Goal: Transaction & Acquisition: Purchase product/service

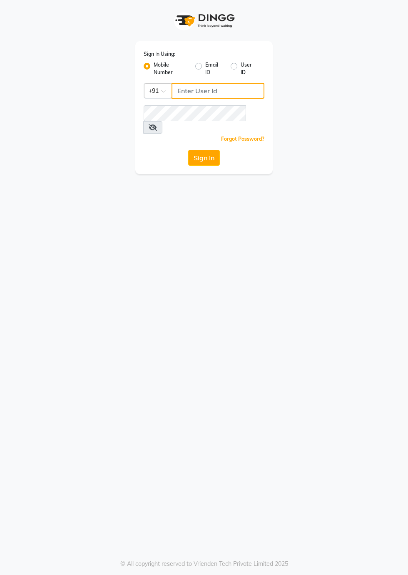
click at [202, 94] on input "Username" at bounding box center [217, 91] width 93 height 16
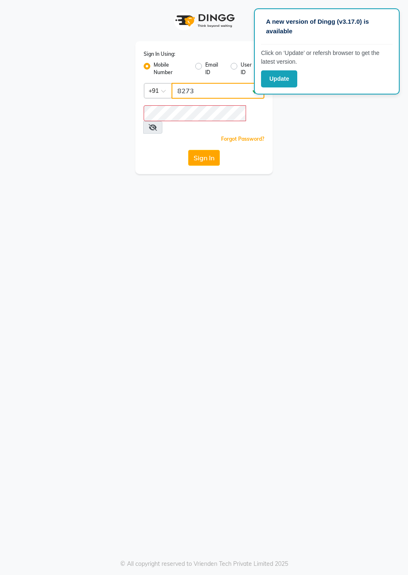
type input "8273"
click at [280, 78] on button "Update" at bounding box center [279, 78] width 36 height 17
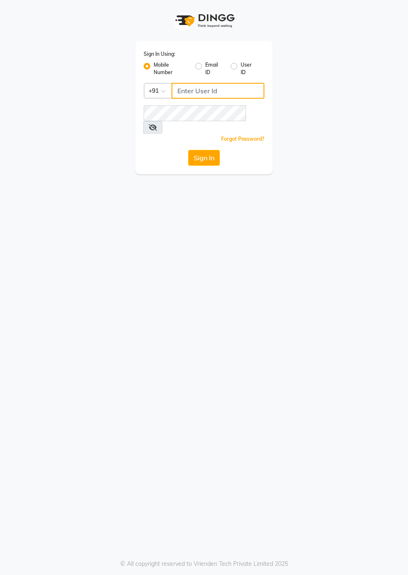
click at [207, 92] on input "Username" at bounding box center [217, 91] width 93 height 16
type input "8273644996"
click at [208, 150] on button "Sign In" at bounding box center [204, 158] width 32 height 16
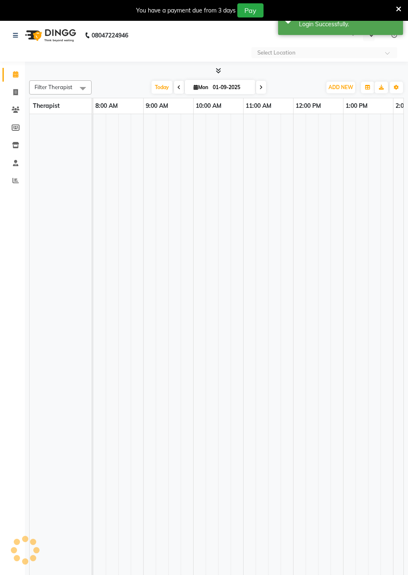
select select "en"
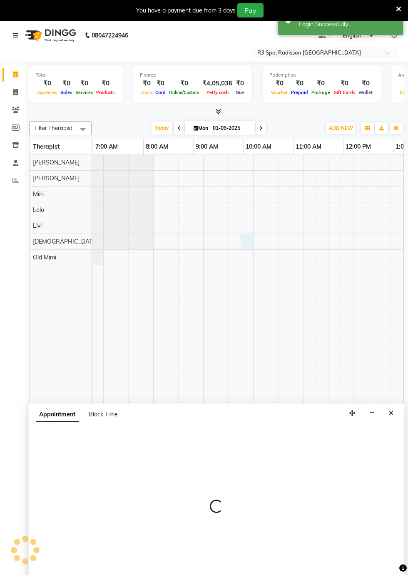
scroll to position [0, 40]
select select "87568"
select select "tentative"
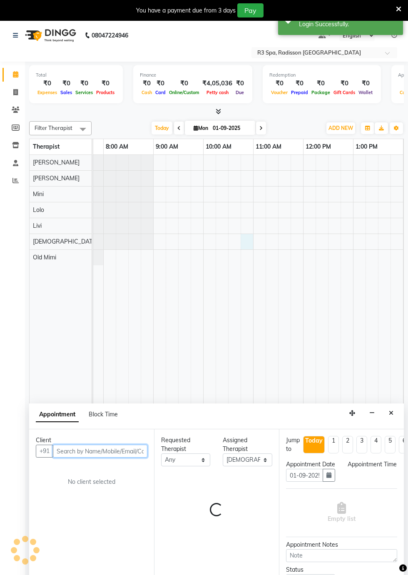
select select "645"
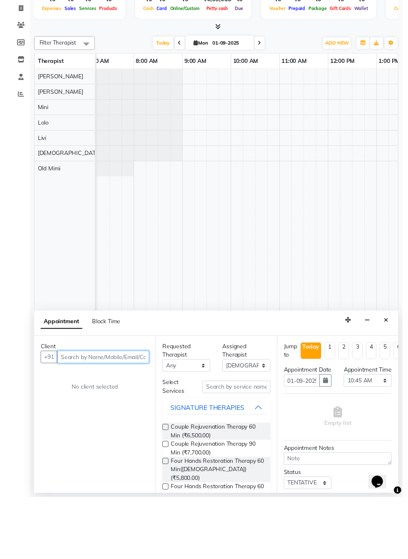
scroll to position [0, 0]
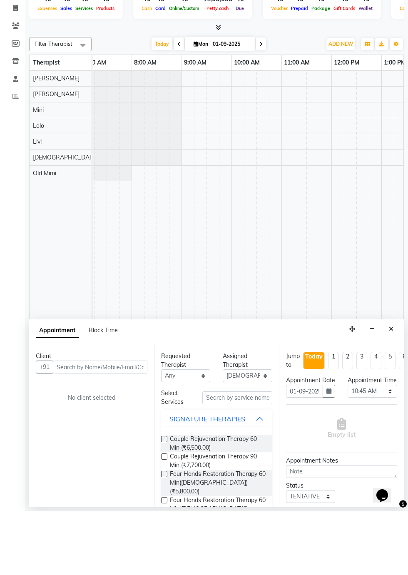
click at [391, 391] on icon "Close" at bounding box center [391, 393] width 5 height 6
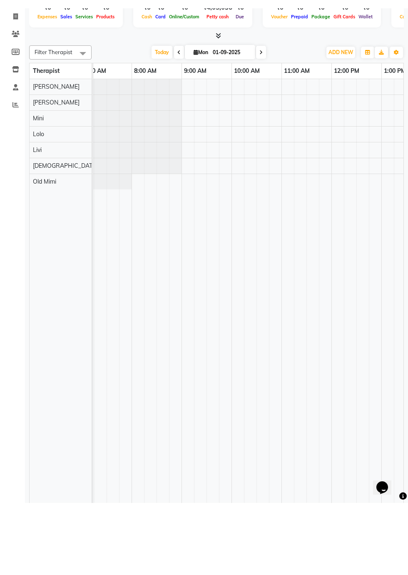
scroll to position [20, 0]
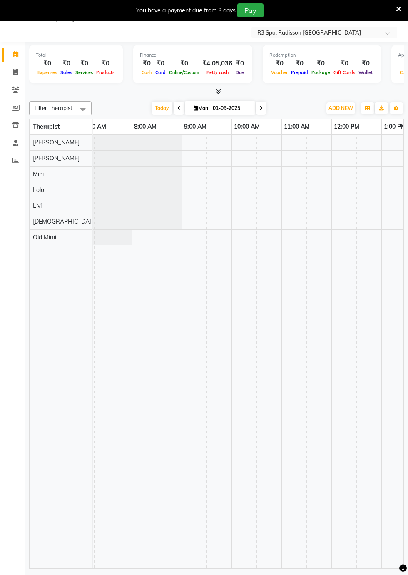
click at [312, 239] on td at bounding box center [312, 351] width 12 height 433
click at [310, 239] on div at bounding box center [312, 237] width 12 height 15
select select "90041"
select select "tentative"
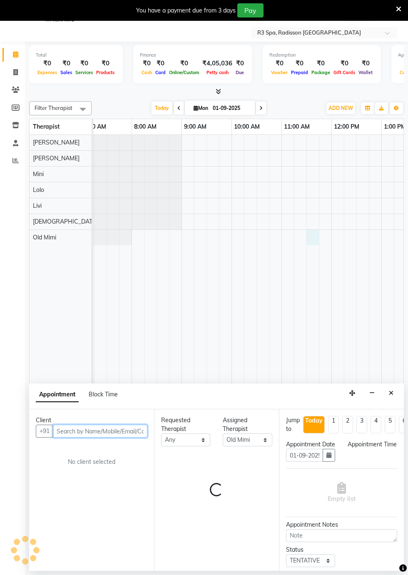
select select "690"
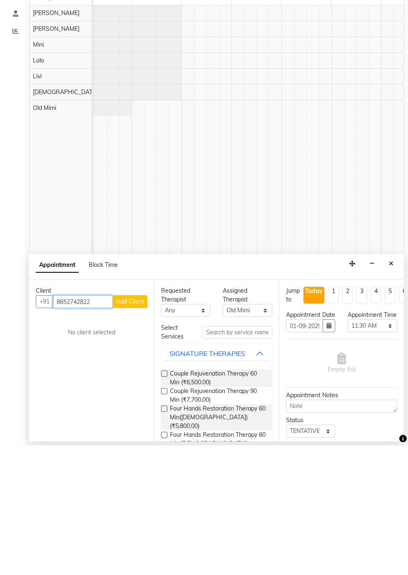
type input "8652742822"
click at [137, 431] on span "Add Client" at bounding box center [130, 430] width 28 height 7
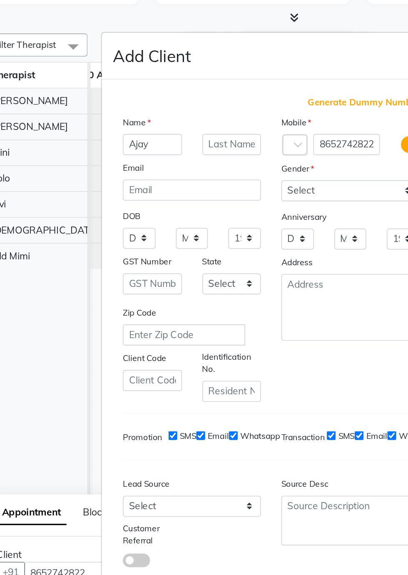
type input "Ajay"
click at [184, 176] on input "text" at bounding box center [180, 169] width 36 height 13
type input "[PERSON_NAME]"
click at [245, 204] on select "Select Male Female Other Prefer Not To Say" at bounding box center [252, 197] width 84 height 13
select select "[DEMOGRAPHIC_DATA]"
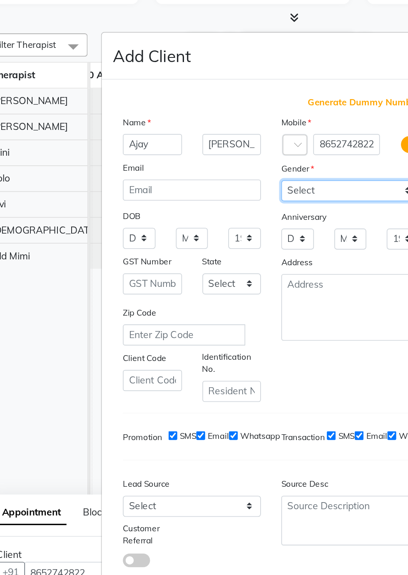
click at [210, 204] on select "Select Male Female Other Prefer Not To Say" at bounding box center [252, 197] width 84 height 13
click at [255, 450] on button "Add" at bounding box center [252, 457] width 23 height 15
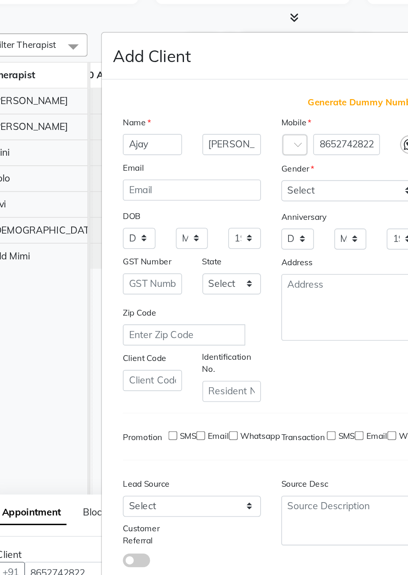
type input "86******22"
select select
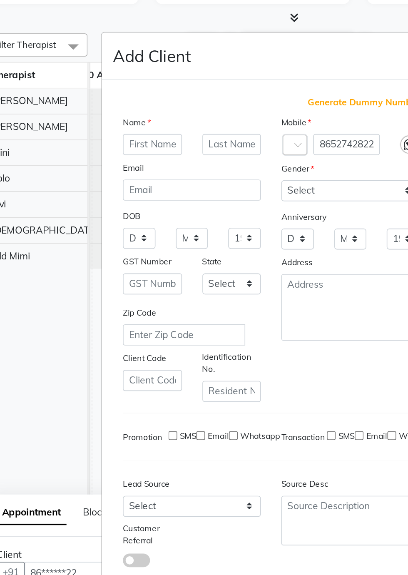
select select
checkbox input "false"
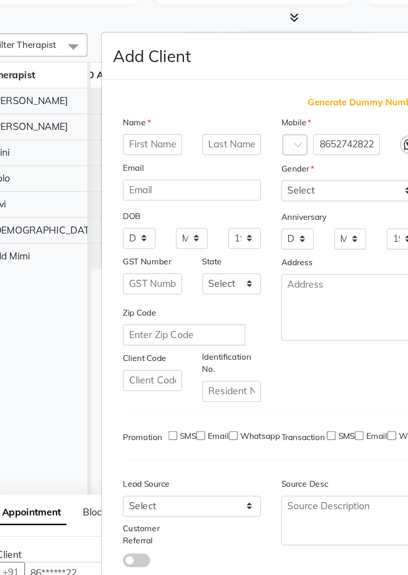
checkbox input "false"
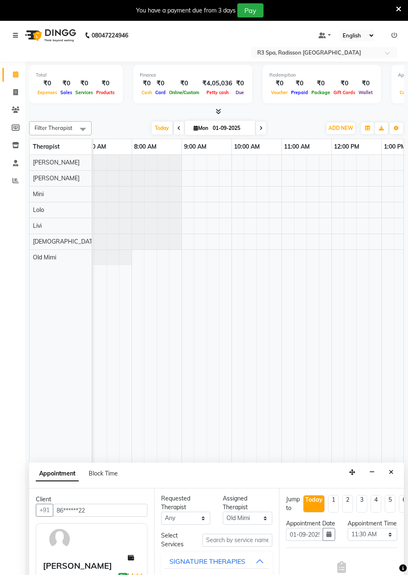
scroll to position [0, 0]
click at [240, 514] on select "Select Jojo Kim Livi Lolo Messiah Mini Old Mimi" at bounding box center [247, 518] width 49 height 13
click at [240, 540] on input "text" at bounding box center [237, 540] width 70 height 13
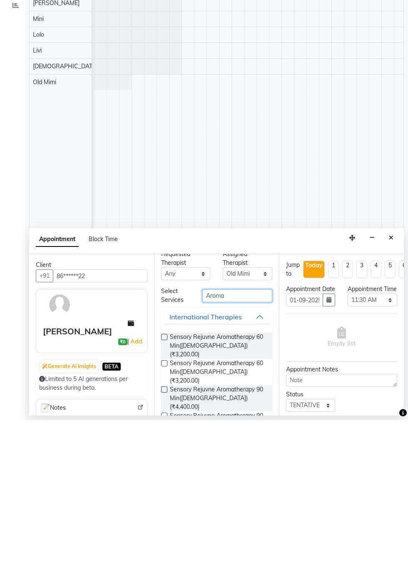
scroll to position [20, 0]
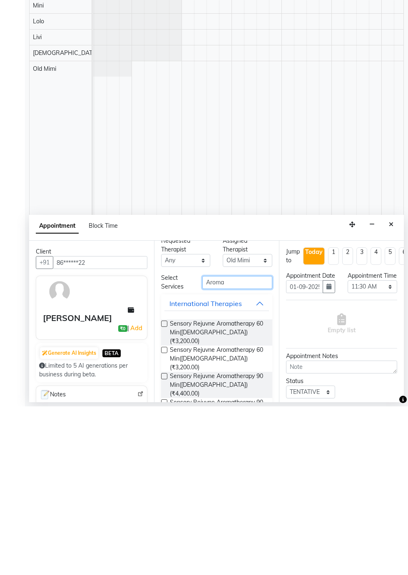
type input "Aroma"
click at [167, 491] on label at bounding box center [164, 492] width 6 height 6
click at [166, 491] on input "checkbox" at bounding box center [163, 492] width 5 height 5
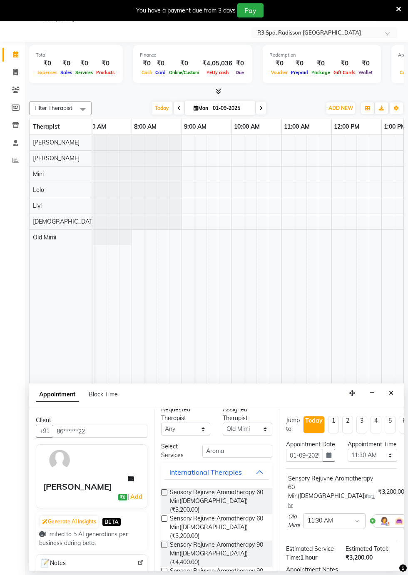
checkbox input "false"
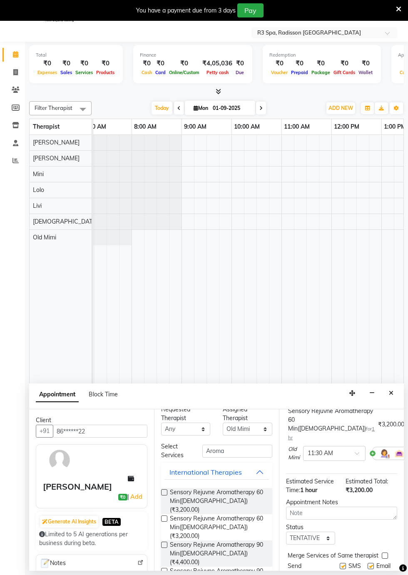
scroll to position [109, 0]
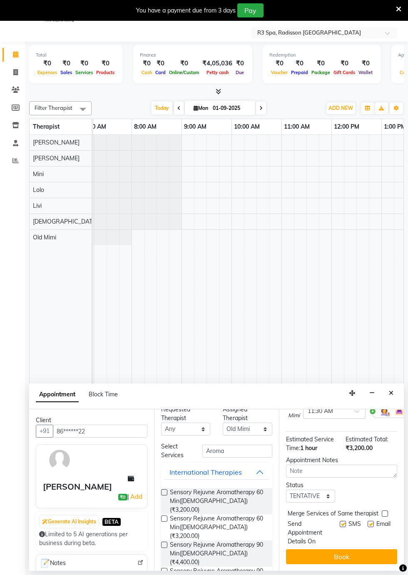
click at [345, 555] on button "Book" at bounding box center [341, 556] width 111 height 15
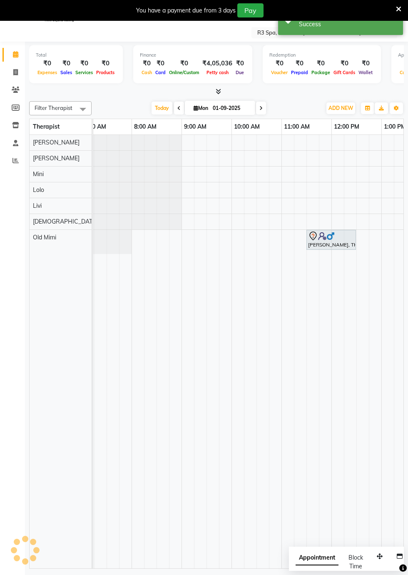
scroll to position [0, 0]
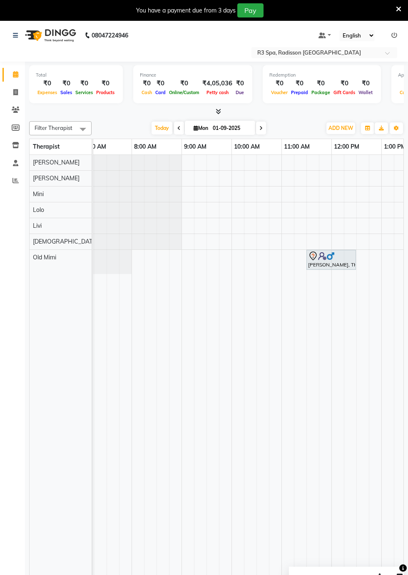
click at [340, 258] on div at bounding box center [331, 256] width 46 height 10
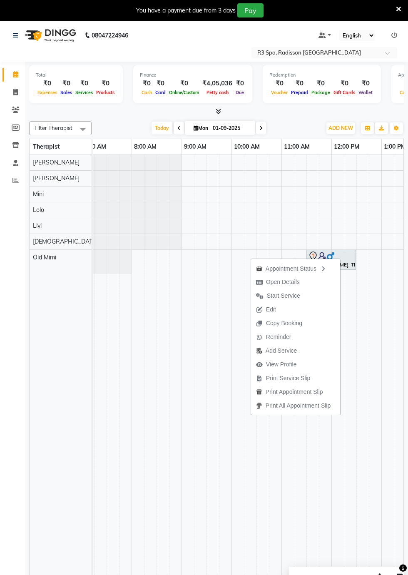
click at [131, 375] on td at bounding box center [125, 371] width 12 height 433
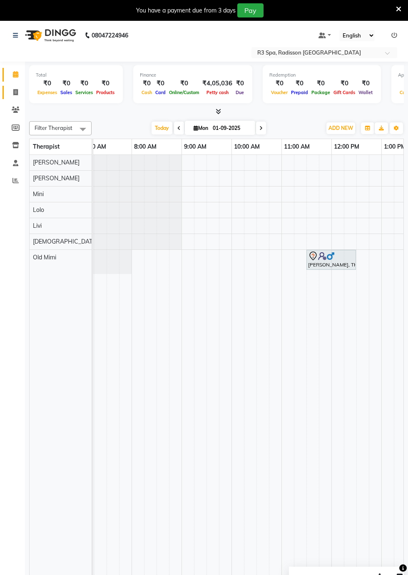
click at [15, 94] on icon at bounding box center [15, 92] width 5 height 6
select select "service"
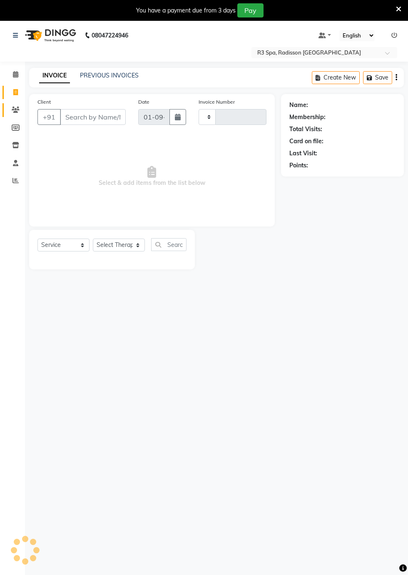
click at [16, 111] on icon at bounding box center [16, 110] width 8 height 6
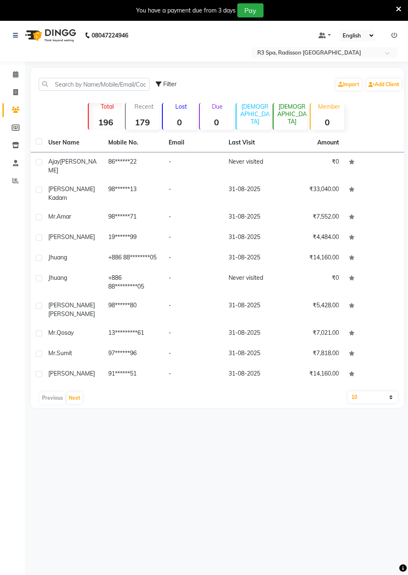
click at [76, 167] on td "Ajay Singh" at bounding box center [73, 165] width 60 height 27
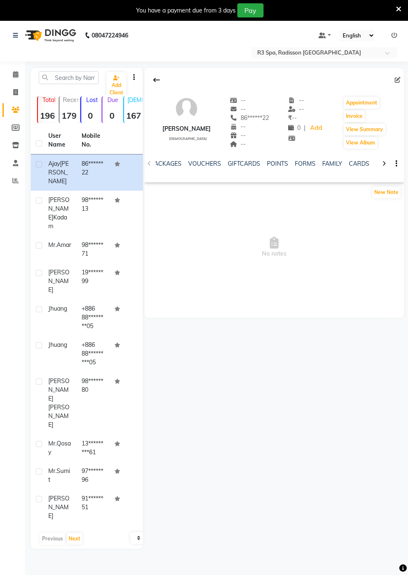
scroll to position [0, 307]
click at [269, 166] on link "FORMS" at bounding box center [279, 163] width 21 height 7
click at [172, 191] on button "Request New Form" at bounding box center [174, 192] width 60 height 13
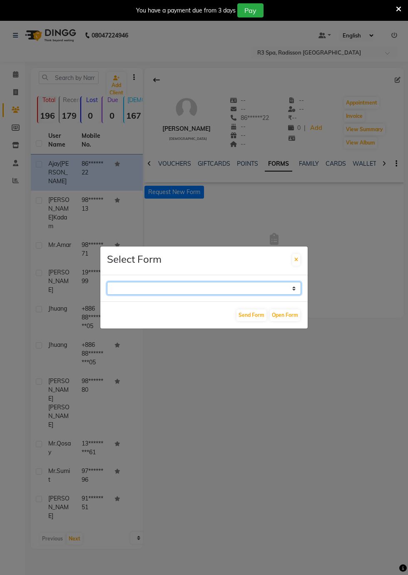
click at [291, 295] on select "GUEST FEEDBACK FORM HEALTH ASSESSMENT FORM" at bounding box center [204, 288] width 194 height 13
select select "204"
click at [107, 295] on select "GUEST FEEDBACK FORM HEALTH ASSESSMENT FORM" at bounding box center [204, 288] width 194 height 13
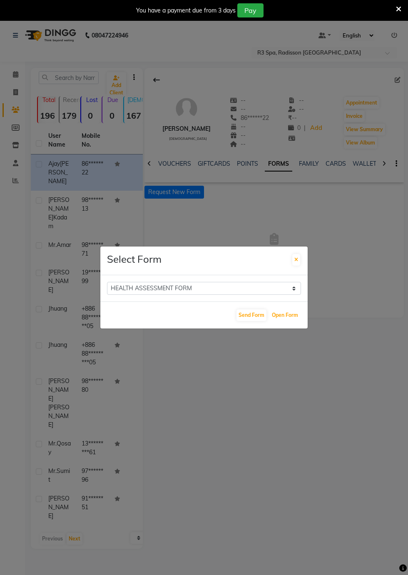
click at [284, 321] on button "Open Form" at bounding box center [285, 315] width 30 height 12
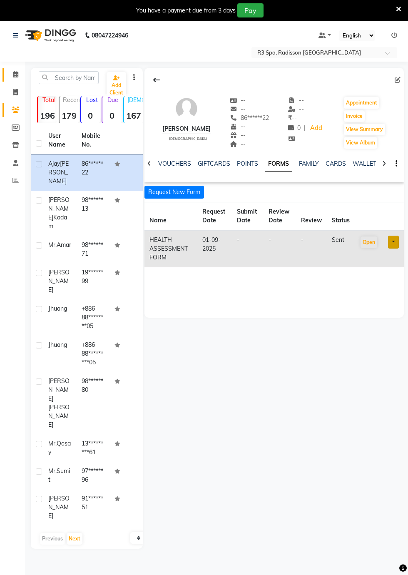
click at [15, 74] on icon at bounding box center [15, 74] width 5 height 6
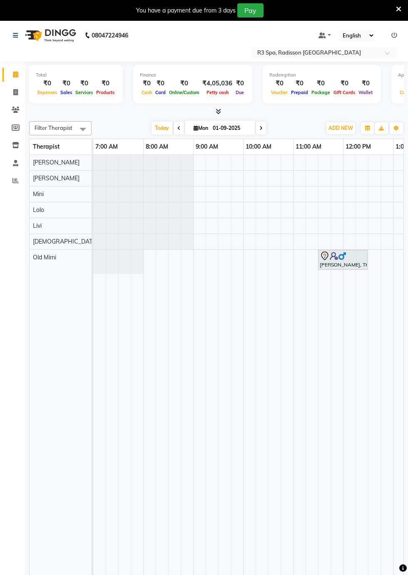
click at [347, 257] on div at bounding box center [343, 256] width 46 height 10
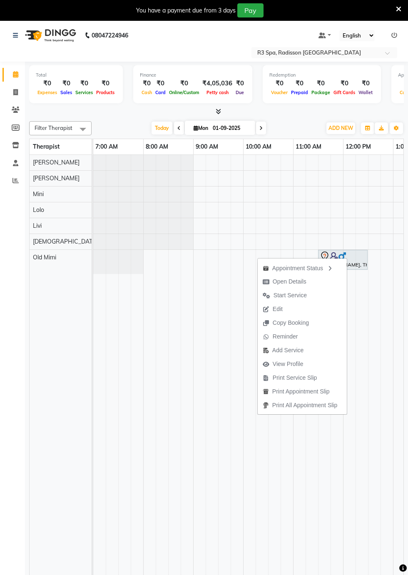
click at [294, 281] on span "Open Details" at bounding box center [290, 281] width 34 height 9
select select "7"
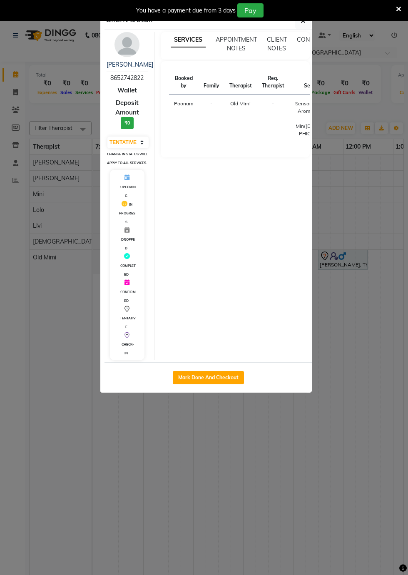
click at [218, 384] on button "Mark Done And Checkout" at bounding box center [208, 377] width 71 height 13
select select "service"
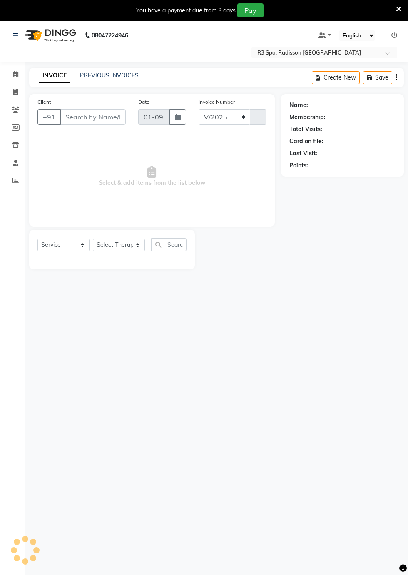
select select "8678"
type input "0257"
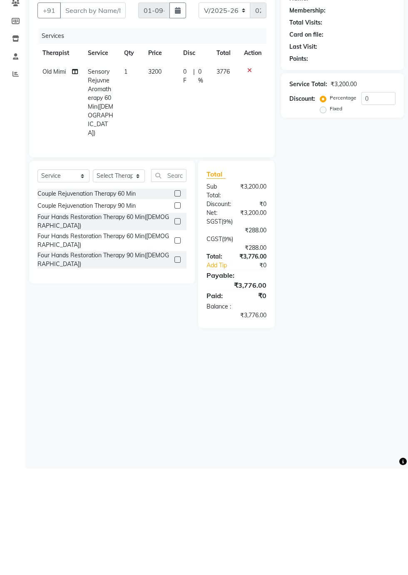
type input "86******22"
select select "90041"
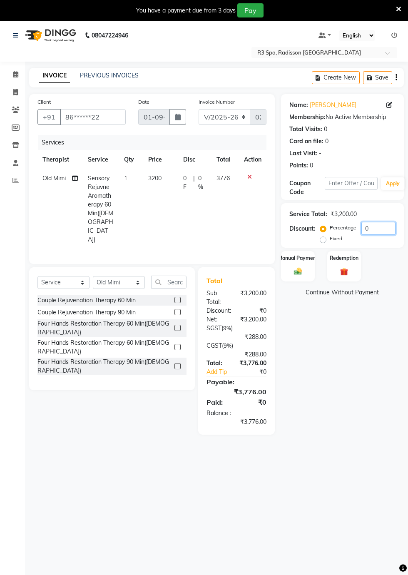
click at [372, 228] on input "0" at bounding box center [378, 228] width 34 height 13
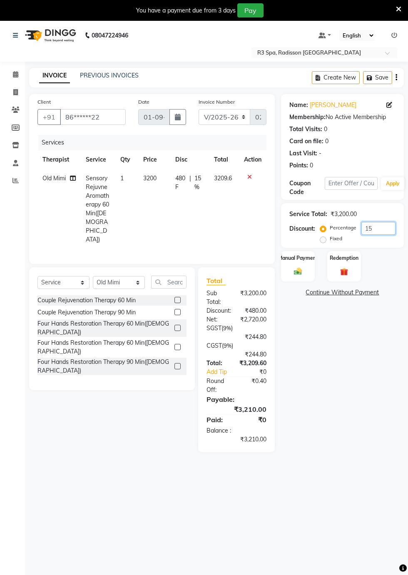
type input "15"
click at [301, 263] on div "Manual Payment" at bounding box center [298, 266] width 34 height 31
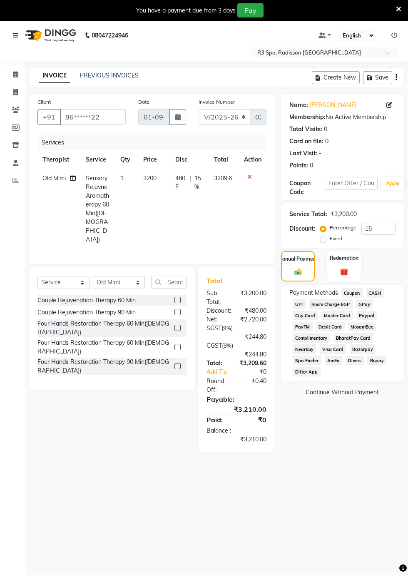
click at [375, 293] on span "CASH" at bounding box center [375, 293] width 18 height 10
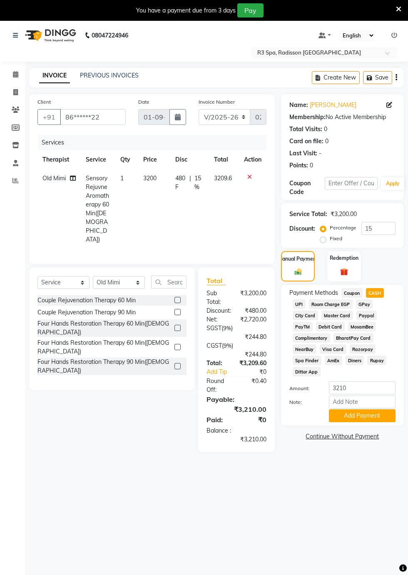
click at [370, 417] on button "Add Payment" at bounding box center [362, 415] width 67 height 13
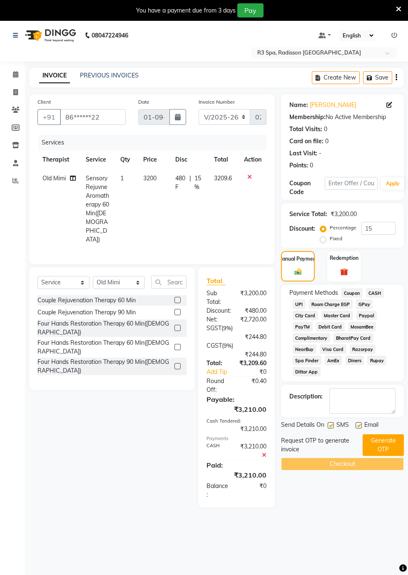
click at [383, 445] on button "Generate OTP" at bounding box center [382, 445] width 41 height 22
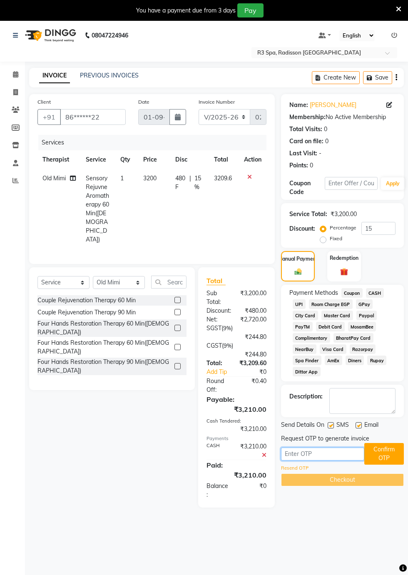
click at [320, 451] on input "text" at bounding box center [322, 453] width 83 height 13
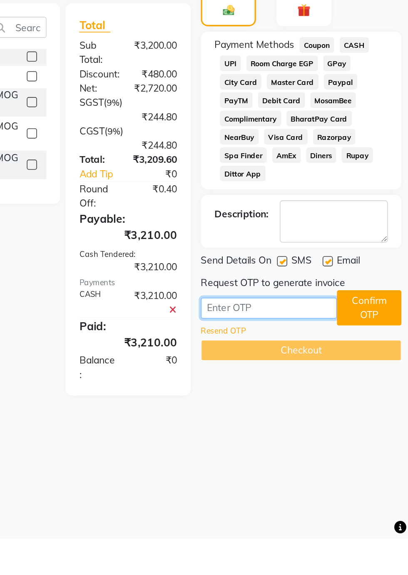
type input "8936"
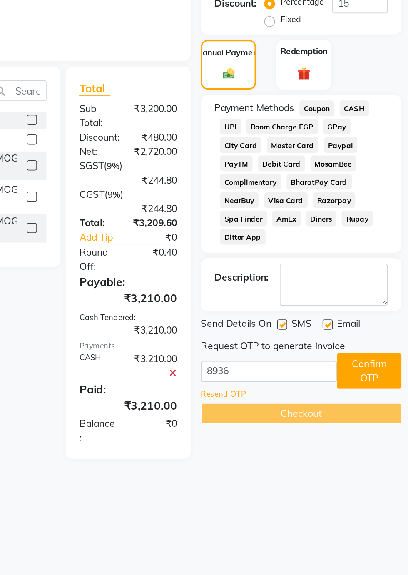
click at [388, 434] on button "Confirm OTP" at bounding box center [384, 434] width 40 height 22
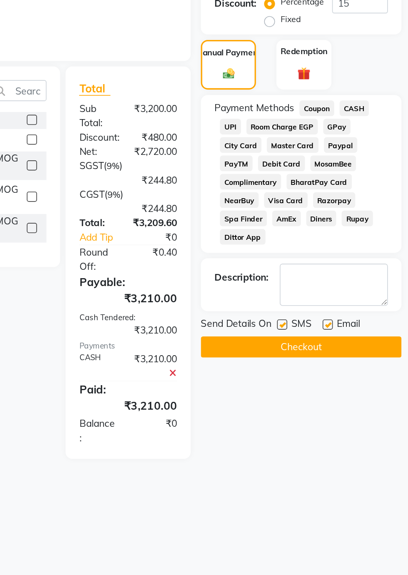
click at [348, 422] on button "Checkout" at bounding box center [342, 419] width 123 height 13
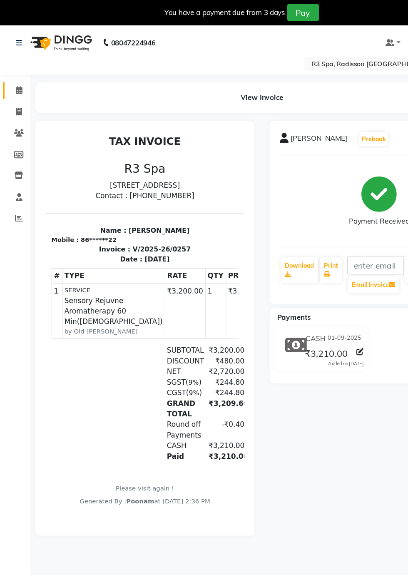
click at [15, 74] on icon at bounding box center [15, 74] width 5 height 6
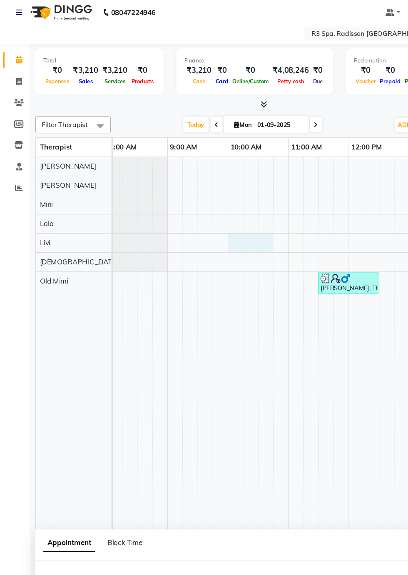
select select "87567"
select select "tentative"
select select "600"
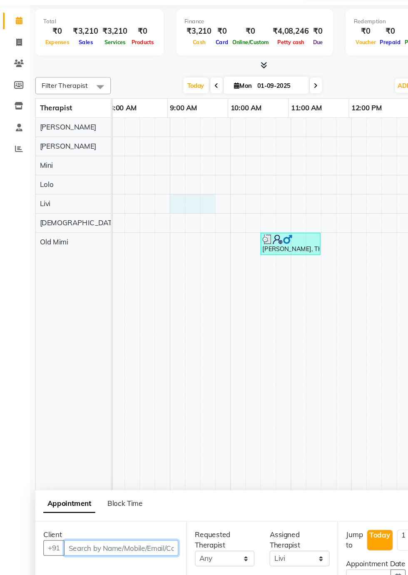
scroll to position [0, 103]
type input "l"
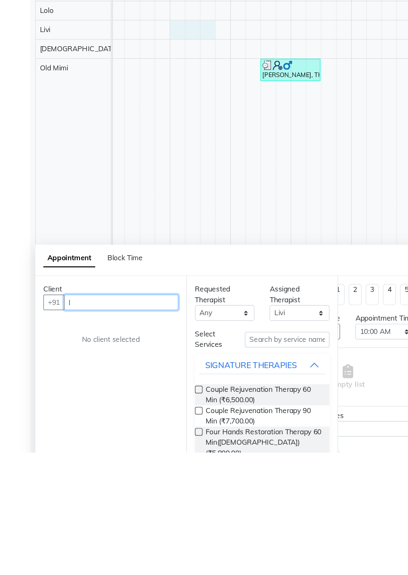
scroll to position [0, 290]
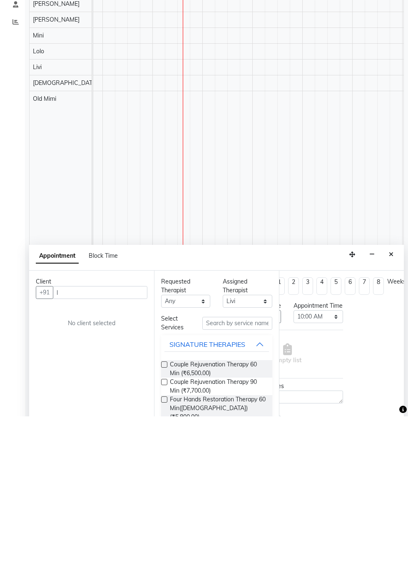
click at [391, 412] on icon "Close" at bounding box center [391, 413] width 5 height 6
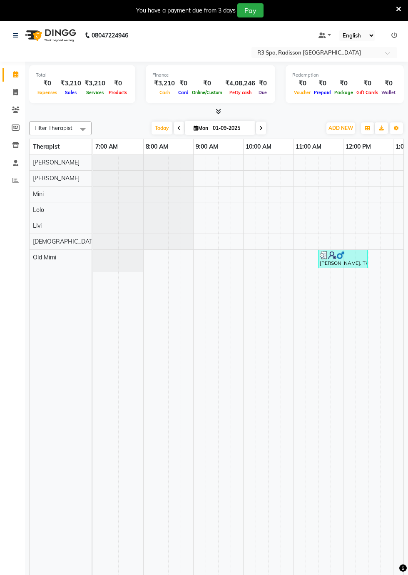
scroll to position [0, 29]
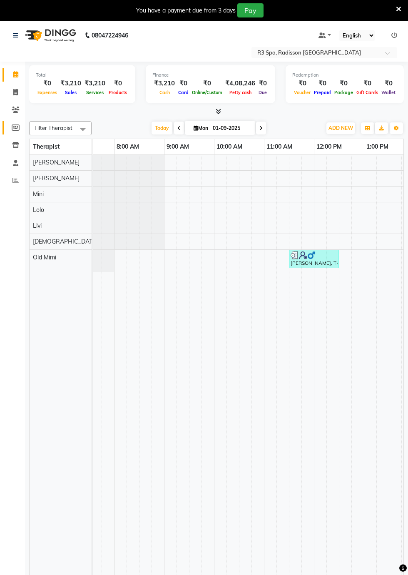
click at [16, 128] on icon at bounding box center [16, 127] width 8 height 6
select select
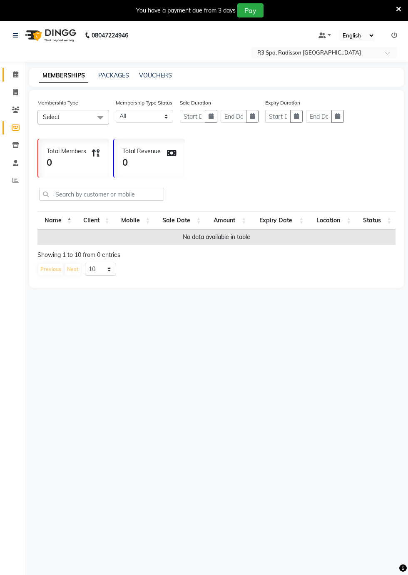
click at [15, 76] on icon at bounding box center [15, 74] width 5 height 6
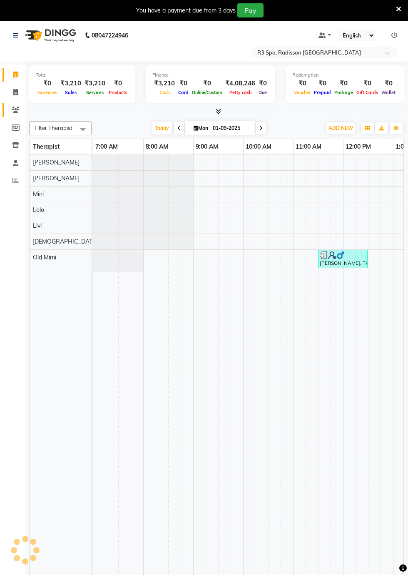
click at [15, 111] on icon at bounding box center [16, 110] width 8 height 6
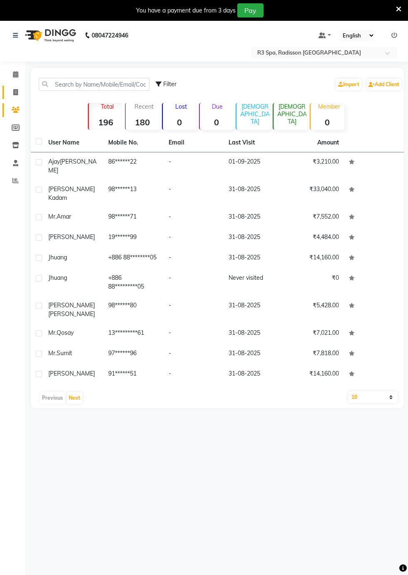
click at [15, 91] on icon at bounding box center [15, 92] width 5 height 6
select select "service"
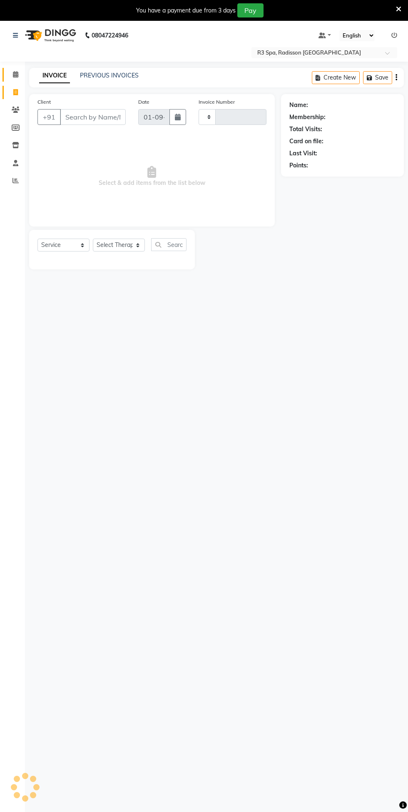
click at [16, 74] on icon at bounding box center [15, 74] width 5 height 6
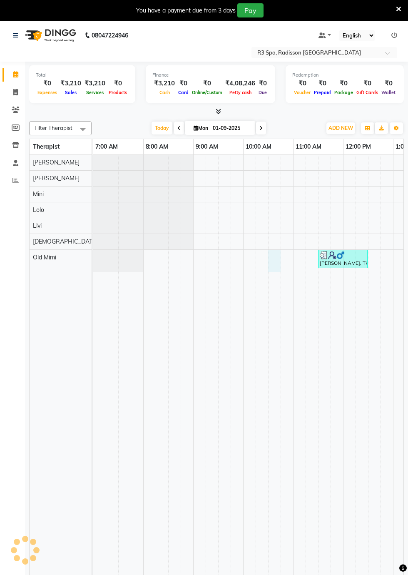
click at [280, 256] on div at bounding box center [274, 261] width 12 height 22
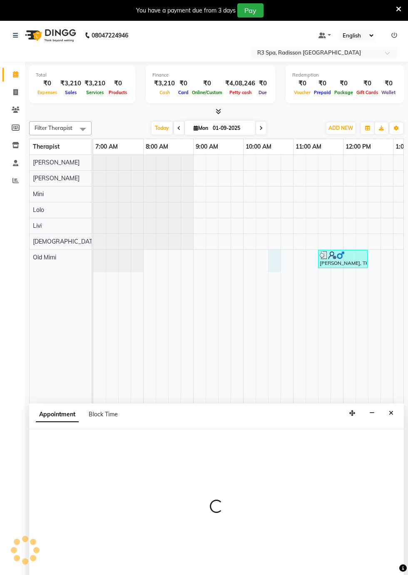
scroll to position [20, 0]
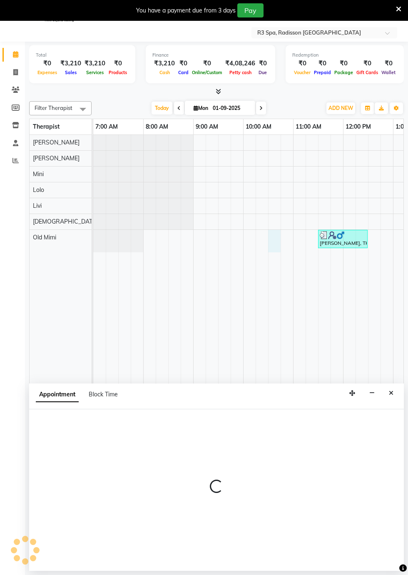
select select "90041"
select select "tentative"
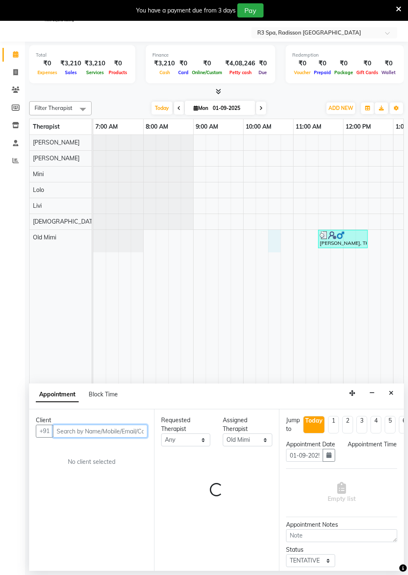
select select "630"
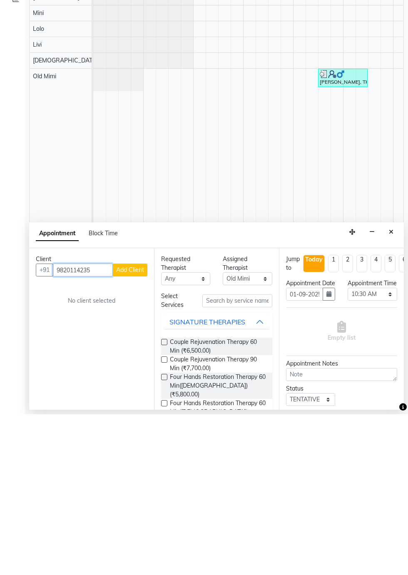
type input "9820114235"
click at [131, 431] on span "Add Client" at bounding box center [130, 430] width 28 height 7
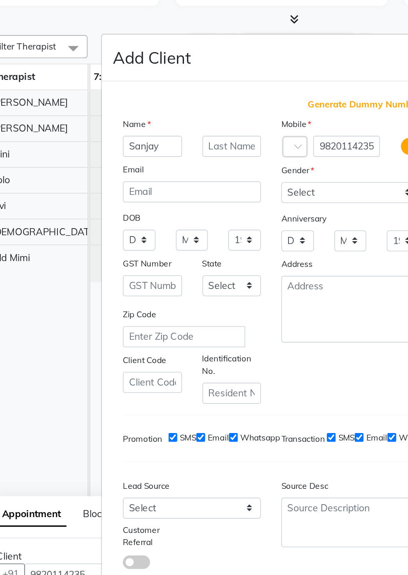
type input "Sanjay"
click at [175, 176] on input "text" at bounding box center [180, 169] width 36 height 13
type input "[PERSON_NAME]"
click at [237, 204] on select "Select Male Female Other Prefer Not To Say" at bounding box center [252, 197] width 84 height 13
select select "[DEMOGRAPHIC_DATA]"
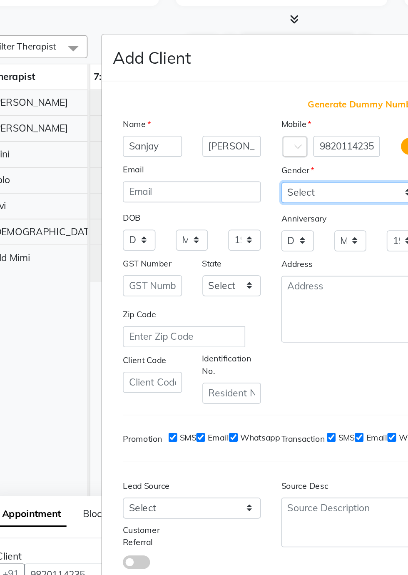
click at [210, 204] on select "Select Male Female Other Prefer Not To Say" at bounding box center [252, 197] width 84 height 13
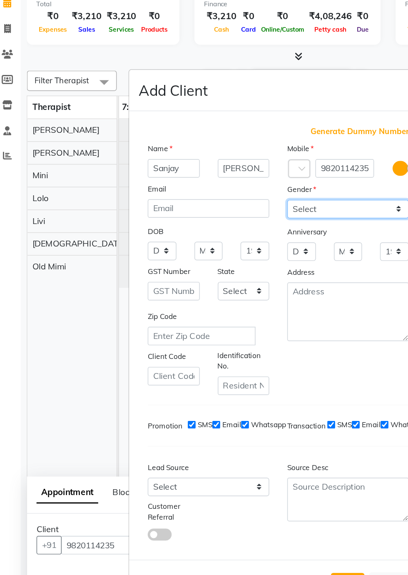
scroll to position [59, 0]
click at [254, 450] on button "Add" at bounding box center [252, 457] width 23 height 15
type input "98******35"
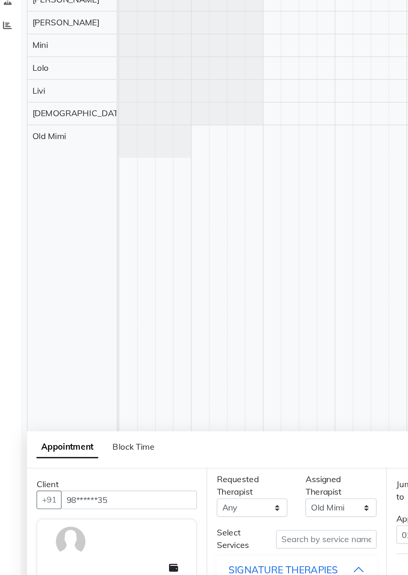
scroll to position [0, 0]
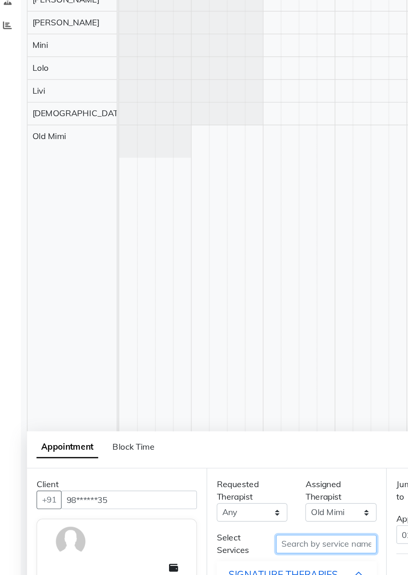
click at [232, 540] on input "text" at bounding box center [237, 540] width 70 height 13
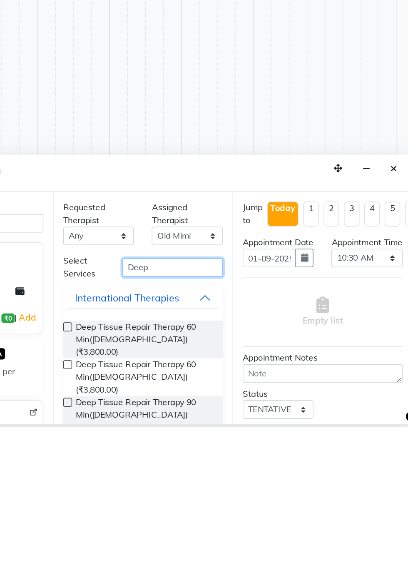
scroll to position [11, 0]
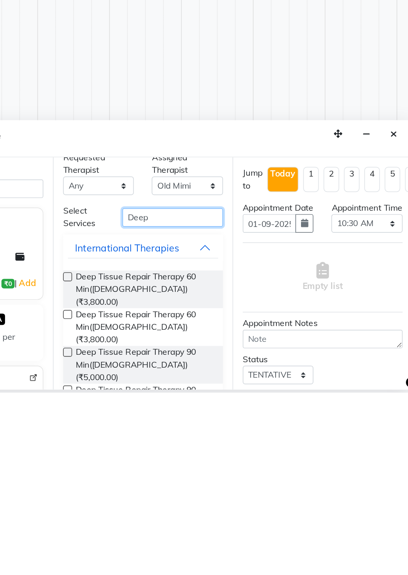
type input "Deep"
click at [164, 493] on label at bounding box center [164, 495] width 6 height 6
click at [164, 493] on input "checkbox" at bounding box center [163, 495] width 5 height 5
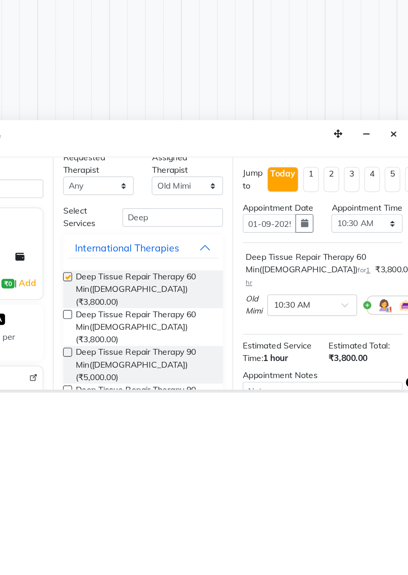
scroll to position [17, 0]
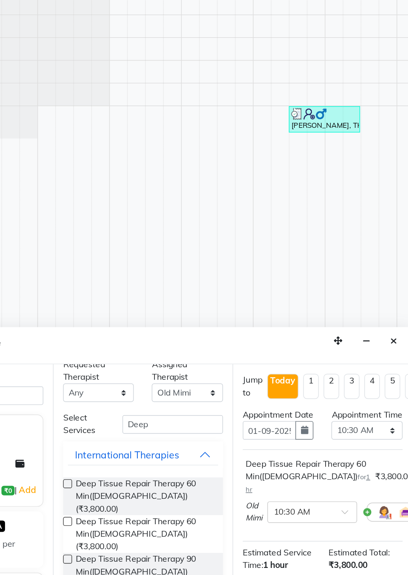
checkbox input "false"
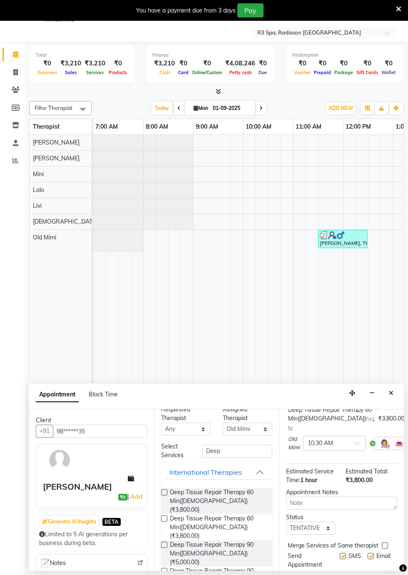
scroll to position [101, 0]
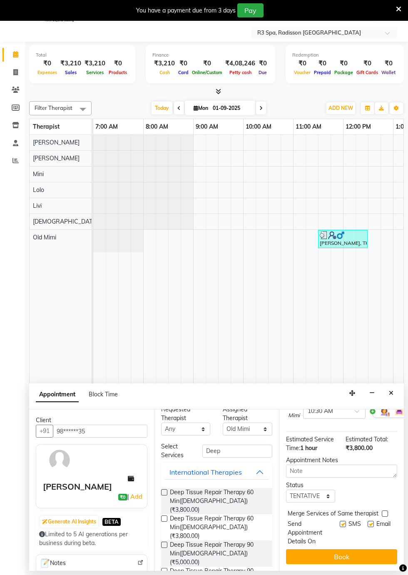
click at [340, 557] on button "Book" at bounding box center [341, 556] width 111 height 15
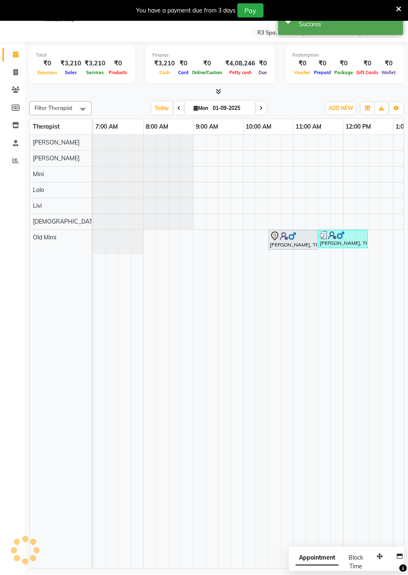
scroll to position [0, 0]
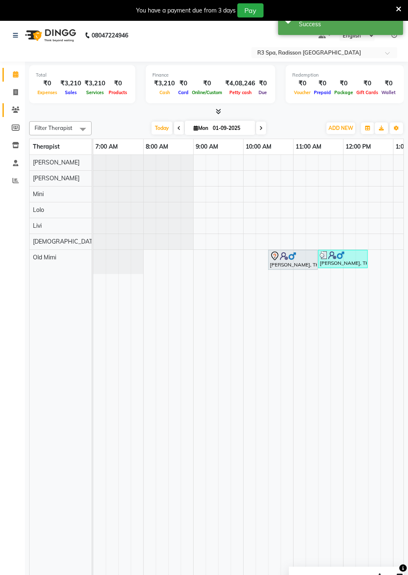
click at [17, 114] on span at bounding box center [15, 110] width 15 height 10
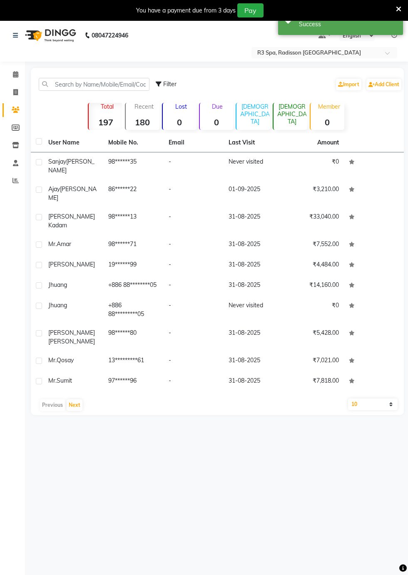
click at [91, 164] on span "[PERSON_NAME]" at bounding box center [71, 166] width 46 height 16
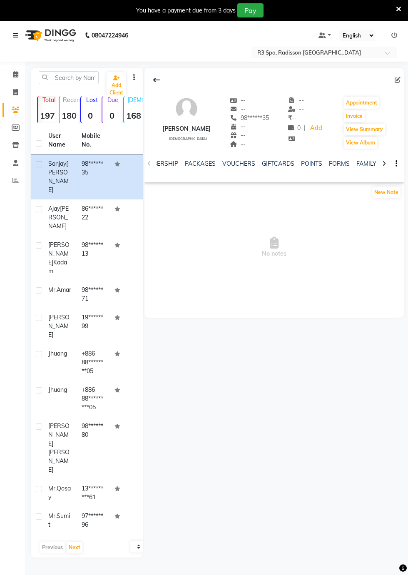
scroll to position [0, 249]
click at [335, 164] on link "FORMS" at bounding box center [337, 163] width 21 height 7
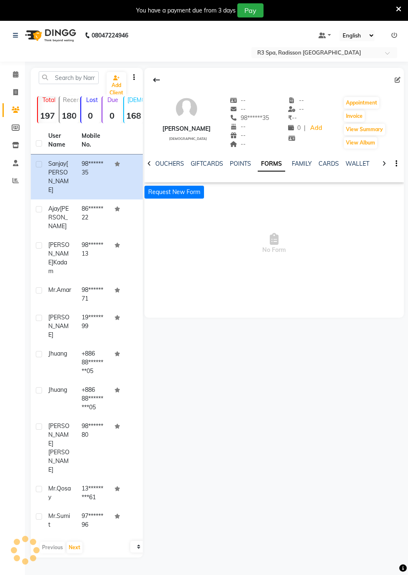
scroll to position [0, 237]
click at [178, 194] on button "Request New Form" at bounding box center [174, 192] width 60 height 13
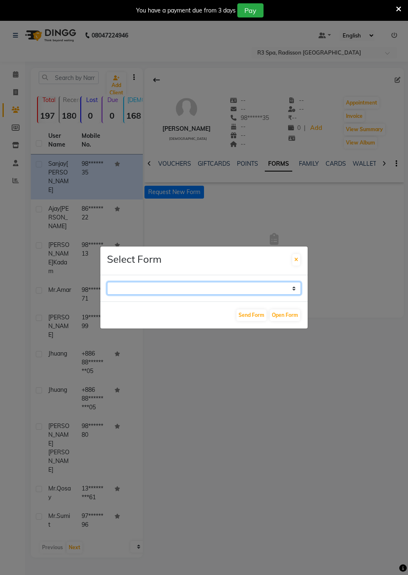
click at [297, 295] on select "GUEST FEEDBACK FORM HEALTH ASSESSMENT FORM" at bounding box center [204, 288] width 194 height 13
select select "204"
click at [107, 295] on select "GUEST FEEDBACK FORM HEALTH ASSESSMENT FORM" at bounding box center [204, 288] width 194 height 13
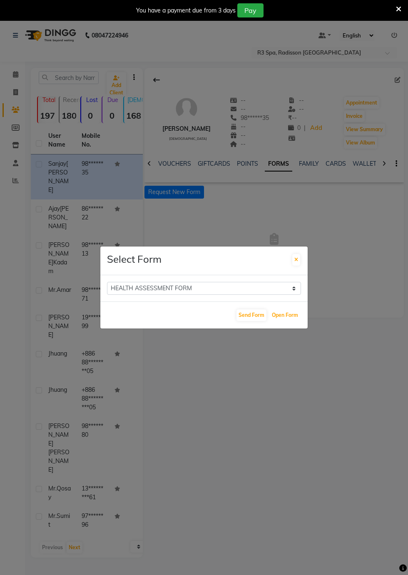
click at [287, 321] on button "Open Form" at bounding box center [285, 315] width 30 height 12
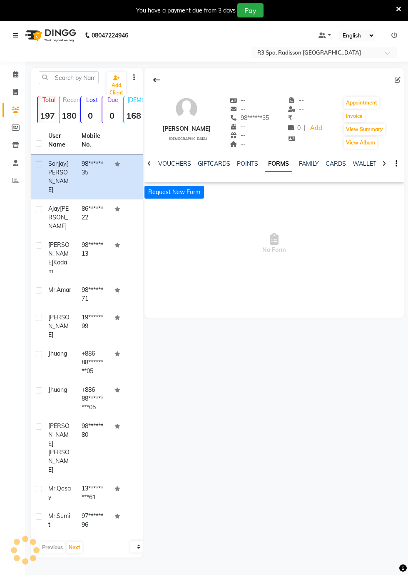
select select
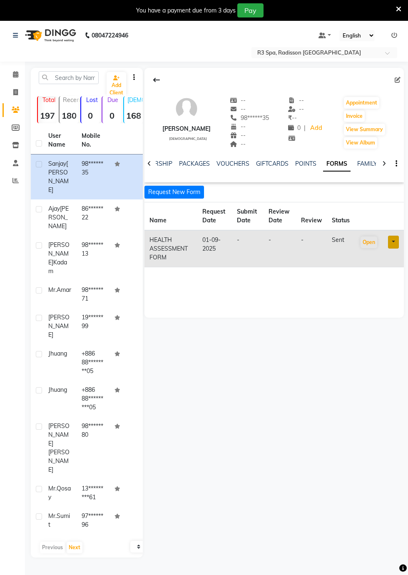
scroll to position [0, 161]
click at [206, 165] on link "PACKAGES" at bounding box center [211, 163] width 31 height 7
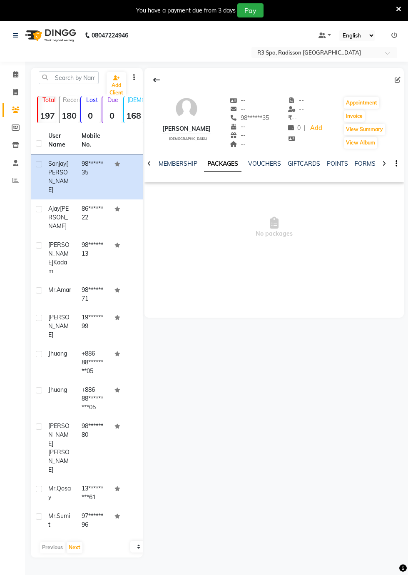
scroll to position [0, 151]
click at [358, 129] on button "View Summary" at bounding box center [364, 130] width 41 height 12
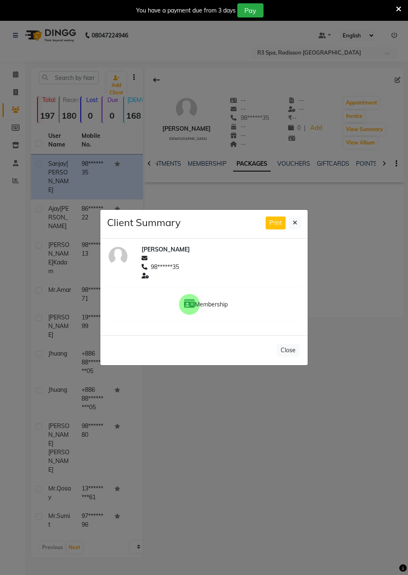
click at [295, 226] on icon at bounding box center [295, 223] width 5 height 6
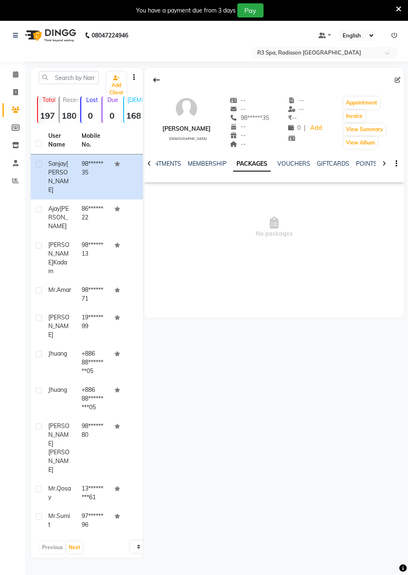
click at [367, 116] on ngb-modal-window "Client Summary Print Sanjay Agharwal 98******35 Membership Close" at bounding box center [204, 287] width 408 height 575
click at [356, 126] on button "View Summary" at bounding box center [364, 130] width 41 height 12
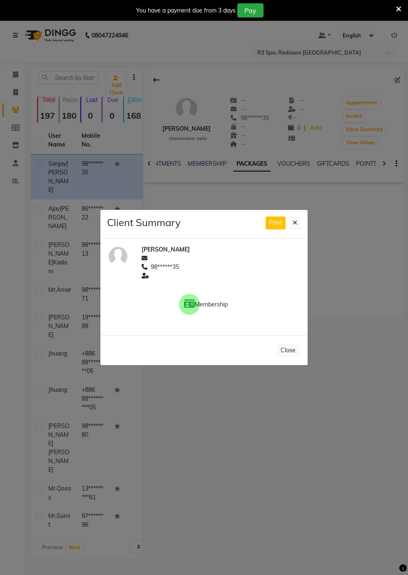
click at [296, 226] on icon at bounding box center [295, 223] width 5 height 6
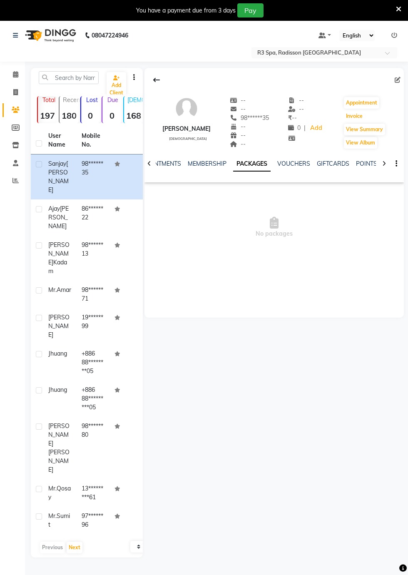
click at [356, 116] on button "Invoice" at bounding box center [354, 116] width 21 height 12
select select "service"
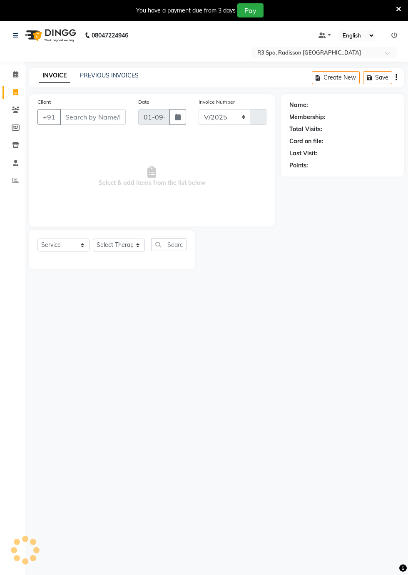
select select "8678"
type input "0258"
type input "98******35"
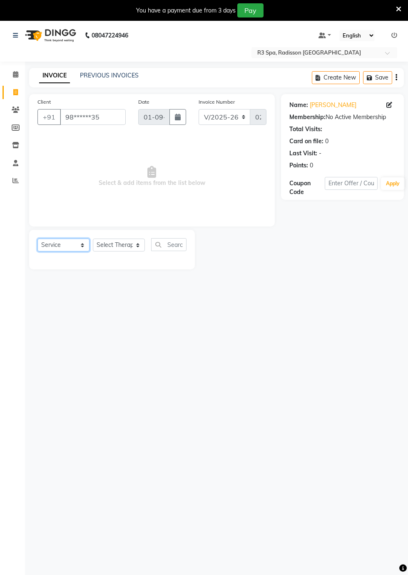
click at [81, 251] on select "Select Service Product Membership Package Voucher Prepaid Gift Card" at bounding box center [63, 244] width 52 height 13
select select "package"
click at [37, 238] on select "Select Service Product Membership Package Voucher Prepaid Gift Card" at bounding box center [63, 244] width 52 height 13
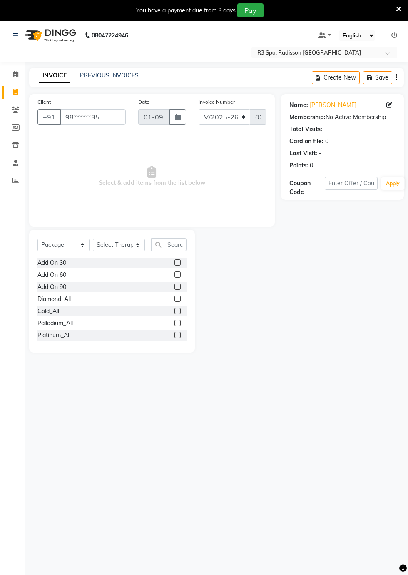
click at [176, 312] on label at bounding box center [177, 311] width 6 height 6
click at [176, 312] on input "checkbox" at bounding box center [176, 310] width 5 height 5
click at [176, 312] on label at bounding box center [177, 311] width 6 height 6
click at [176, 312] on input "checkbox" at bounding box center [176, 310] width 5 height 5
click at [162, 309] on div "Gold_All" at bounding box center [111, 311] width 149 height 10
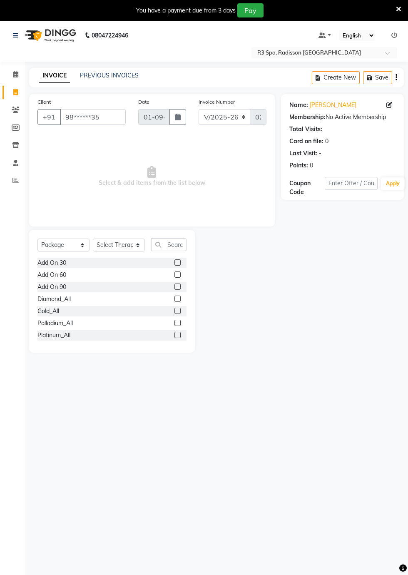
click at [162, 313] on div "Gold_All" at bounding box center [111, 311] width 149 height 10
click at [176, 312] on label at bounding box center [177, 311] width 6 height 6
click at [176, 312] on input "checkbox" at bounding box center [176, 310] width 5 height 5
click at [145, 315] on div "Gold_All" at bounding box center [111, 311] width 149 height 10
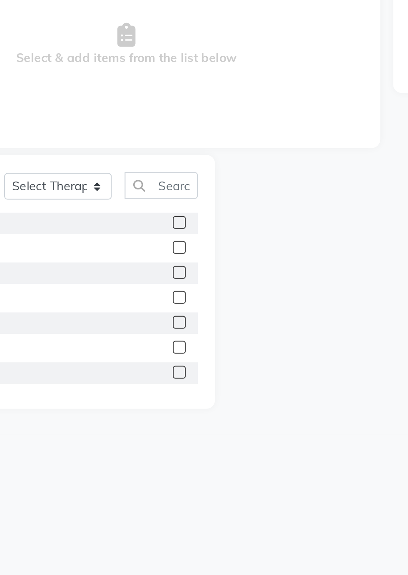
click at [176, 312] on label at bounding box center [177, 311] width 6 height 6
click at [176, 312] on input "checkbox" at bounding box center [176, 310] width 5 height 5
click at [177, 311] on label at bounding box center [177, 311] width 6 height 6
click at [177, 311] on input "checkbox" at bounding box center [176, 310] width 5 height 5
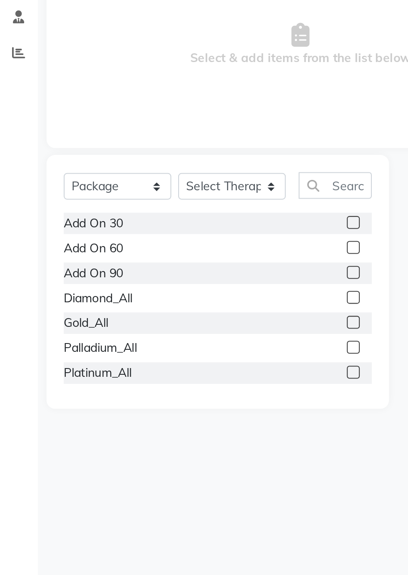
click at [66, 315] on div "Gold_All" at bounding box center [111, 311] width 149 height 10
click at [57, 310] on div "Gold_All" at bounding box center [48, 311] width 22 height 9
click at [174, 313] on label at bounding box center [177, 311] width 6 height 6
click at [174, 313] on input "checkbox" at bounding box center [176, 310] width 5 height 5
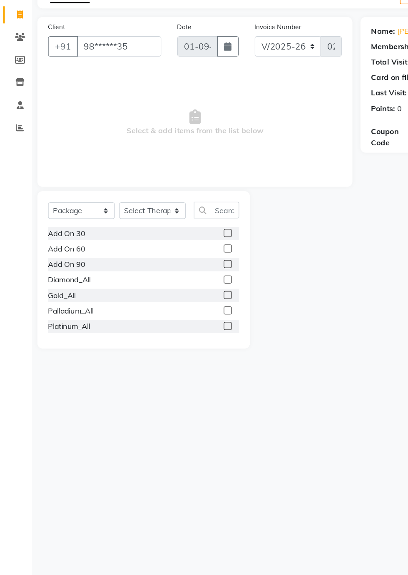
click at [176, 312] on label at bounding box center [177, 311] width 6 height 6
click at [176, 312] on input "checkbox" at bounding box center [176, 310] width 5 height 5
click at [166, 307] on div "Gold_All" at bounding box center [111, 311] width 149 height 10
click at [176, 312] on label at bounding box center [177, 311] width 6 height 6
click at [176, 312] on input "checkbox" at bounding box center [176, 310] width 5 height 5
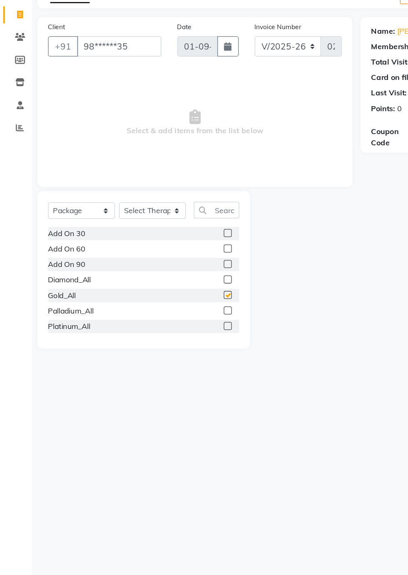
checkbox input "false"
click at [176, 323] on label at bounding box center [177, 323] width 6 height 6
click at [176, 323] on input "checkbox" at bounding box center [176, 322] width 5 height 5
click at [81, 310] on div "Gold_All" at bounding box center [111, 311] width 149 height 10
click at [87, 319] on div "Add On 30 Add On 60 Add On 90 Diamond_All Gold_All Palladium_All Platinum_All S…" at bounding box center [111, 299] width 149 height 83
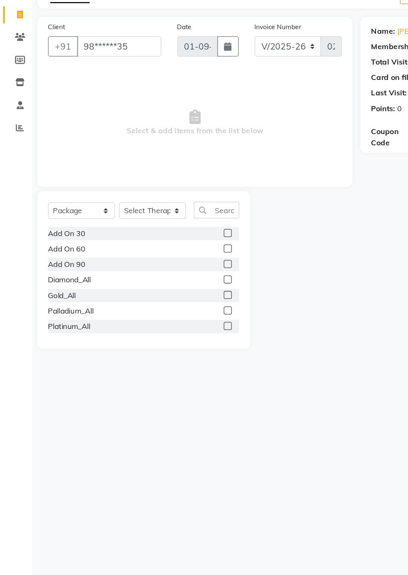
click at [165, 315] on div "Gold_All" at bounding box center [111, 311] width 149 height 10
click at [174, 323] on label at bounding box center [177, 323] width 6 height 6
click at [174, 323] on input "checkbox" at bounding box center [176, 322] width 5 height 5
click at [49, 323] on div "Palladium_All" at bounding box center [54, 323] width 35 height 9
checkbox input "false"
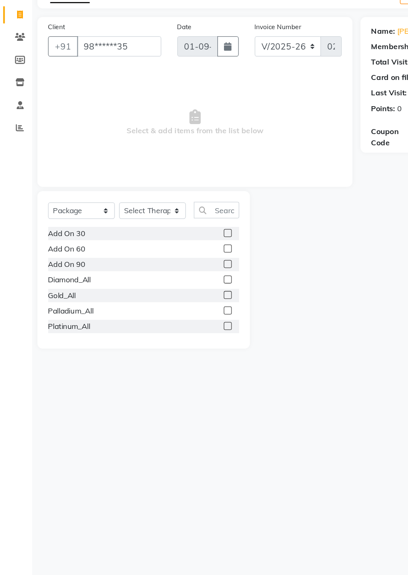
click at [43, 314] on div "Gold_All" at bounding box center [48, 311] width 22 height 9
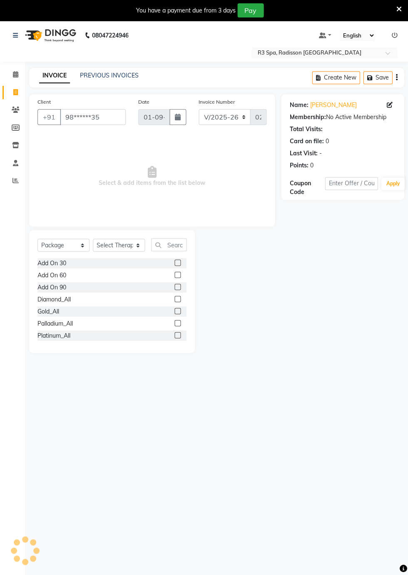
click at [139, 315] on div "Gold_All" at bounding box center [111, 311] width 149 height 10
click at [176, 312] on label at bounding box center [177, 311] width 6 height 6
click at [176, 312] on input "checkbox" at bounding box center [176, 310] width 5 height 5
click at [176, 312] on label at bounding box center [177, 311] width 6 height 6
click at [176, 312] on input "checkbox" at bounding box center [176, 310] width 5 height 5
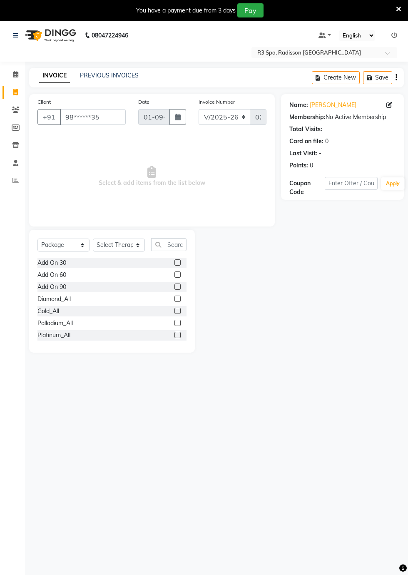
click at [49, 314] on div "Gold_All" at bounding box center [48, 311] width 22 height 9
checkbox input "false"
click at [140, 243] on select "Select Therapist [DEMOGRAPHIC_DATA] [PERSON_NAME] [PERSON_NAME] Lolo Messiah Mi…" at bounding box center [119, 244] width 52 height 13
select select "90041"
click at [93, 238] on select "Select Therapist [DEMOGRAPHIC_DATA] [PERSON_NAME] [PERSON_NAME] Lolo Messiah Mi…" at bounding box center [119, 244] width 52 height 13
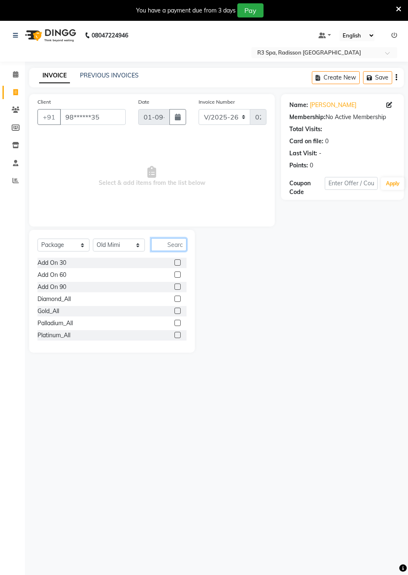
click at [169, 246] on input "text" at bounding box center [168, 244] width 35 height 13
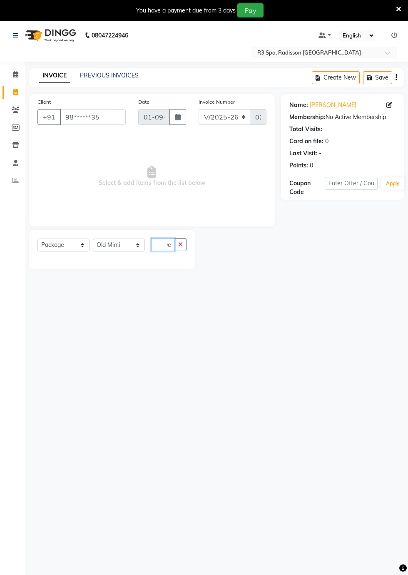
scroll to position [0, 2]
type input "D"
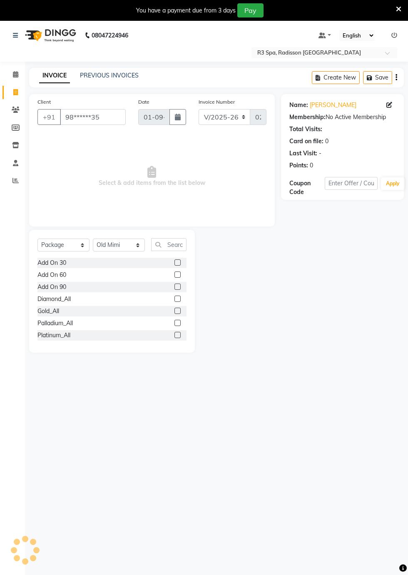
click at [51, 322] on div "Palladium_All" at bounding box center [54, 323] width 35 height 9
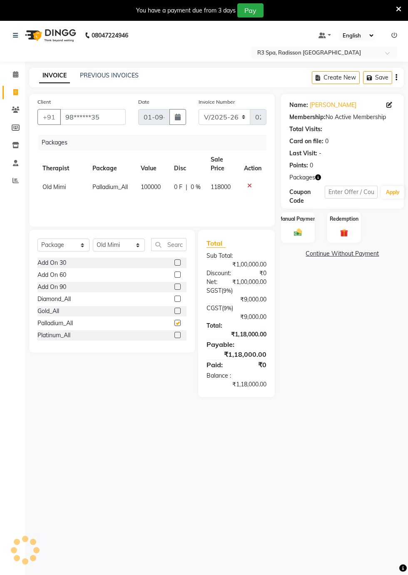
checkbox input "false"
click at [59, 313] on div "Gold_All" at bounding box center [48, 311] width 22 height 9
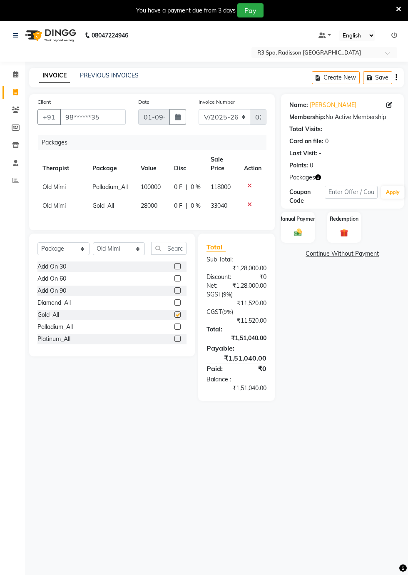
checkbox input "false"
click at [248, 184] on icon at bounding box center [249, 186] width 5 height 6
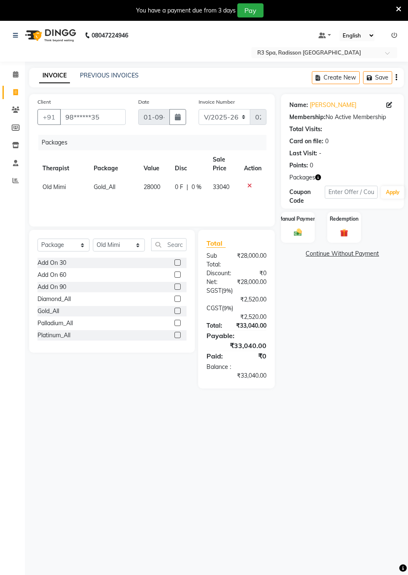
click at [303, 218] on label "Manual Payment" at bounding box center [298, 218] width 40 height 7
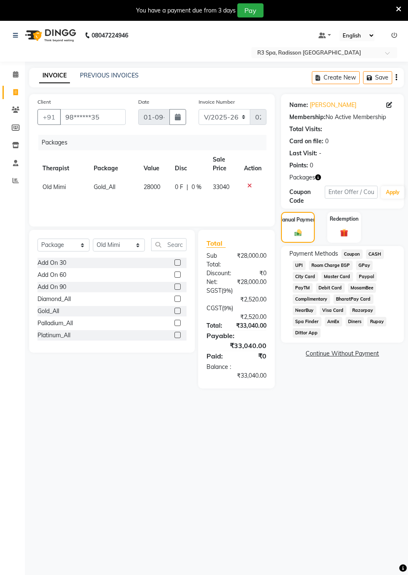
scroll to position [0, 0]
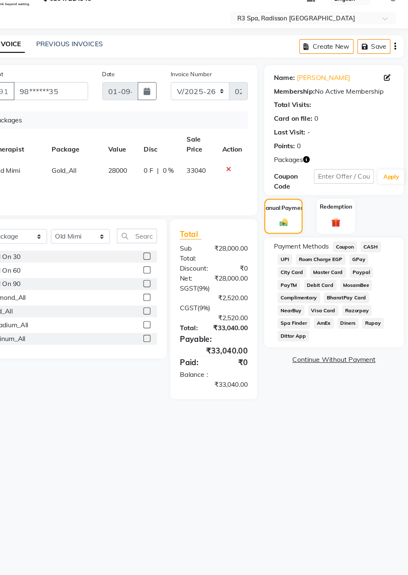
click at [338, 275] on span "Master Card" at bounding box center [337, 276] width 32 height 10
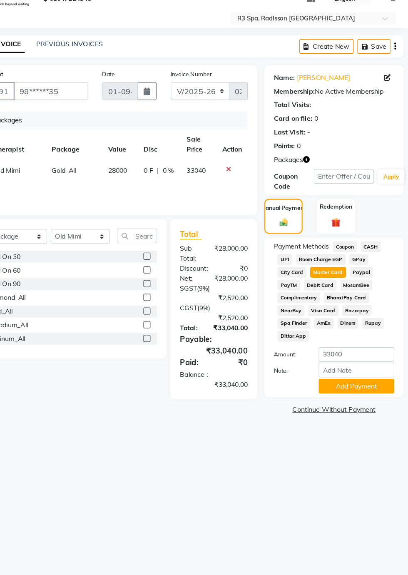
click at [369, 377] on button "Add Payment" at bounding box center [362, 376] width 67 height 13
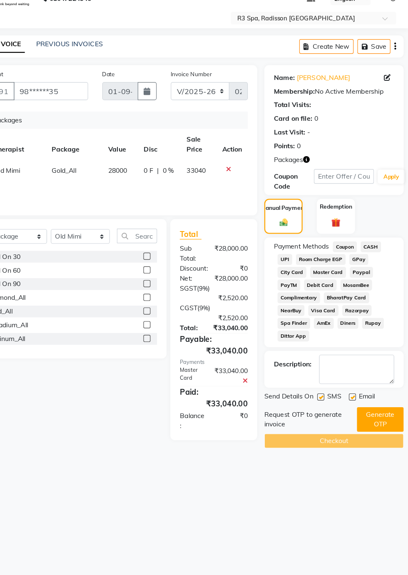
click at [384, 407] on button "Generate OTP" at bounding box center [382, 406] width 41 height 22
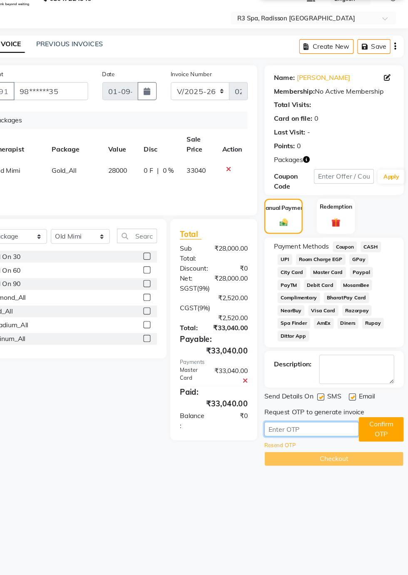
click at [320, 416] on input "text" at bounding box center [322, 414] width 83 height 13
click at [385, 415] on button "Confirm OTP" at bounding box center [384, 415] width 40 height 22
click at [317, 415] on input "8936" at bounding box center [322, 414] width 83 height 13
type input "8"
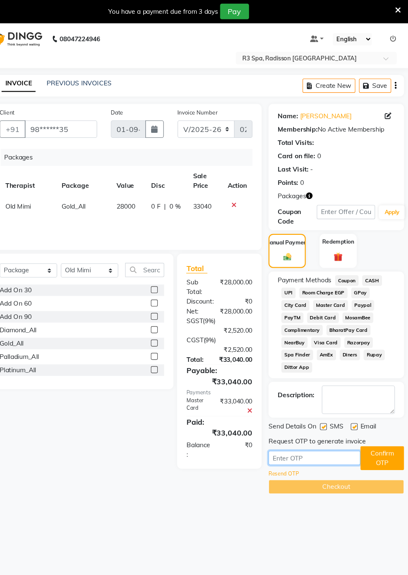
scroll to position [0, 0]
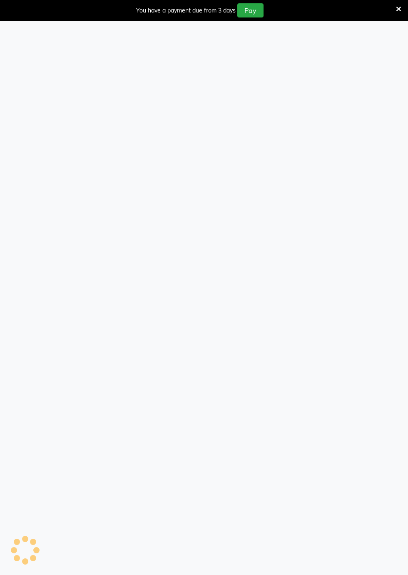
select select "service"
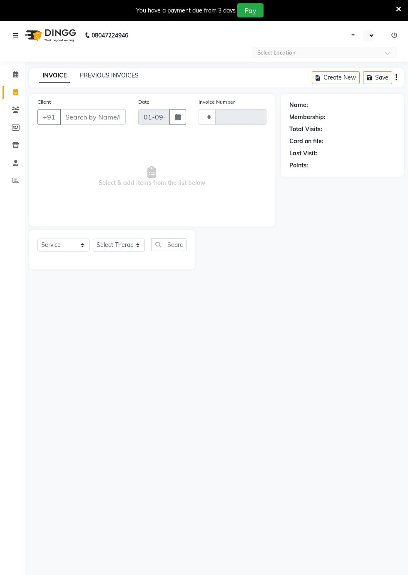
select select "en"
select select "8678"
type input "0258"
click at [15, 74] on icon at bounding box center [15, 74] width 5 height 6
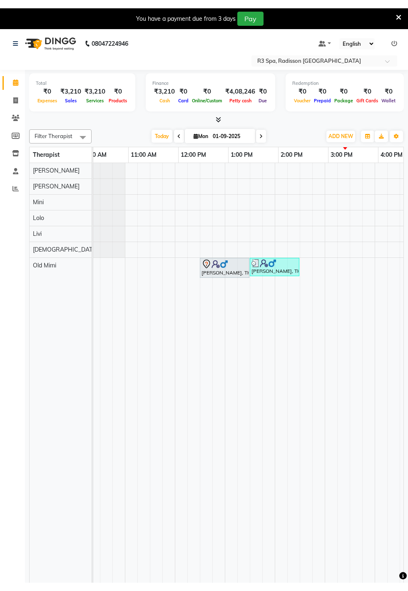
scroll to position [0, 68]
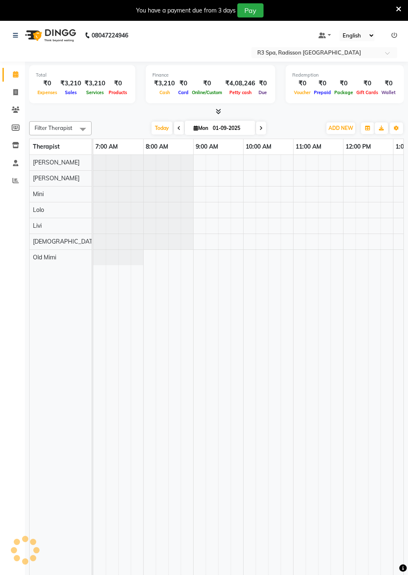
select select "en"
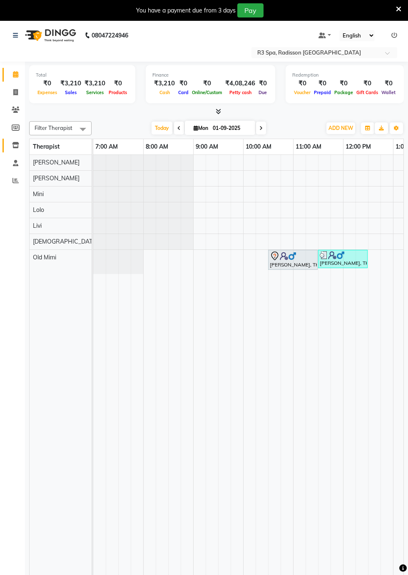
click at [10, 148] on span at bounding box center [15, 146] width 15 height 10
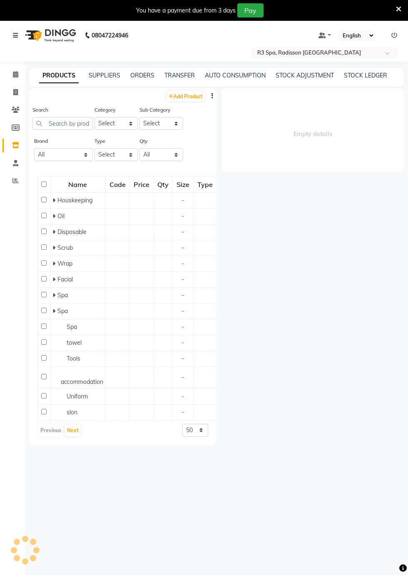
click at [19, 145] on span at bounding box center [15, 146] width 15 height 10
select select
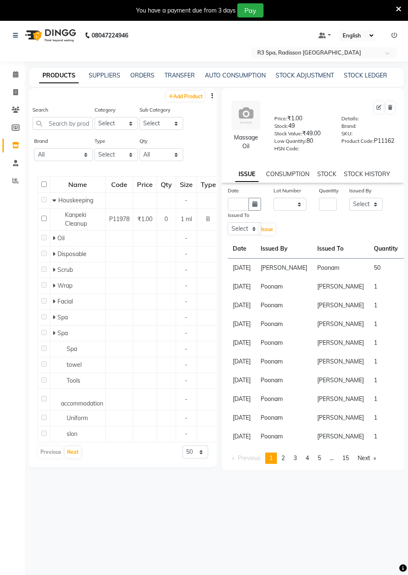
scroll to position [53, 0]
click at [15, 76] on icon at bounding box center [15, 74] width 5 height 6
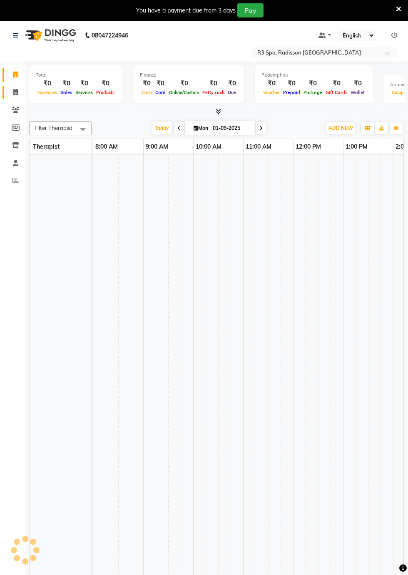
click at [18, 94] on span at bounding box center [15, 93] width 15 height 10
select select "service"
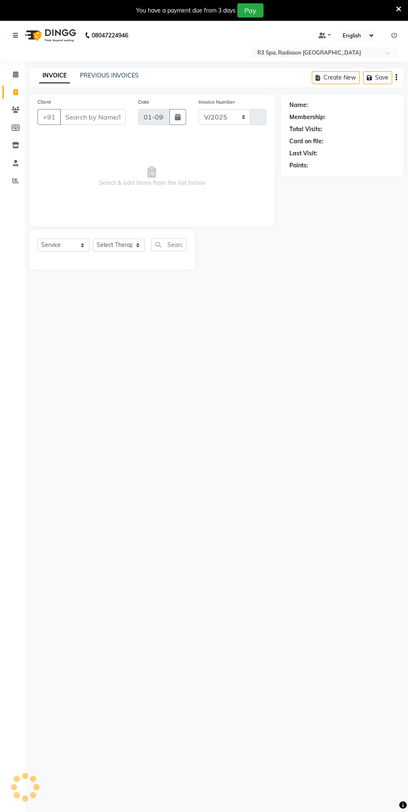
select select "8678"
type input "0258"
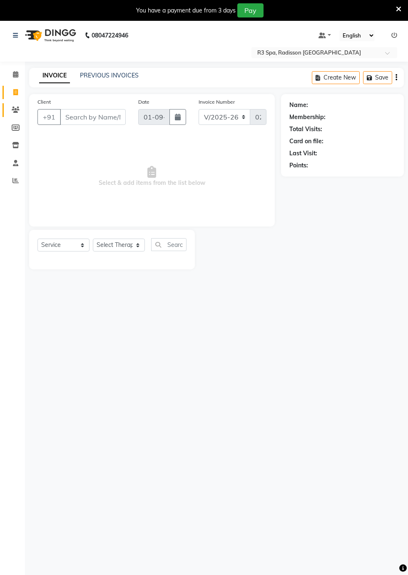
click at [16, 111] on icon at bounding box center [16, 110] width 8 height 6
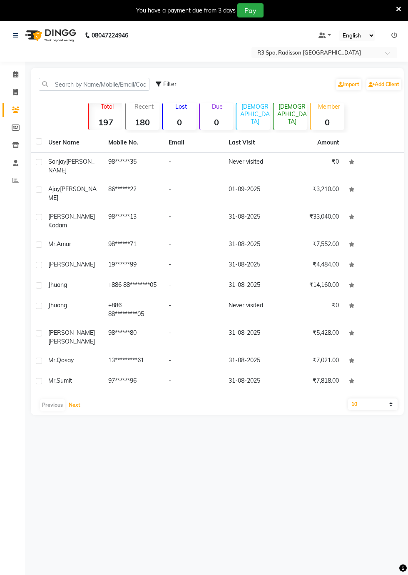
click at [78, 399] on button "Next" at bounding box center [75, 405] width 16 height 12
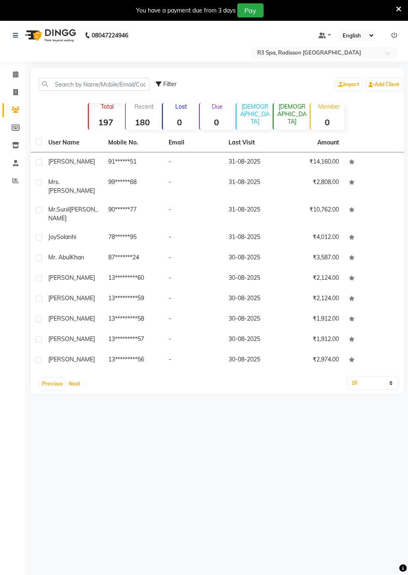
click at [76, 378] on button "Next" at bounding box center [75, 384] width 16 height 12
click at [74, 378] on button "Next" at bounding box center [75, 384] width 16 height 12
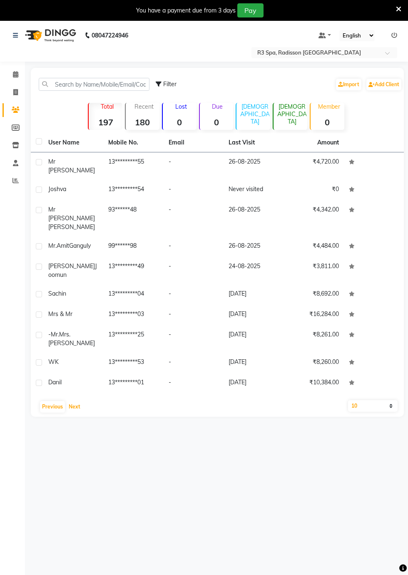
scroll to position [20, 0]
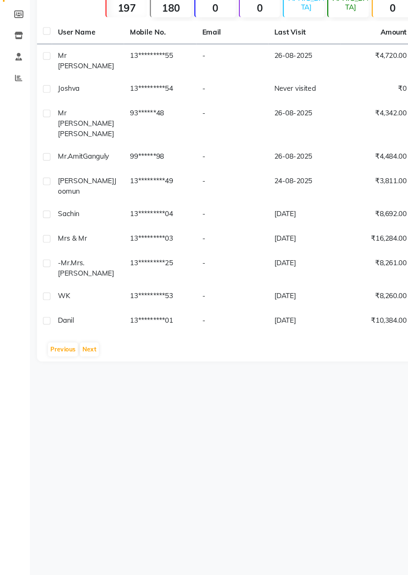
click at [61, 412] on div "08047224946 Select Location × R3 Spa, Radisson Mumbai Default Panel My Panel En…" at bounding box center [204, 287] width 408 height 575
click at [74, 381] on button "Next" at bounding box center [75, 387] width 16 height 12
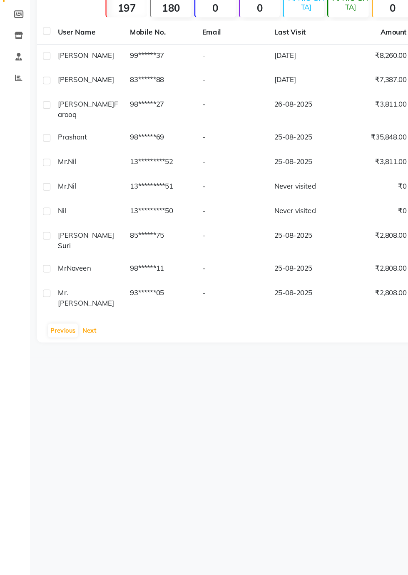
click at [76, 365] on button "Next" at bounding box center [75, 371] width 16 height 12
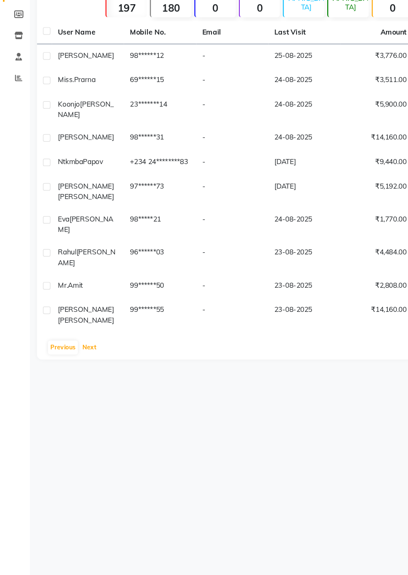
click at [77, 379] on button "Next" at bounding box center [75, 385] width 16 height 12
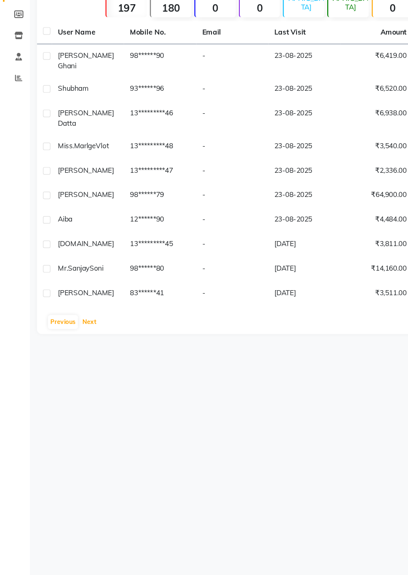
click at [77, 362] on button "Next" at bounding box center [75, 364] width 16 height 12
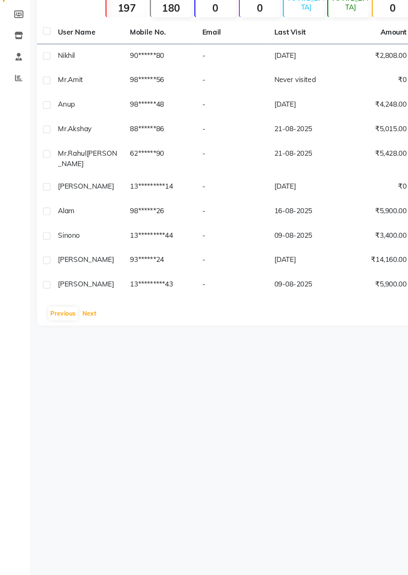
click at [77, 360] on button "Next" at bounding box center [75, 357] width 16 height 12
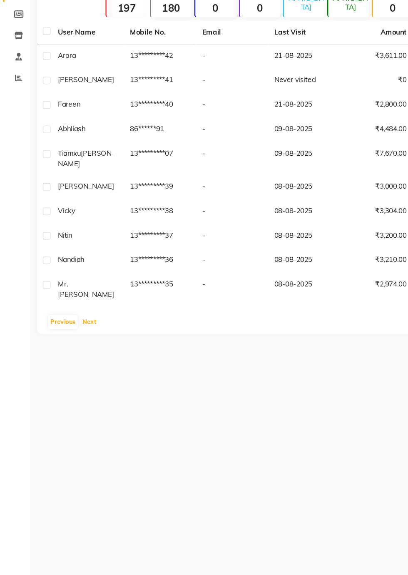
click at [77, 358] on button "Next" at bounding box center [75, 364] width 16 height 12
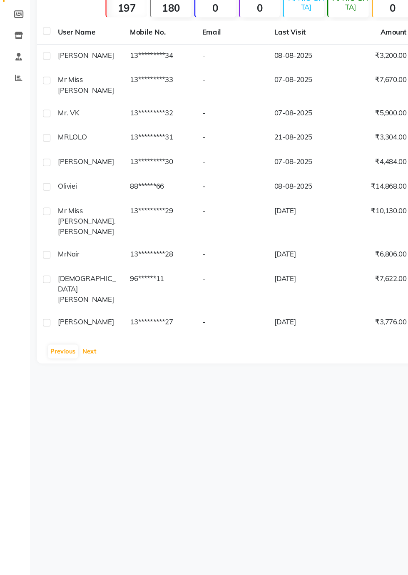
click at [77, 382] on button "Next" at bounding box center [75, 388] width 16 height 12
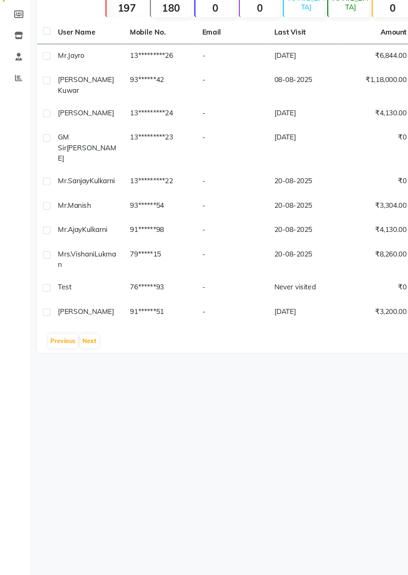
click at [76, 167] on td "Norat Kuwar" at bounding box center [73, 166] width 60 height 27
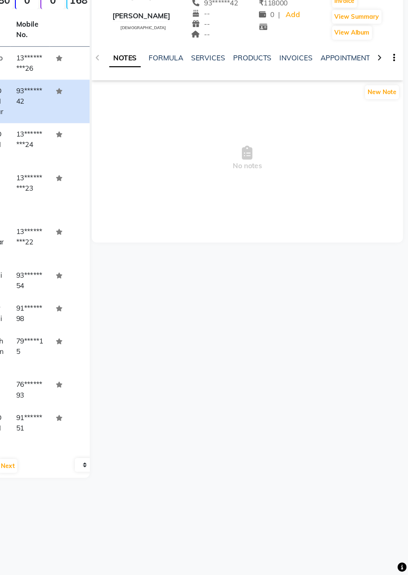
click at [385, 150] on div at bounding box center [384, 143] width 10 height 16
click at [384, 144] on icon at bounding box center [384, 144] width 4 height 6
click at [379, 144] on div "NOTES FORMULA SERVICES PRODUCTS INVOICES APPOINTMENTS MEMBERSHIP PACKAGES VOUCH…" at bounding box center [273, 143] width 259 height 29
click at [384, 144] on icon at bounding box center [384, 144] width 4 height 6
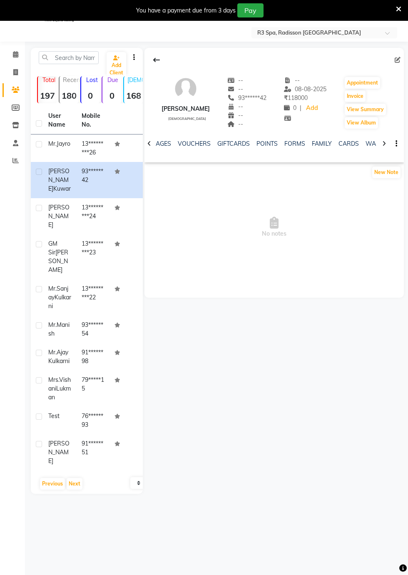
scroll to position [0, 268]
click at [292, 144] on link "FORMS" at bounding box center [291, 143] width 21 height 7
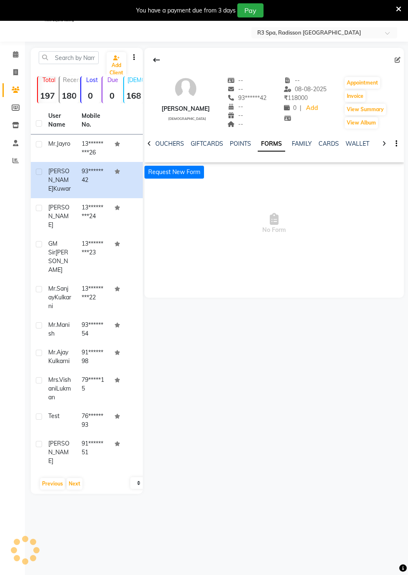
scroll to position [0, 237]
click at [184, 171] on button "Request New Form" at bounding box center [174, 172] width 60 height 13
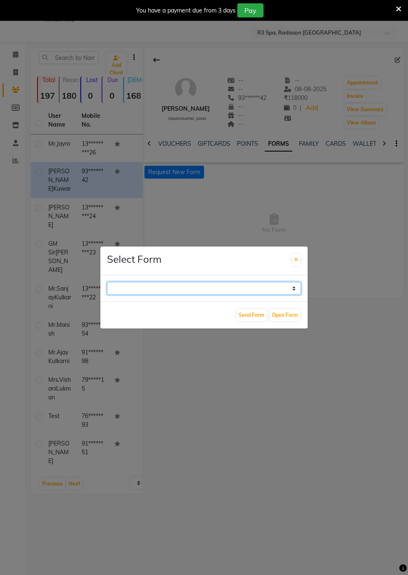
click at [295, 295] on select "GUEST FEEDBACK FORM HEALTH ASSESSMENT FORM" at bounding box center [204, 288] width 194 height 13
select select "204"
click at [107, 295] on select "GUEST FEEDBACK FORM HEALTH ASSESSMENT FORM" at bounding box center [204, 288] width 194 height 13
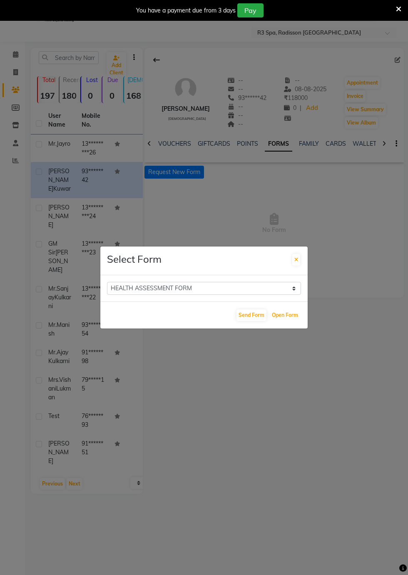
click at [282, 321] on button "Open Form" at bounding box center [285, 315] width 30 height 12
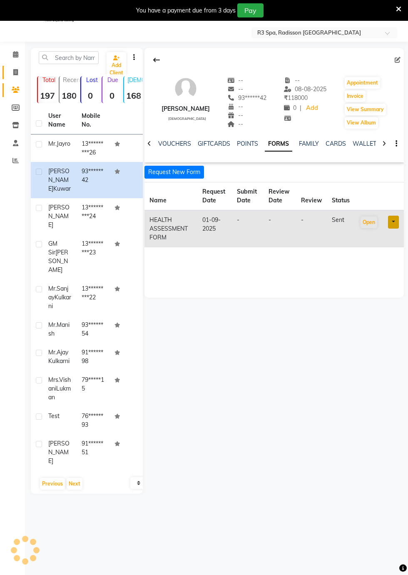
click at [6, 69] on link "Invoice" at bounding box center [12, 73] width 20 height 14
select select "service"
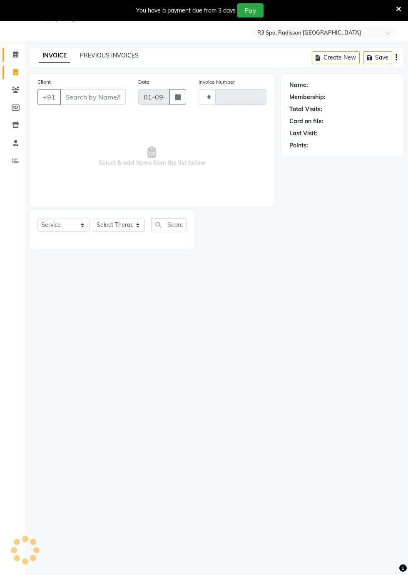
click at [15, 55] on icon at bounding box center [15, 54] width 5 height 6
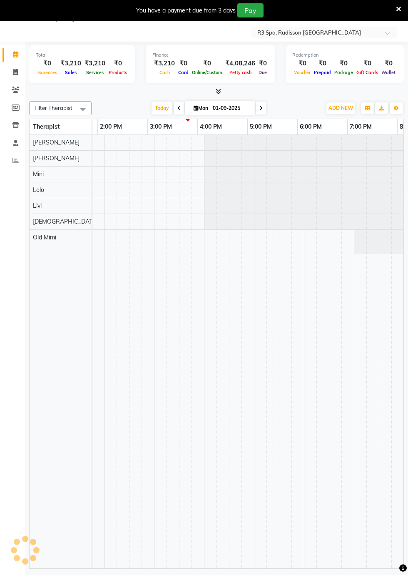
scroll to position [0, 539]
click at [15, 73] on icon at bounding box center [15, 72] width 5 height 6
select select "service"
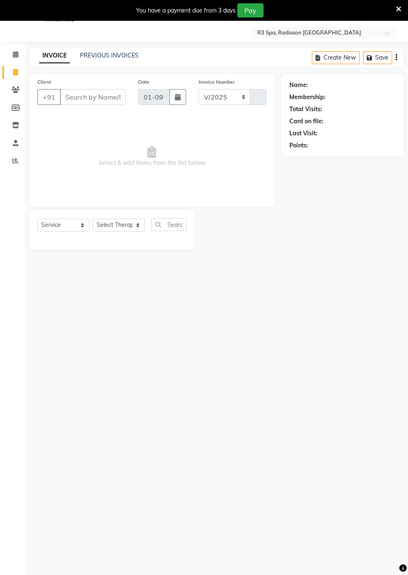
select select "8678"
type input "0258"
click at [7, 58] on link "Calendar" at bounding box center [12, 55] width 20 height 14
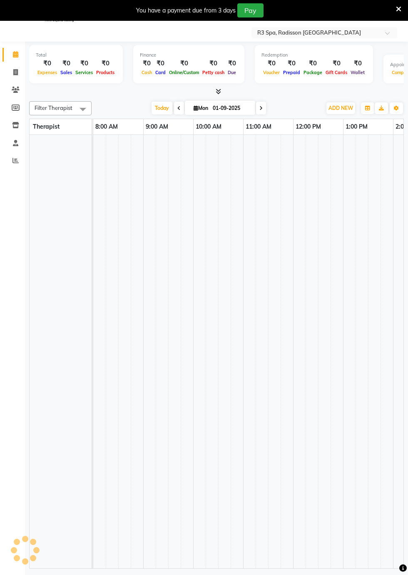
click at [9, 59] on span at bounding box center [15, 55] width 15 height 10
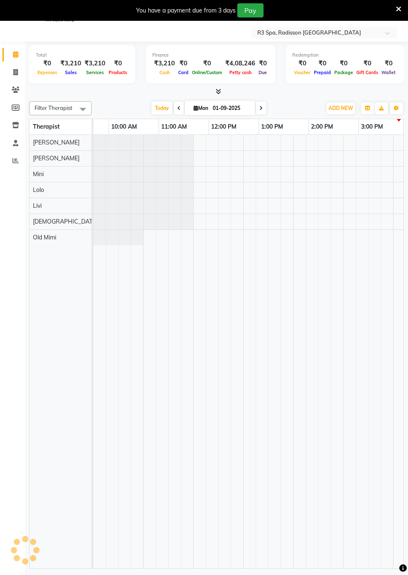
scroll to position [0, 134]
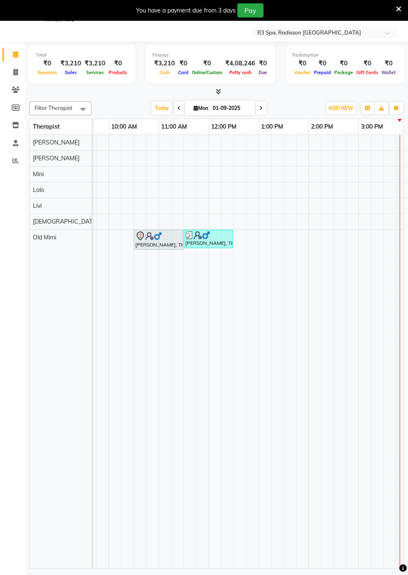
click at [150, 239] on div "[PERSON_NAME], TK02, 10:30 AM-11:30 AM, Deep Tissue Repair Therapy 60 Min([DEMO…" at bounding box center [158, 239] width 48 height 17
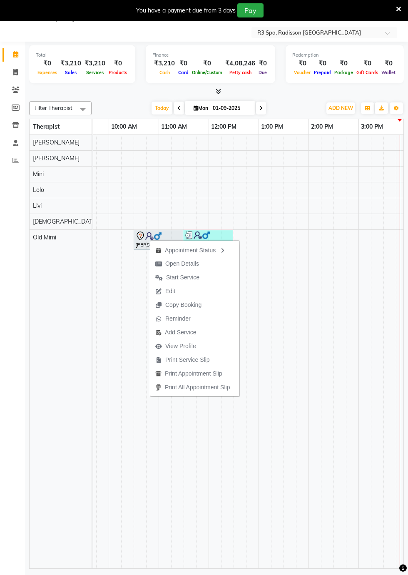
click at [198, 261] on span "Open Details" at bounding box center [177, 264] width 54 height 14
select select "7"
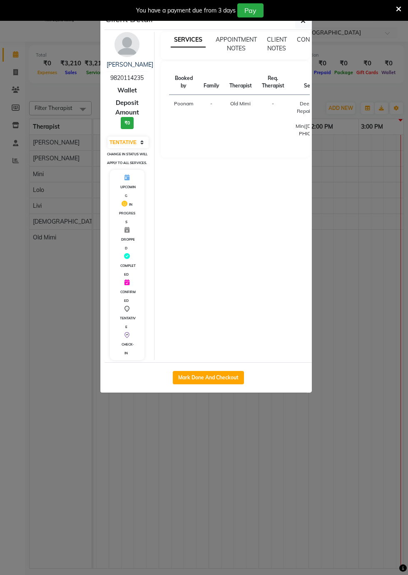
click at [288, 473] on ngb-modal-window "Client Detail Sanjay Agharwal 9820114235 Wallet Deposit Amount ₹0 Select IN SER…" at bounding box center [204, 287] width 408 height 575
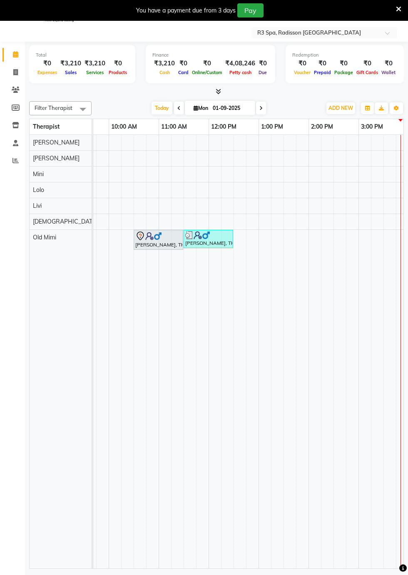
click at [396, 255] on td at bounding box center [402, 351] width 12 height 433
click at [7, 94] on link "Clients" at bounding box center [12, 90] width 20 height 14
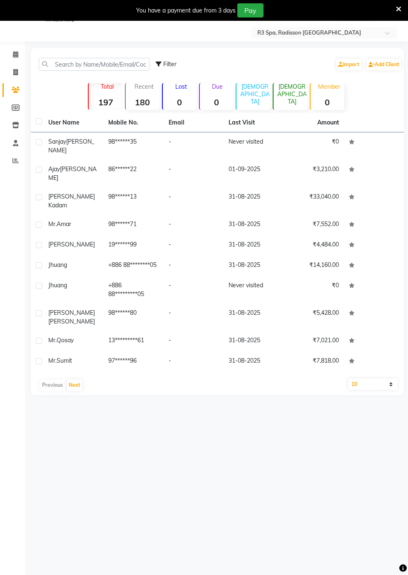
click at [67, 150] on td "[PERSON_NAME]" at bounding box center [73, 145] width 60 height 27
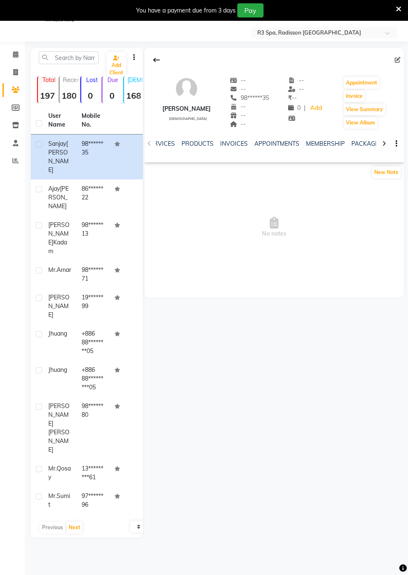
scroll to position [0, 84]
click at [356, 142] on link "PACKAGES" at bounding box center [363, 143] width 31 height 7
click at [323, 144] on link "PACKAGES" at bounding box center [319, 144] width 37 height 15
click at [370, 105] on button "View Summary" at bounding box center [364, 110] width 41 height 12
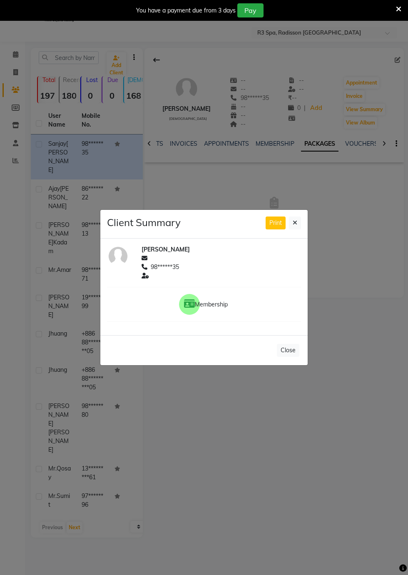
click at [295, 226] on icon at bounding box center [295, 223] width 5 height 6
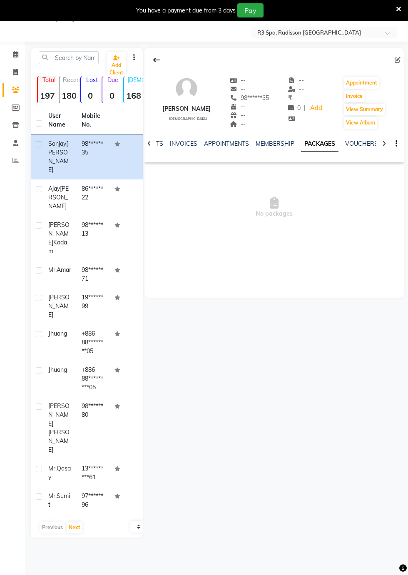
click at [375, 96] on div "Invoice" at bounding box center [364, 95] width 43 height 13
click at [355, 108] on button "View Summary" at bounding box center [364, 110] width 41 height 12
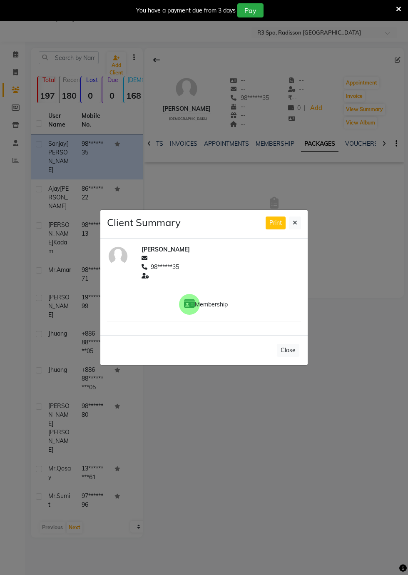
click at [295, 226] on icon at bounding box center [295, 223] width 5 height 6
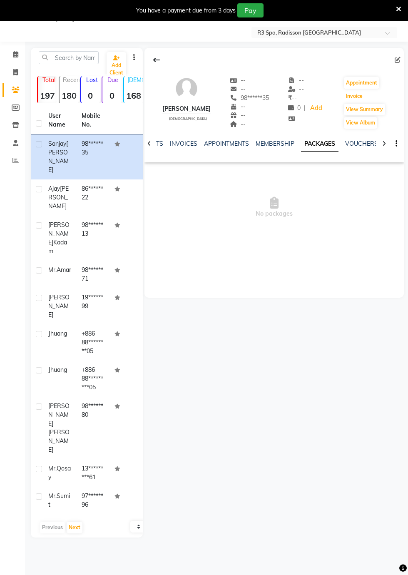
click at [354, 95] on button "Invoice" at bounding box center [354, 96] width 21 height 12
select select "service"
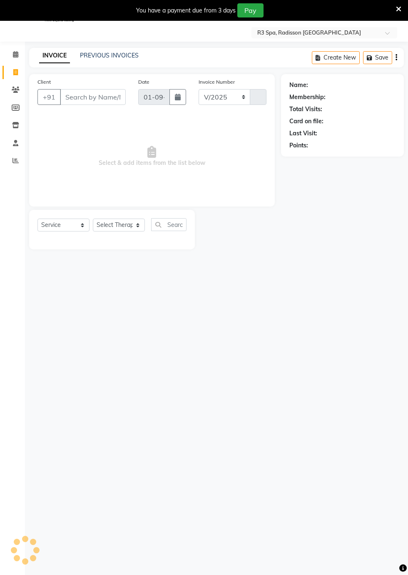
select select "8678"
type input "0258"
type input "98******35"
click at [79, 222] on select "Select Service Product Membership Package Voucher Prepaid Gift Card" at bounding box center [63, 224] width 52 height 13
select select "package"
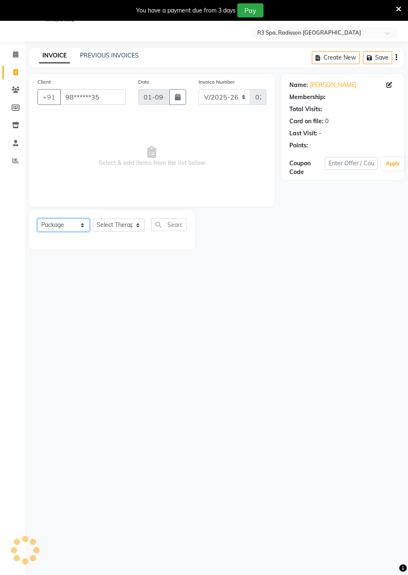
click at [37, 218] on select "Select Service Product Membership Package Voucher Prepaid Gift Card" at bounding box center [63, 224] width 52 height 13
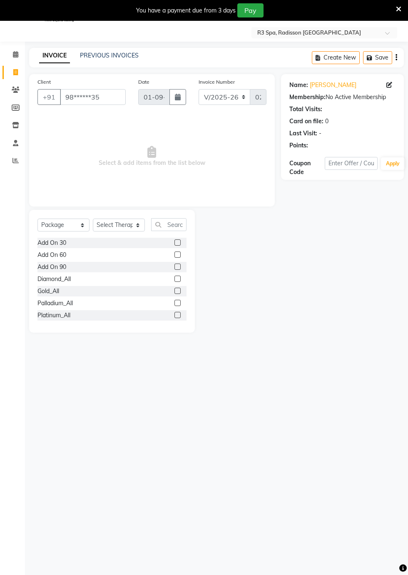
click at [128, 291] on div "Gold_All" at bounding box center [111, 291] width 149 height 10
click at [174, 289] on label at bounding box center [177, 291] width 6 height 6
click at [174, 289] on input "checkbox" at bounding box center [176, 290] width 5 height 5
checkbox input "false"
click at [140, 226] on select "Select Therapist [DEMOGRAPHIC_DATA] [PERSON_NAME] [PERSON_NAME] Lolo Messiah Mi…" at bounding box center [119, 224] width 52 height 13
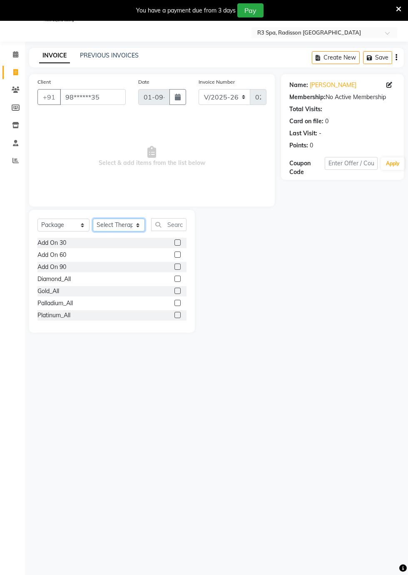
select select "90041"
click at [93, 218] on select "Select Therapist [DEMOGRAPHIC_DATA] [PERSON_NAME] [PERSON_NAME] Lolo Messiah Mi…" at bounding box center [119, 224] width 52 height 13
click at [176, 223] on input "text" at bounding box center [168, 224] width 35 height 13
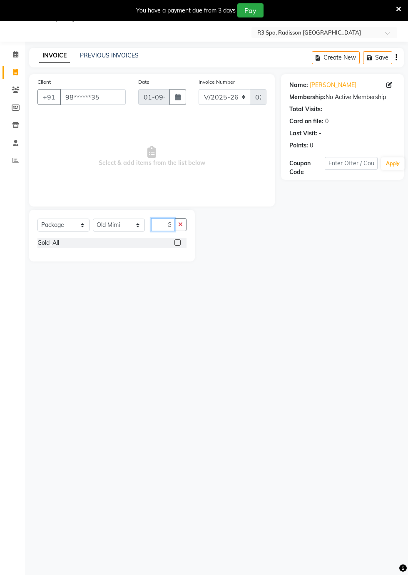
scroll to position [0, 2]
type input "Go"
click at [176, 241] on label at bounding box center [177, 242] width 6 height 6
click at [176, 241] on input "checkbox" at bounding box center [176, 242] width 5 height 5
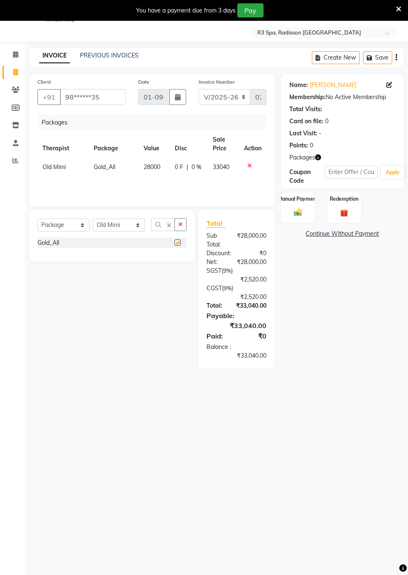
scroll to position [0, 0]
checkbox input "false"
click at [293, 206] on div "Manual Payment" at bounding box center [298, 207] width 34 height 31
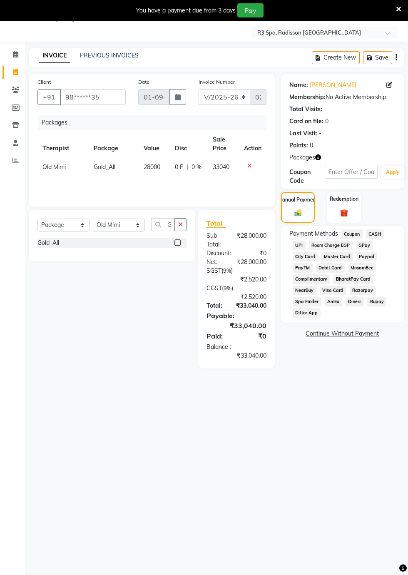
click at [333, 258] on span "Master Card" at bounding box center [337, 257] width 32 height 10
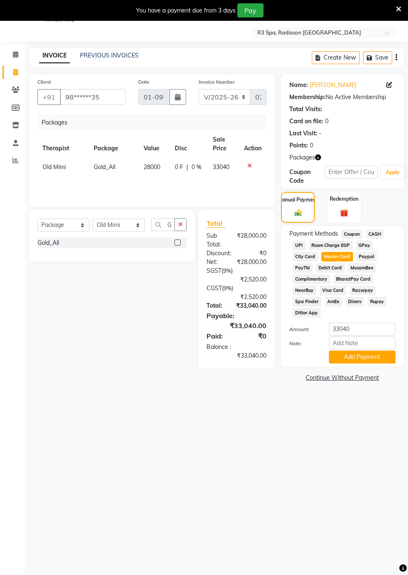
click at [369, 352] on button "Add Payment" at bounding box center [362, 356] width 67 height 13
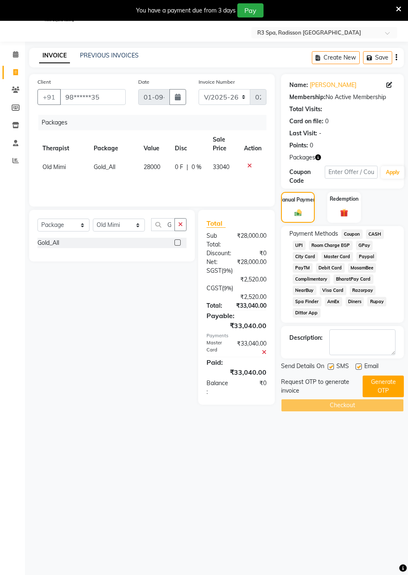
click at [383, 382] on button "Generate OTP" at bounding box center [382, 386] width 41 height 22
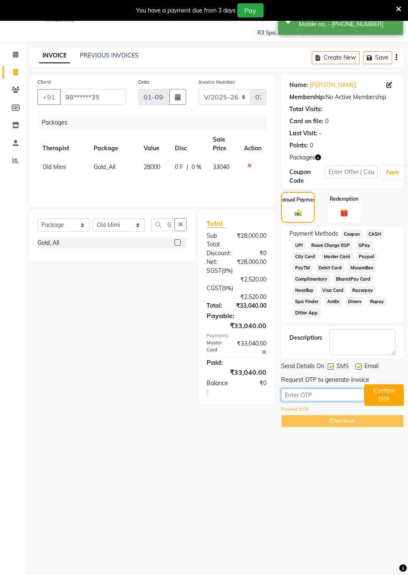
click at [315, 394] on input "text" at bounding box center [322, 394] width 83 height 13
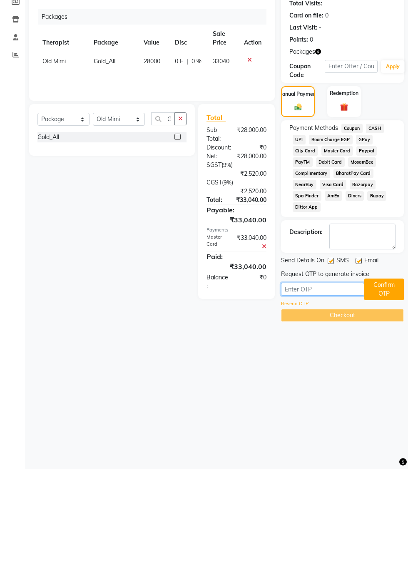
scroll to position [20, 0]
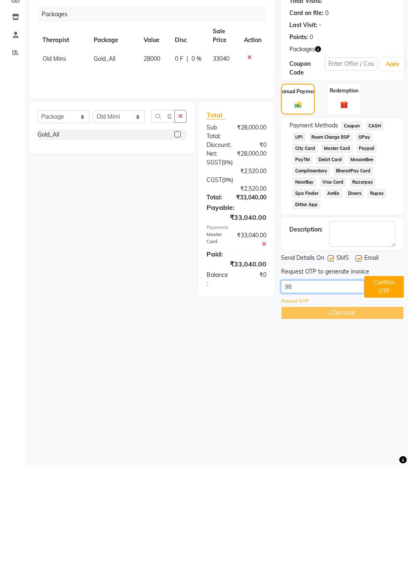
type input "9"
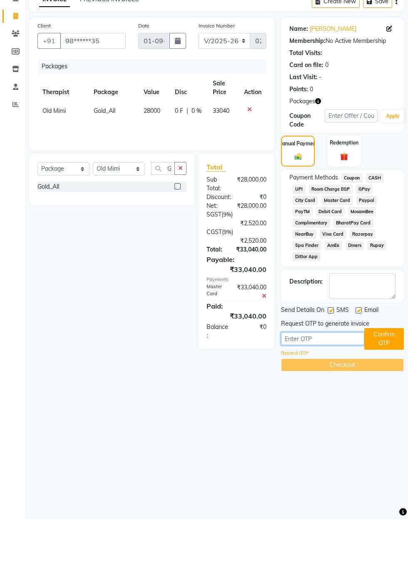
scroll to position [0, 0]
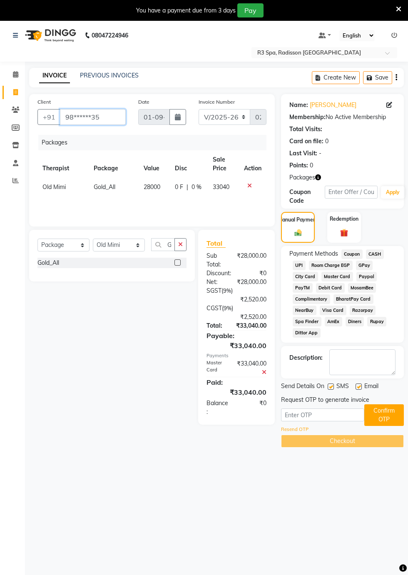
click at [94, 119] on input "98******35" at bounding box center [93, 117] width 66 height 16
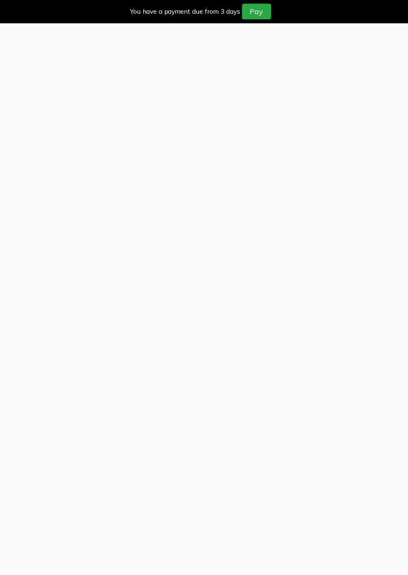
select select "service"
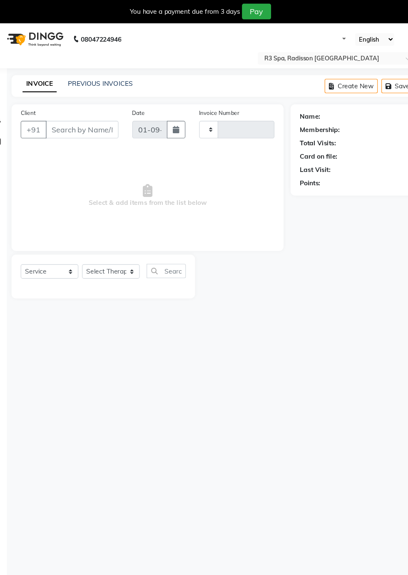
select select "en"
type input "0258"
select select "8678"
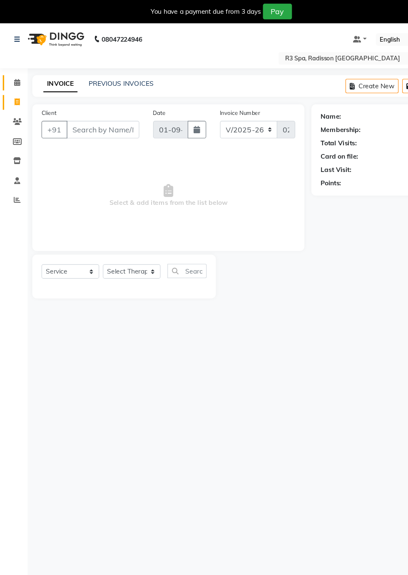
click at [15, 74] on icon at bounding box center [15, 74] width 5 height 6
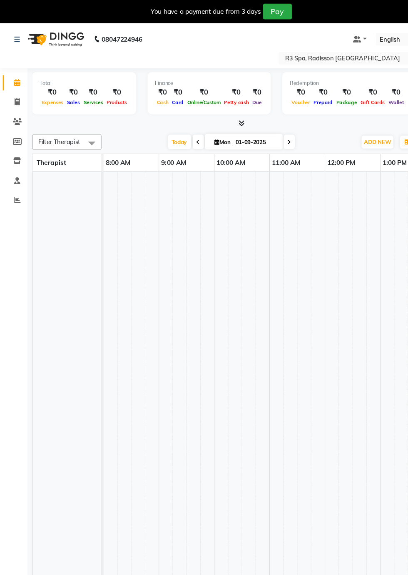
click at [16, 74] on icon at bounding box center [15, 74] width 5 height 6
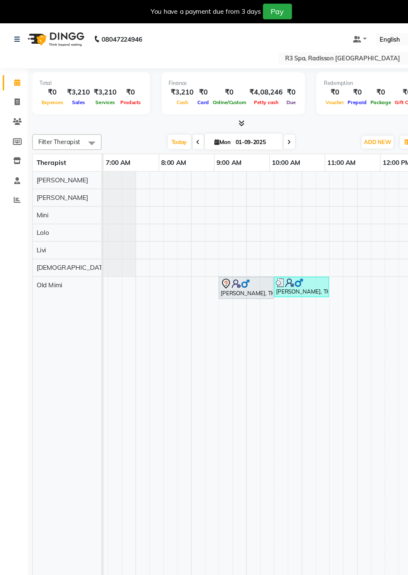
scroll to position [0, 71]
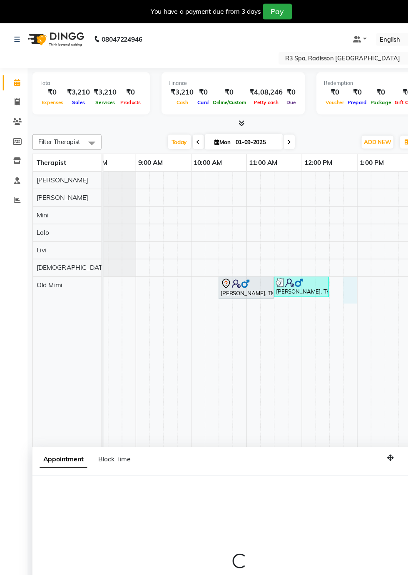
select select "90041"
select select "tentative"
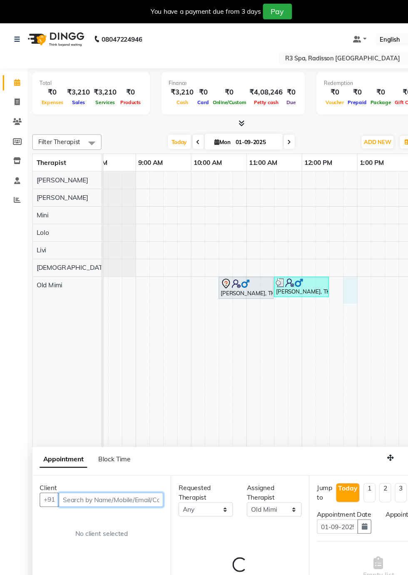
select select "765"
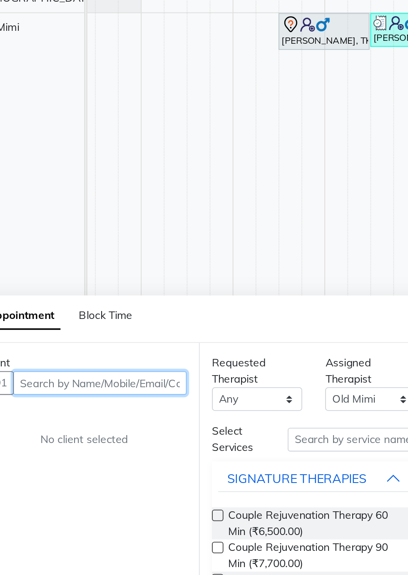
scroll to position [20, 0]
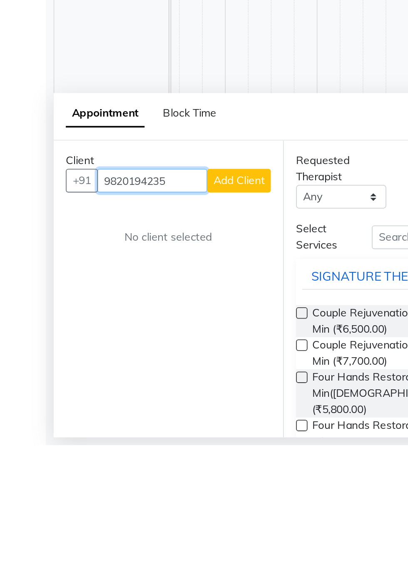
type input "9820194235"
click at [127, 434] on button "Add Client" at bounding box center [130, 430] width 35 height 13
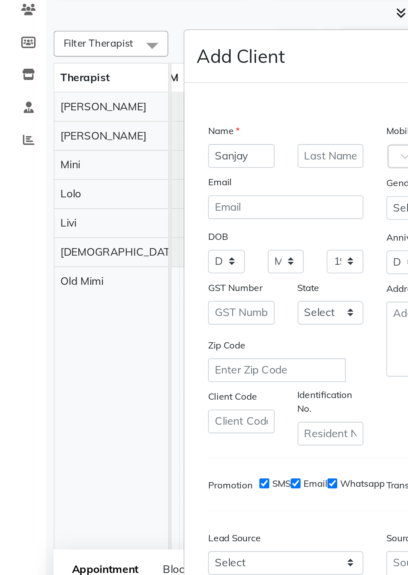
type input "Sanjay"
click at [180, 176] on input "text" at bounding box center [180, 169] width 36 height 13
type input "[PERSON_NAME]"
click at [213, 174] on div at bounding box center [223, 170] width 25 height 9
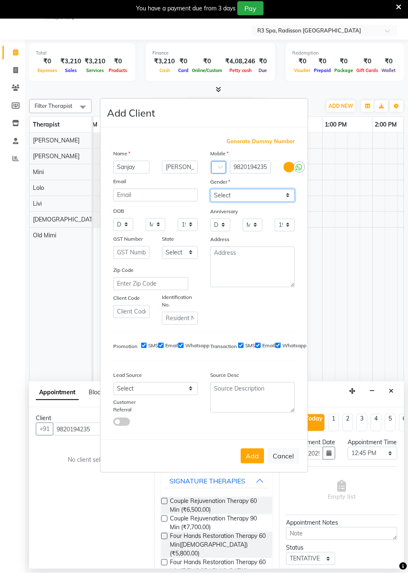
click at [271, 204] on select "Select Male Female Other Prefer Not To Say" at bounding box center [252, 197] width 84 height 13
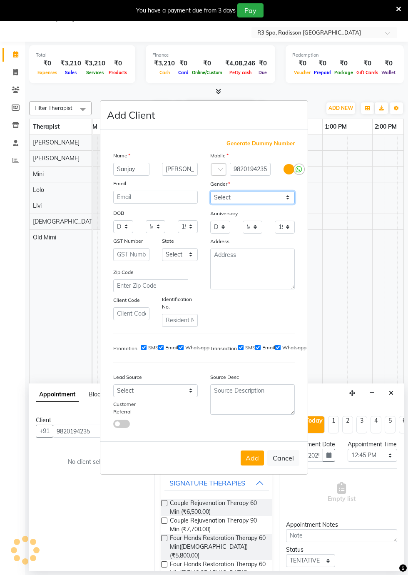
scroll to position [9, 0]
select select "[DEMOGRAPHIC_DATA]"
click at [210, 204] on select "Select Male Female Other Prefer Not To Say" at bounding box center [252, 197] width 84 height 13
click at [251, 465] on button "Add" at bounding box center [252, 457] width 23 height 15
type input "98******35"
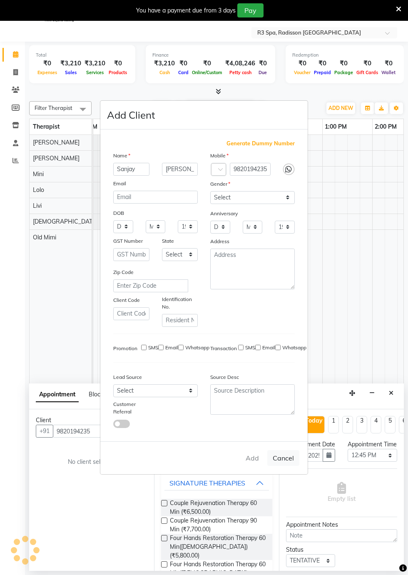
select select
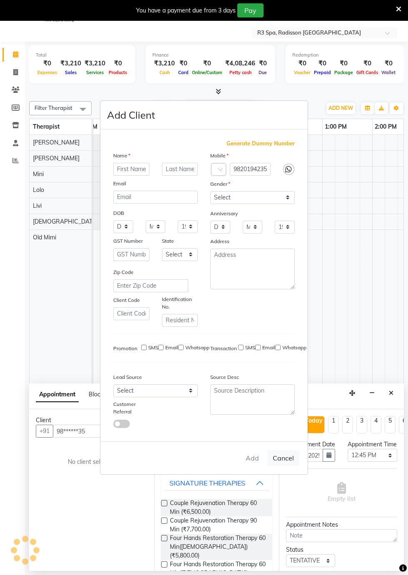
select select
checkbox input "false"
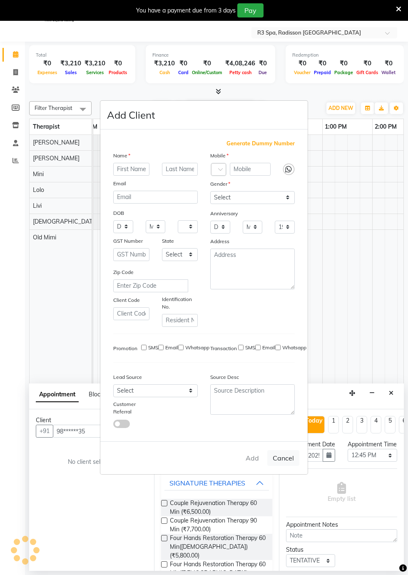
checkbox input "false"
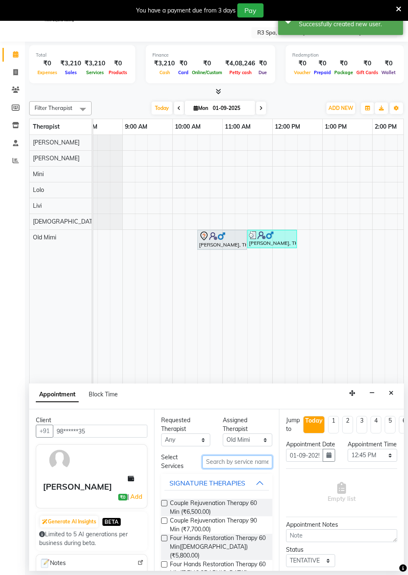
click at [231, 456] on input "text" at bounding box center [237, 461] width 70 height 13
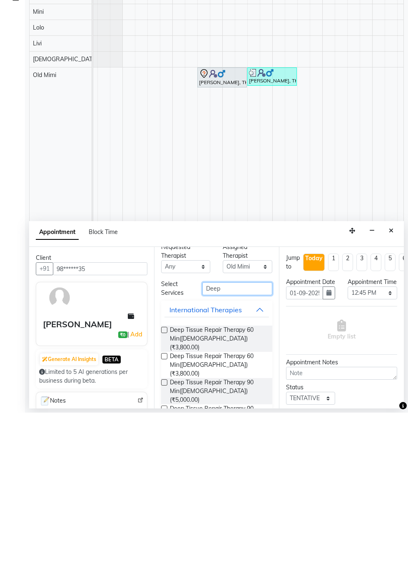
scroll to position [20, 0]
type input "Deep"
click at [163, 490] on label at bounding box center [164, 492] width 6 height 6
click at [163, 490] on input "checkbox" at bounding box center [163, 492] width 5 height 5
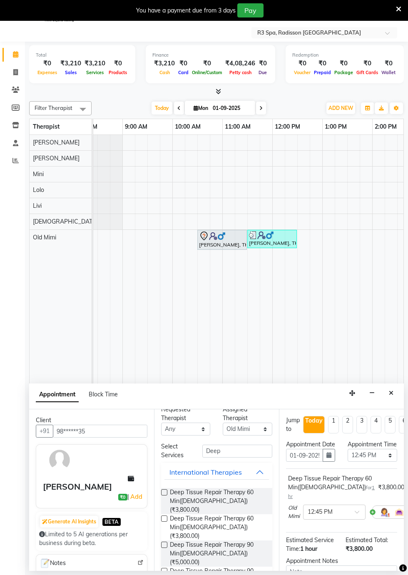
checkbox input "false"
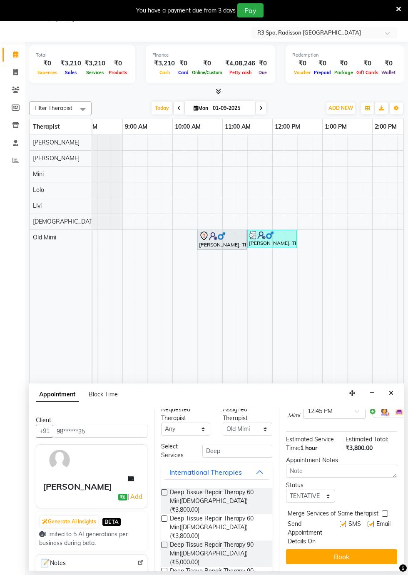
click at [343, 551] on button "Book" at bounding box center [341, 556] width 111 height 15
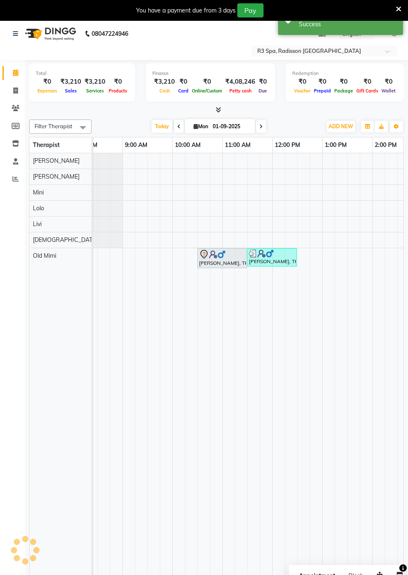
scroll to position [0, 0]
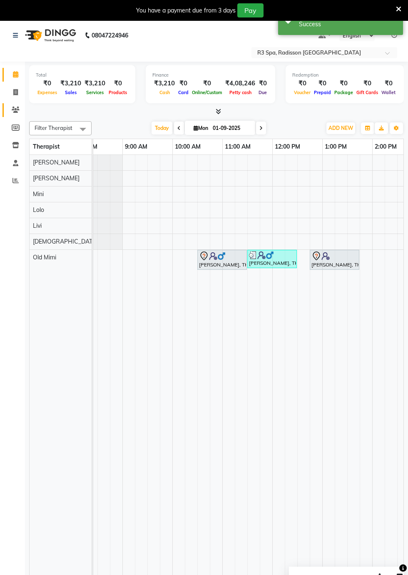
click at [15, 111] on icon at bounding box center [16, 110] width 8 height 6
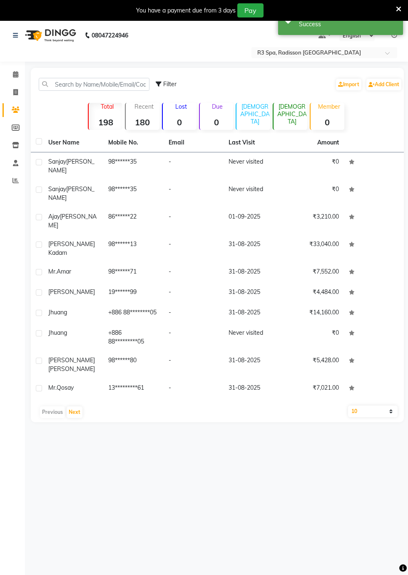
click at [88, 166] on div "[PERSON_NAME]" at bounding box center [73, 165] width 50 height 17
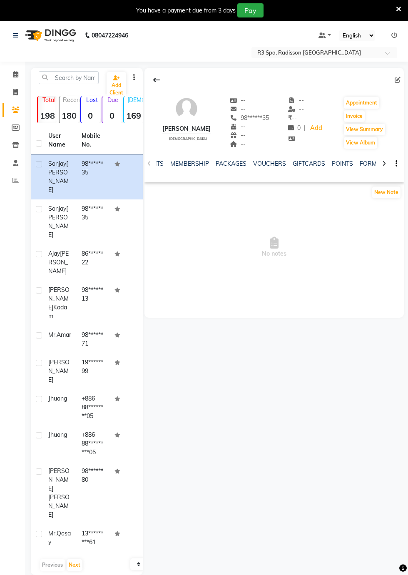
scroll to position [0, 218]
click at [230, 166] on link "PACKAGES" at bounding box center [229, 163] width 31 height 7
click at [349, 116] on button "Invoice" at bounding box center [354, 116] width 21 height 12
select select "service"
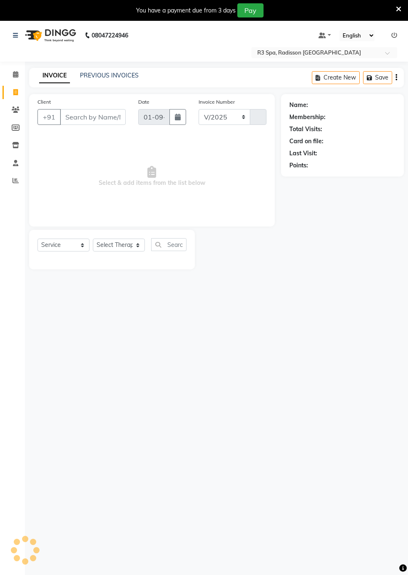
select select "8678"
type input "0258"
type input "98******35"
click at [70, 246] on select "Select Service Product Membership Package Voucher Prepaid Gift Card" at bounding box center [63, 244] width 52 height 13
select select "package"
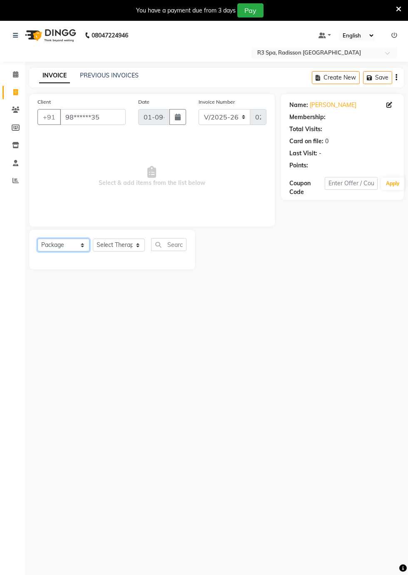
click at [37, 238] on select "Select Service Product Membership Package Voucher Prepaid Gift Card" at bounding box center [63, 244] width 52 height 13
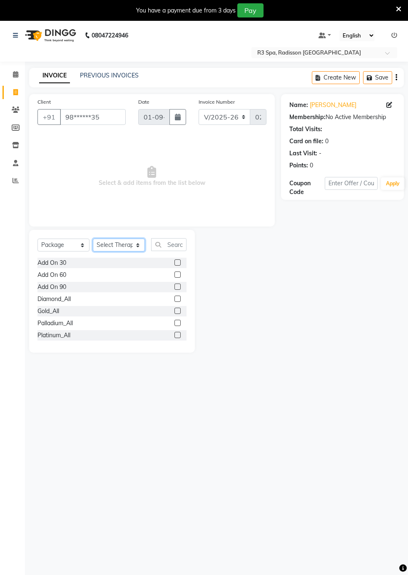
click at [119, 244] on select "Select Therapist [DEMOGRAPHIC_DATA] [PERSON_NAME] [PERSON_NAME] Lolo Messiah Mi…" at bounding box center [119, 244] width 52 height 13
select select "90041"
click at [93, 238] on select "Select Therapist [DEMOGRAPHIC_DATA] [PERSON_NAME] [PERSON_NAME] Lolo Messiah Mi…" at bounding box center [119, 244] width 52 height 13
click at [141, 312] on div "Gold_All" at bounding box center [111, 311] width 149 height 10
click at [174, 312] on label at bounding box center [177, 311] width 6 height 6
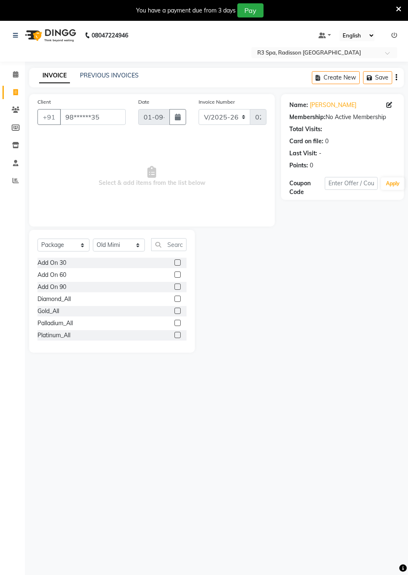
click at [174, 312] on input "checkbox" at bounding box center [176, 310] width 5 height 5
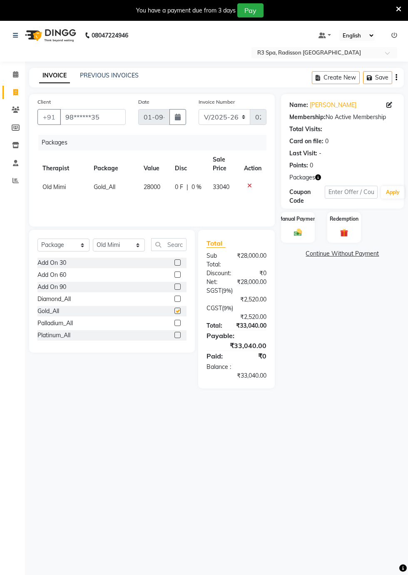
checkbox input "false"
click at [293, 229] on img at bounding box center [297, 232] width 13 height 9
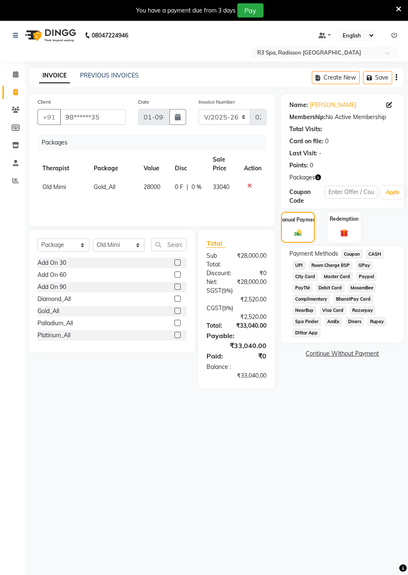
click at [333, 276] on span "Master Card" at bounding box center [337, 277] width 32 height 10
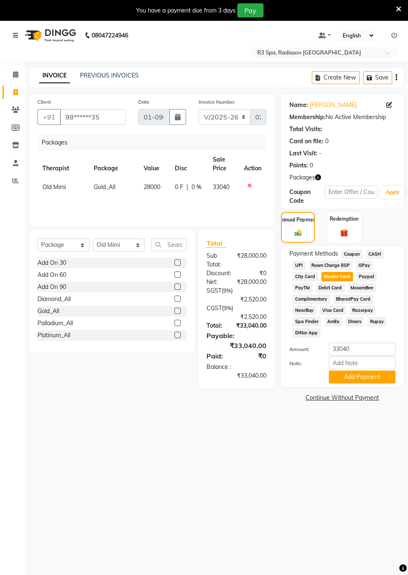
scroll to position [12, 0]
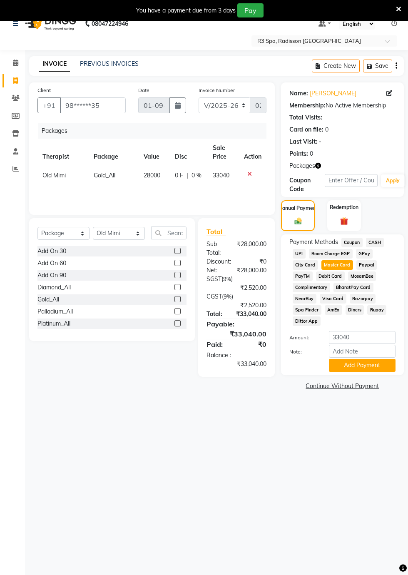
click at [375, 369] on button "Add Payment" at bounding box center [362, 365] width 67 height 13
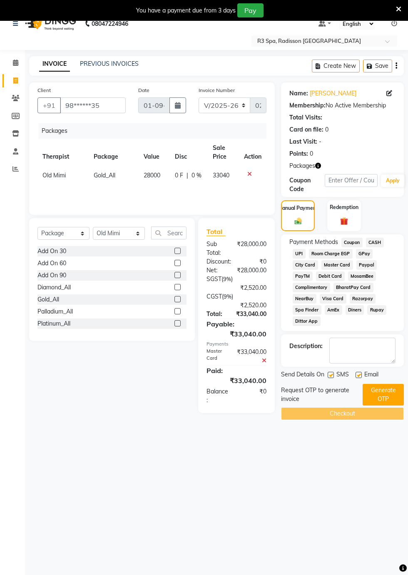
click at [380, 393] on button "Generate OTP" at bounding box center [382, 395] width 41 height 22
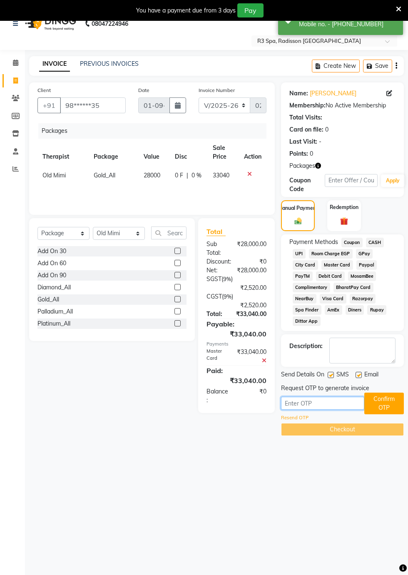
click at [308, 404] on input "text" at bounding box center [322, 403] width 83 height 13
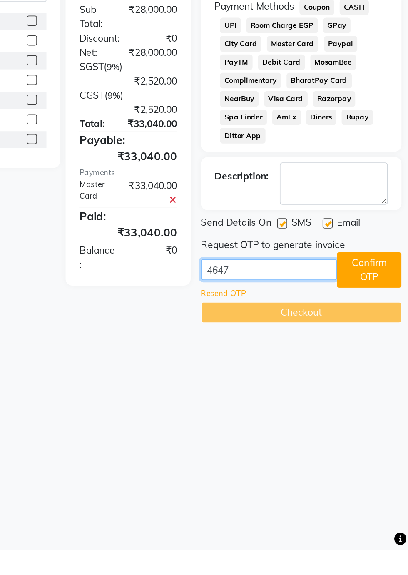
type input "4647"
click at [385, 403] on button "Confirm OTP" at bounding box center [384, 403] width 40 height 22
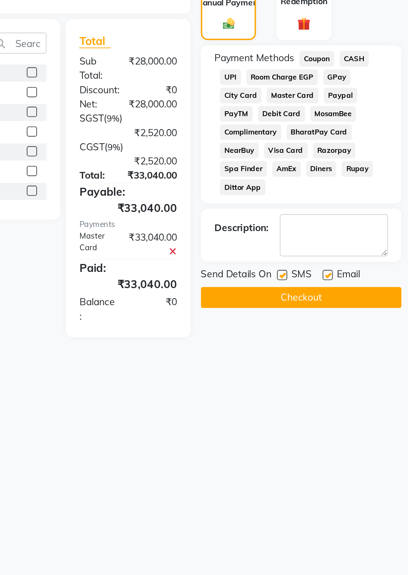
click at [348, 392] on button "Checkout" at bounding box center [342, 388] width 123 height 13
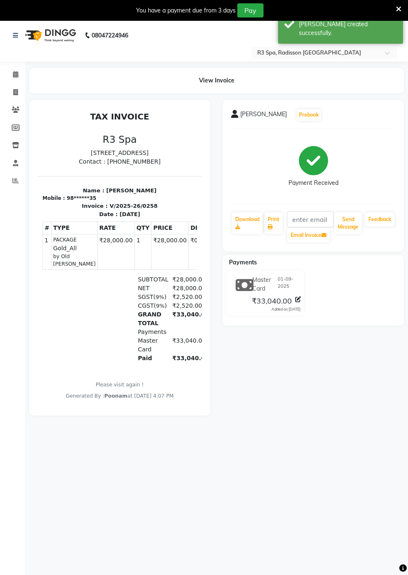
click at [332, 429] on div "08047224946 Select Location × R3 Spa, Radisson Mumbai Default Panel My Panel En…" at bounding box center [204, 307] width 408 height 575
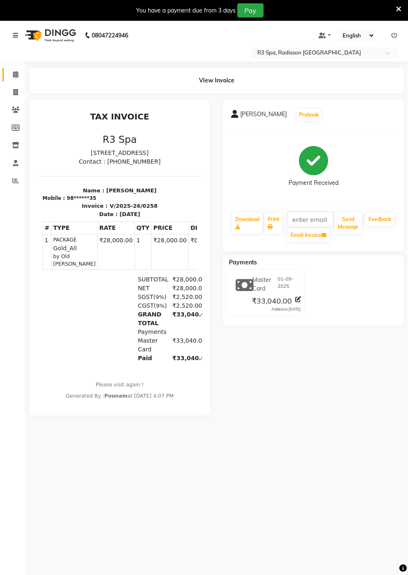
click at [15, 76] on icon at bounding box center [15, 74] width 5 height 6
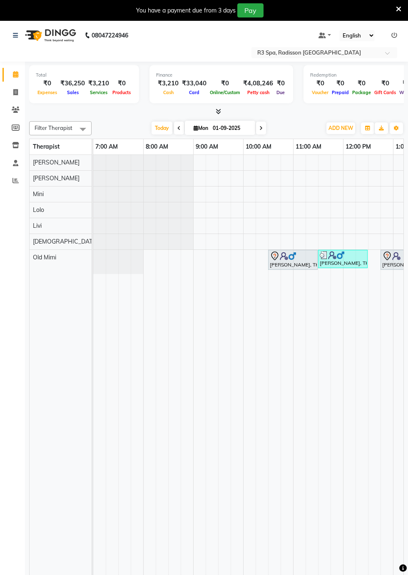
scroll to position [0, 64]
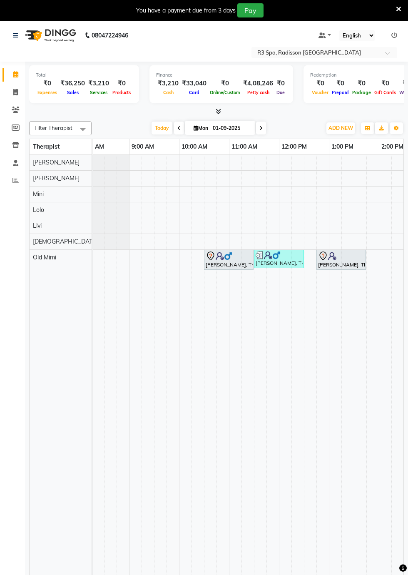
click at [349, 262] on div "[PERSON_NAME], TK03, 12:45 PM-01:45 PM, Deep Tissue Repair Therapy 60 Min([DEMO…" at bounding box center [341, 259] width 48 height 17
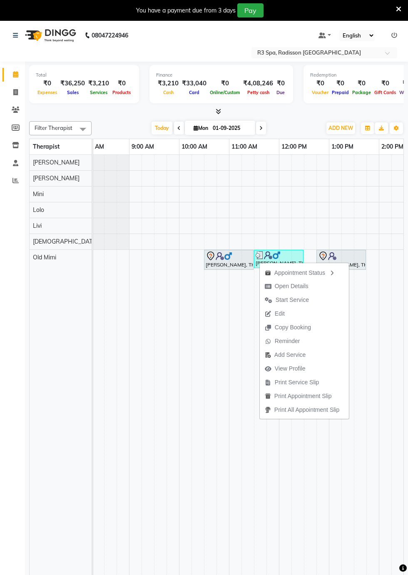
click at [303, 497] on td at bounding box center [297, 371] width 12 height 433
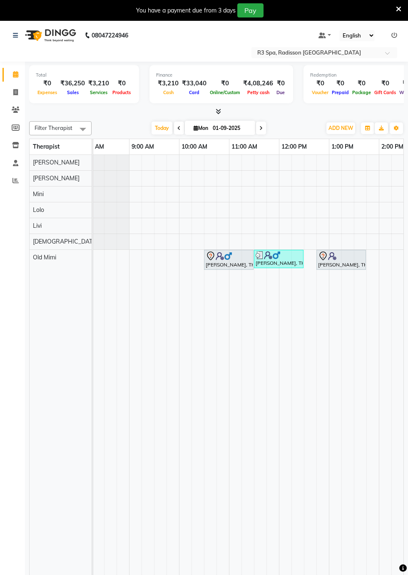
scroll to position [0, 152]
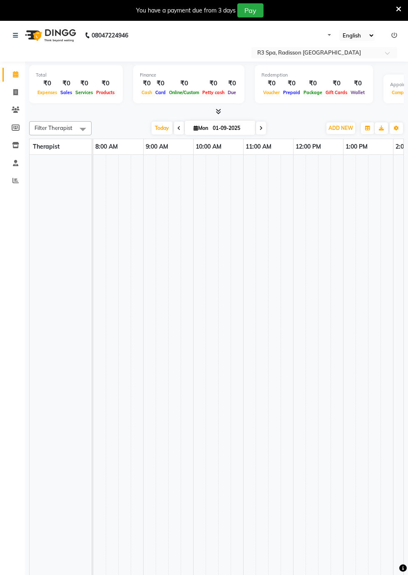
select select "en"
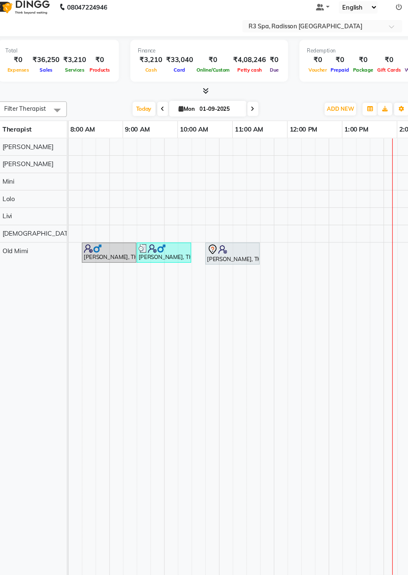
scroll to position [0, 163]
click at [234, 261] on div "[PERSON_NAME], TK03, 12:45 PM-01:45 PM, Deep Tissue Repair Therapy 60 Min([DEMO…" at bounding box center [242, 259] width 48 height 17
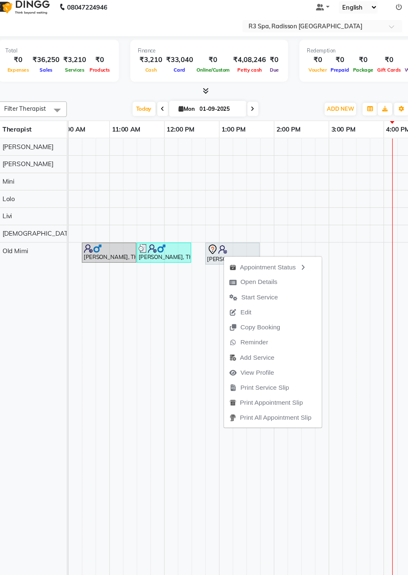
click at [172, 407] on td at bounding box center [174, 371] width 12 height 433
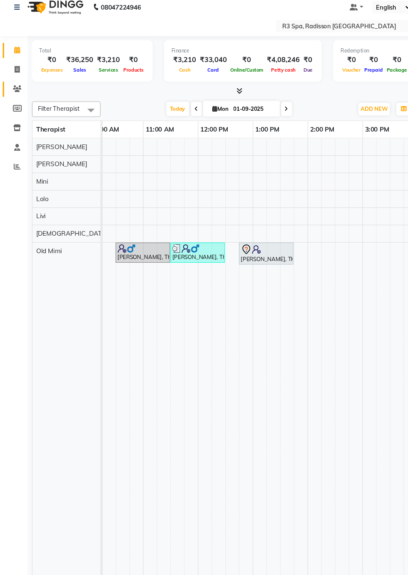
click at [18, 110] on icon at bounding box center [16, 110] width 8 height 6
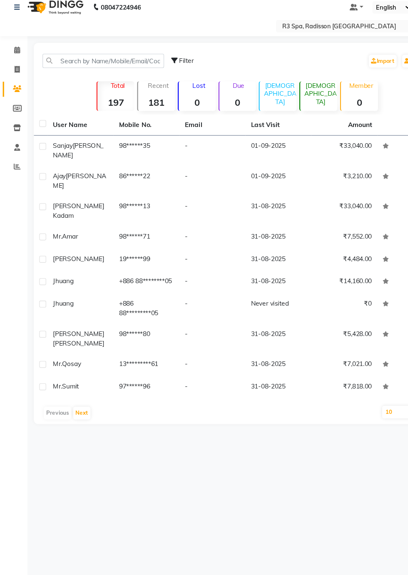
click at [87, 167] on td "[PERSON_NAME]" at bounding box center [73, 165] width 60 height 27
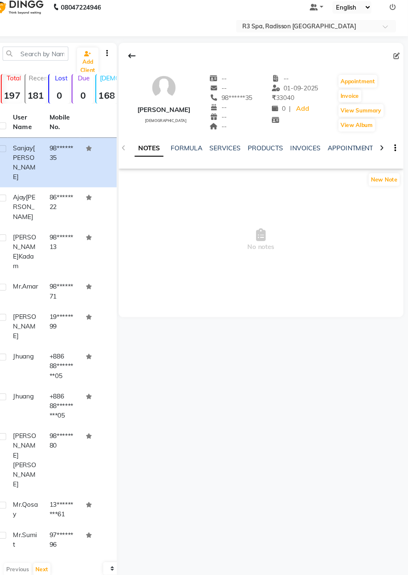
click at [384, 163] on icon at bounding box center [384, 164] width 4 height 6
click at [384, 164] on icon at bounding box center [384, 164] width 4 height 6
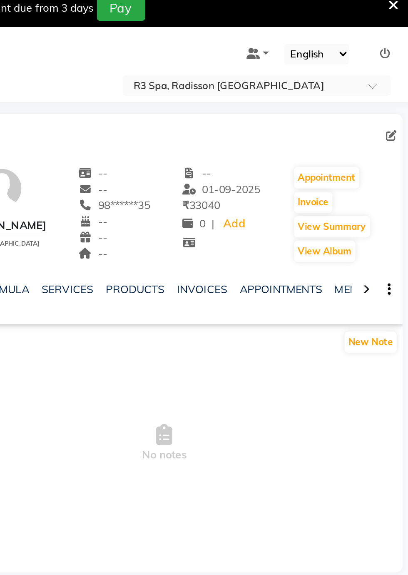
click at [385, 167] on div at bounding box center [384, 163] width 10 height 16
click at [382, 164] on icon at bounding box center [384, 164] width 4 height 6
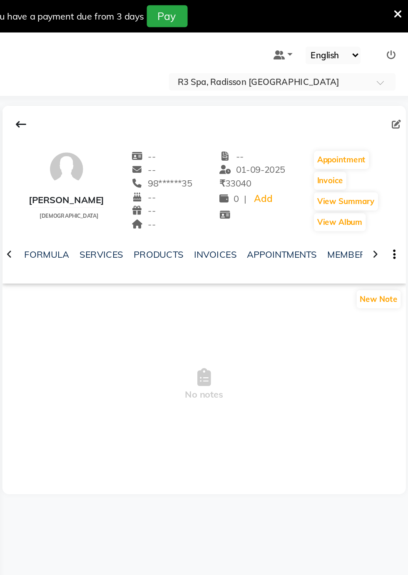
click at [390, 108] on div "[PERSON_NAME] [DEMOGRAPHIC_DATA] -- -- 98******35 -- -- -- -- [DATE] ₹ 33040 0 …" at bounding box center [273, 119] width 259 height 62
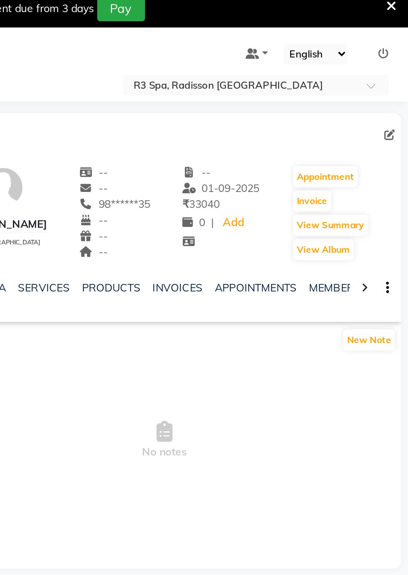
click at [386, 148] on div "View Album" at bounding box center [365, 142] width 43 height 13
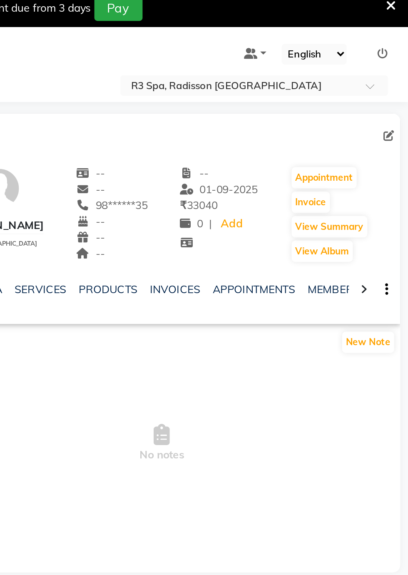
click at [384, 166] on div at bounding box center [384, 163] width 10 height 16
click at [382, 168] on div at bounding box center [384, 163] width 10 height 16
click at [383, 163] on icon at bounding box center [384, 164] width 4 height 6
click at [381, 168] on div at bounding box center [384, 163] width 10 height 16
click at [384, 163] on icon at bounding box center [384, 164] width 4 height 6
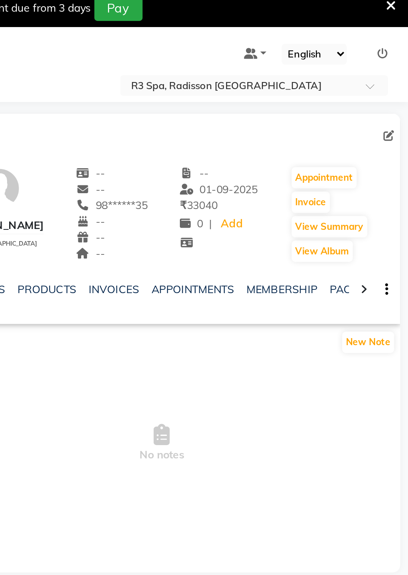
click at [384, 164] on icon at bounding box center [384, 164] width 4 height 6
click at [384, 163] on icon at bounding box center [384, 164] width 4 height 6
click at [387, 166] on div at bounding box center [384, 163] width 10 height 16
click at [383, 167] on div at bounding box center [384, 163] width 10 height 16
click at [381, 169] on div "NOTES FORMULA SERVICES PRODUCTS INVOICES APPOINTMENTS MEMBERSHIP PACKAGES VOUCH…" at bounding box center [273, 163] width 259 height 29
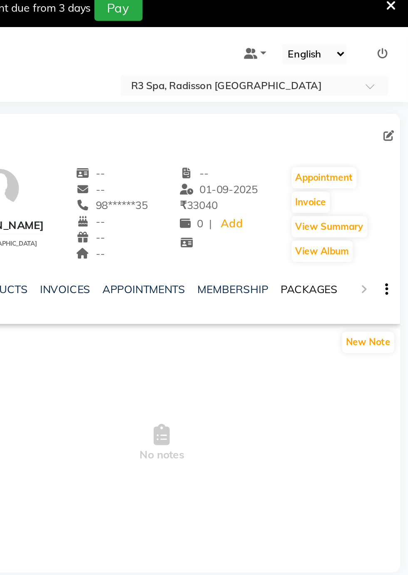
click at [353, 163] on link "PACKAGES" at bounding box center [354, 163] width 31 height 7
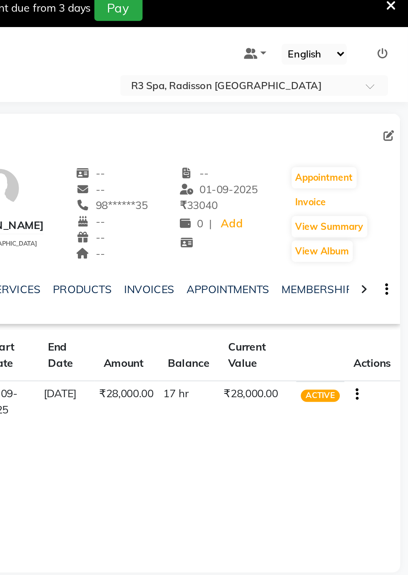
click at [355, 119] on button "Invoice" at bounding box center [355, 116] width 21 height 12
select select "service"
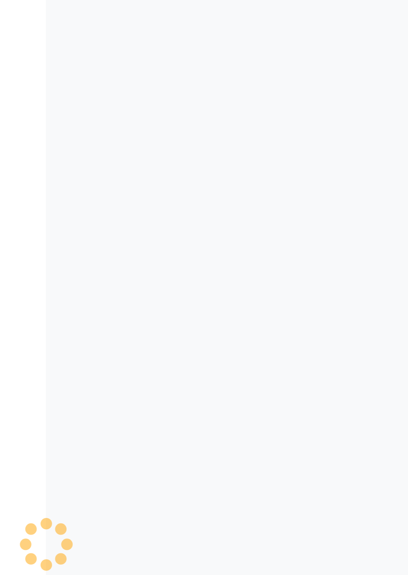
select select "8678"
type input "0259"
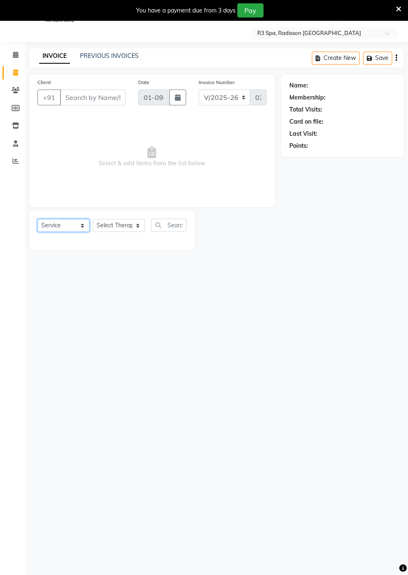
click at [84, 231] on select "Select Service Product Membership Package Voucher Prepaid Gift Card" at bounding box center [63, 225] width 52 height 13
type input "98******35"
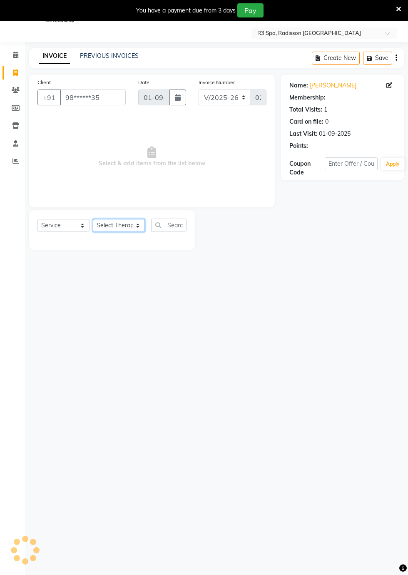
click at [133, 231] on select "Select Therapist [DEMOGRAPHIC_DATA] [PERSON_NAME] [PERSON_NAME] Lolo Messiah Mi…" at bounding box center [119, 225] width 52 height 13
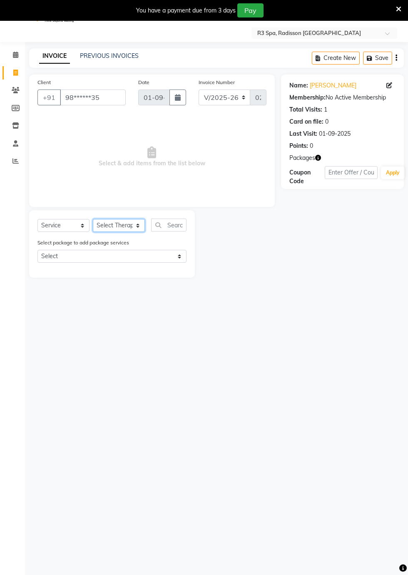
select select "90041"
click at [93, 219] on select "Select Therapist [DEMOGRAPHIC_DATA] [PERSON_NAME] [PERSON_NAME] Lolo Messiah Mi…" at bounding box center [119, 225] width 52 height 13
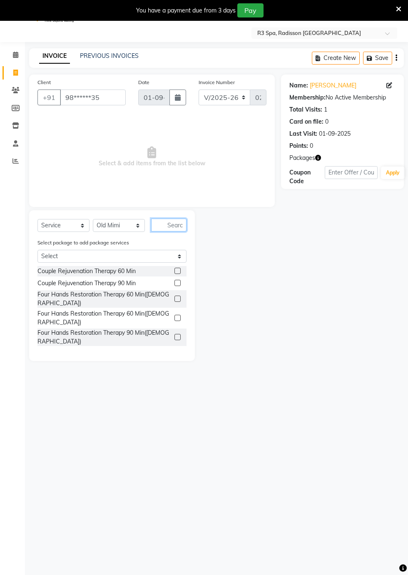
click at [169, 221] on input "text" at bounding box center [168, 224] width 35 height 13
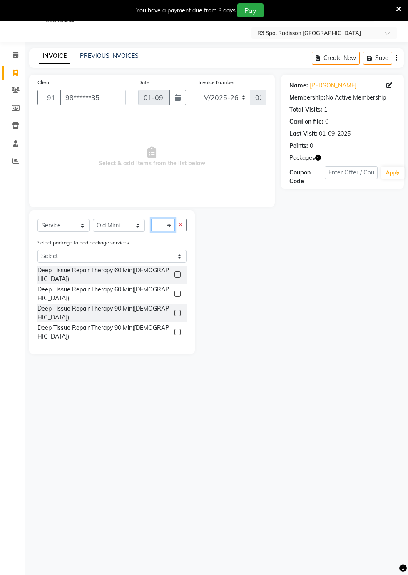
scroll to position [0, 9]
type input "Deep"
click at [147, 270] on div "Deep Tissue Repair Therapy 60 Min([DEMOGRAPHIC_DATA])" at bounding box center [104, 274] width 134 height 17
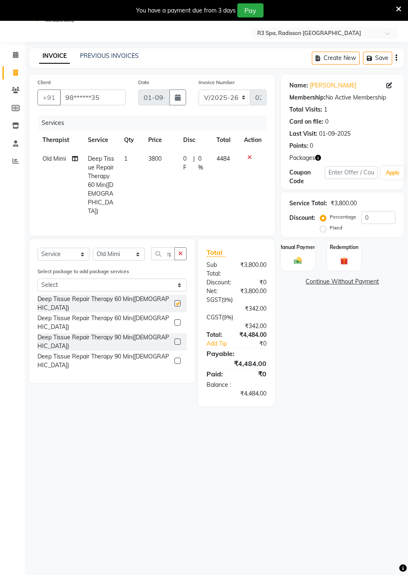
checkbox input "false"
click at [344, 260] on img at bounding box center [344, 261] width 13 height 10
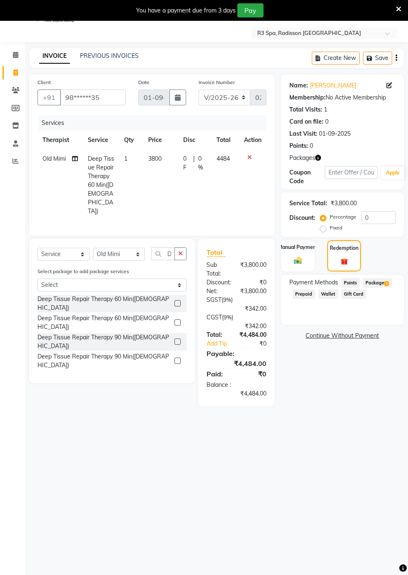
click at [380, 285] on span "Package 1" at bounding box center [377, 283] width 29 height 10
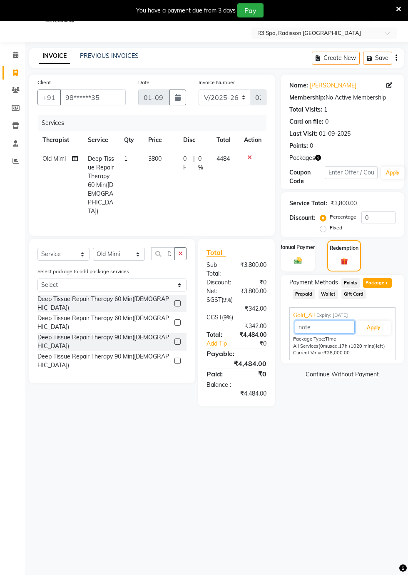
click at [302, 323] on input "text" at bounding box center [325, 326] width 60 height 13
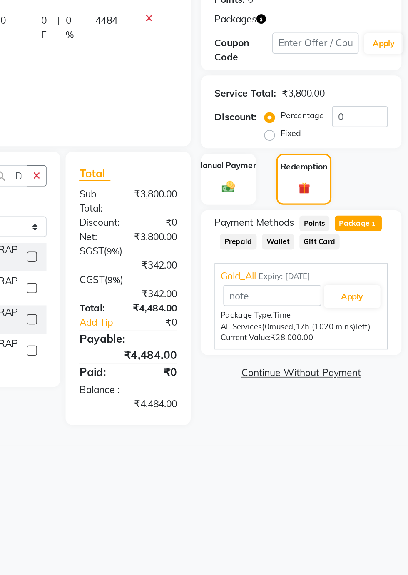
click at [308, 314] on span "Gold_All" at bounding box center [304, 315] width 22 height 9
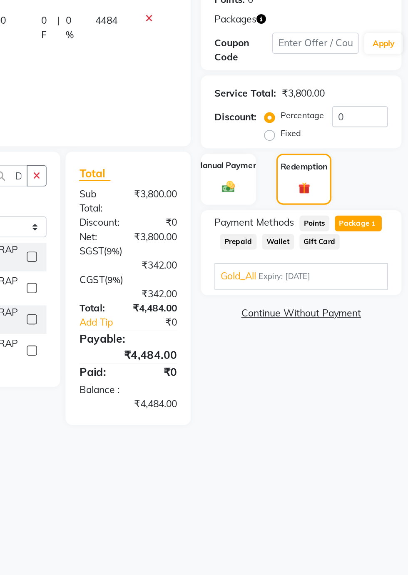
click at [301, 319] on span "Gold_All" at bounding box center [304, 315] width 22 height 9
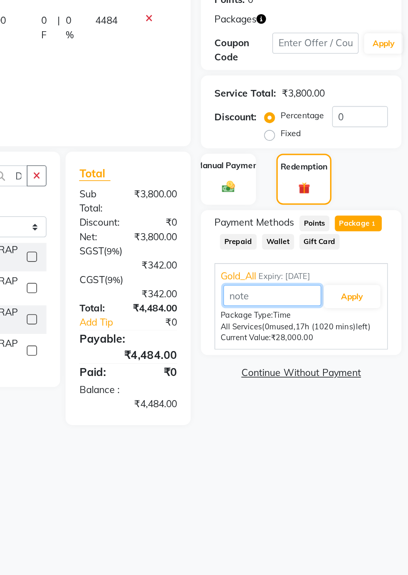
click at [310, 321] on input "text" at bounding box center [325, 326] width 60 height 13
click at [303, 308] on div "Gold_All Expiry: [DATE] Apply Package Type: Time All Services (0m used, 17h (10…" at bounding box center [342, 333] width 106 height 53
click at [308, 315] on span "Gold_All" at bounding box center [304, 315] width 22 height 9
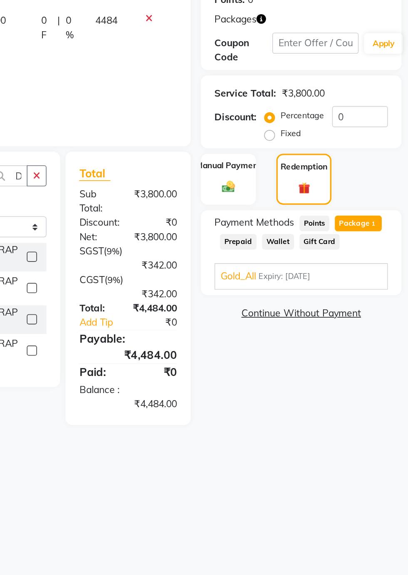
click at [324, 340] on link "Continue Without Payment" at bounding box center [342, 337] width 119 height 9
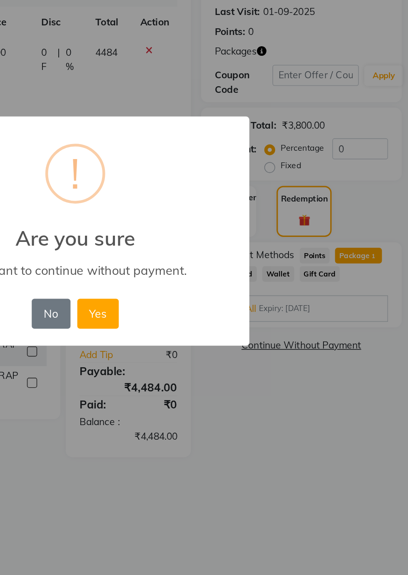
scroll to position [0, 0]
click at [190, 341] on button "No" at bounding box center [188, 338] width 23 height 18
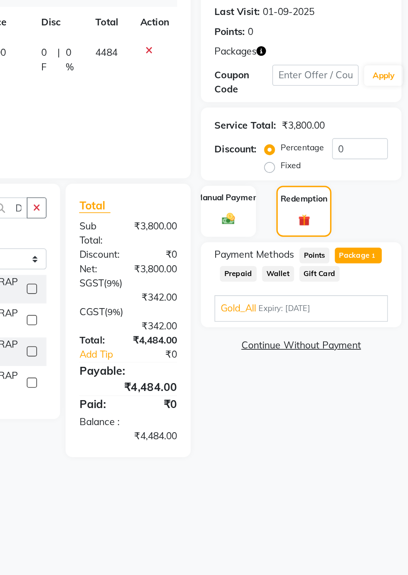
click at [301, 330] on div "Gold_All Expiry: [DATE] Apply Package Type: Time All Services (0m used, 17h (10…" at bounding box center [342, 335] width 106 height 16
click at [304, 331] on span "Gold_All" at bounding box center [304, 334] width 22 height 9
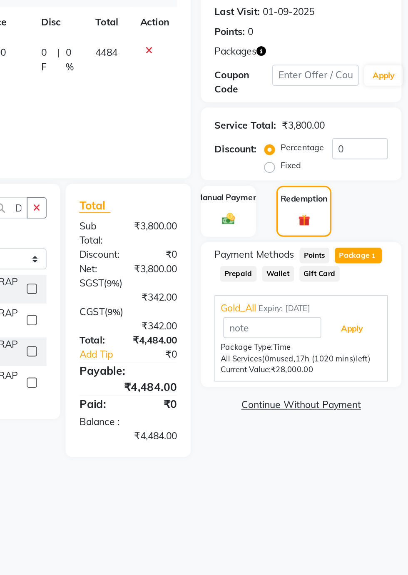
click at [379, 344] on button "Apply" at bounding box center [373, 347] width 35 height 14
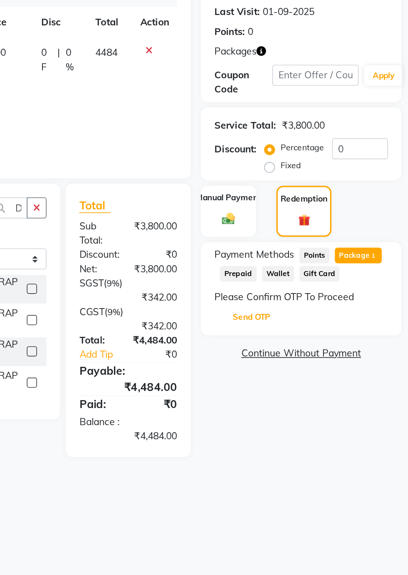
click at [313, 340] on button "Send OTP" at bounding box center [312, 340] width 44 height 14
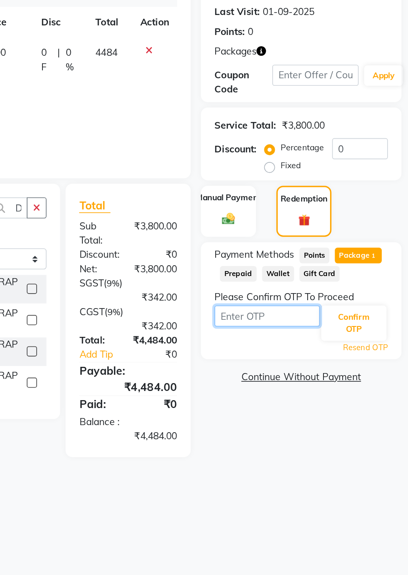
click at [326, 341] on input "text" at bounding box center [321, 339] width 65 height 13
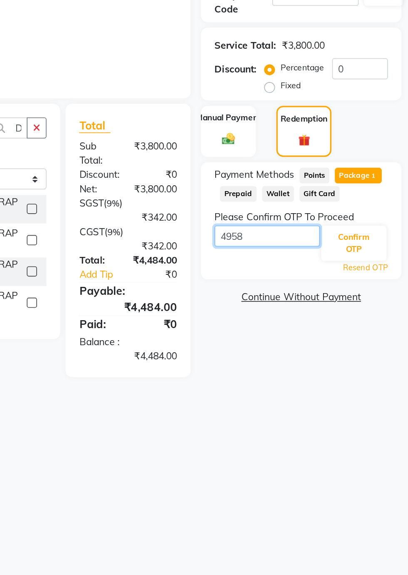
type input "4958"
click at [376, 347] on button "Confirm OTP" at bounding box center [375, 344] width 40 height 22
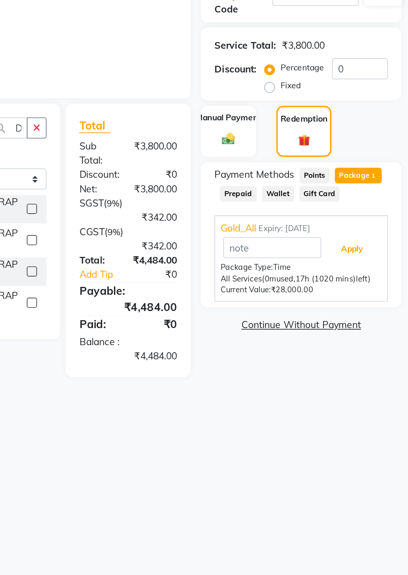
click at [375, 347] on button "Apply" at bounding box center [373, 347] width 35 height 14
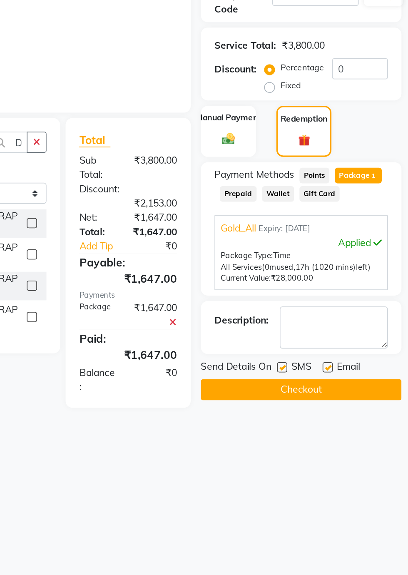
click at [346, 436] on button "Checkout" at bounding box center [342, 433] width 123 height 13
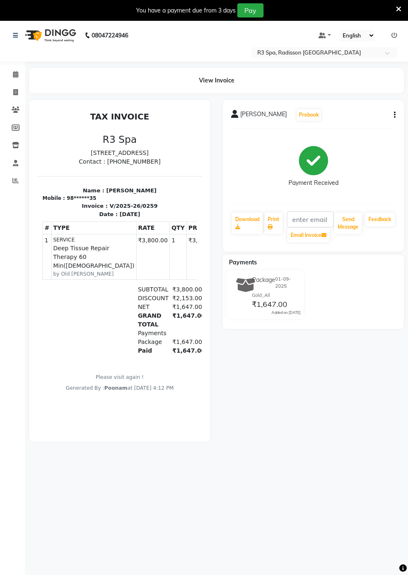
scroll to position [1, 0]
click at [19, 77] on span at bounding box center [15, 75] width 15 height 10
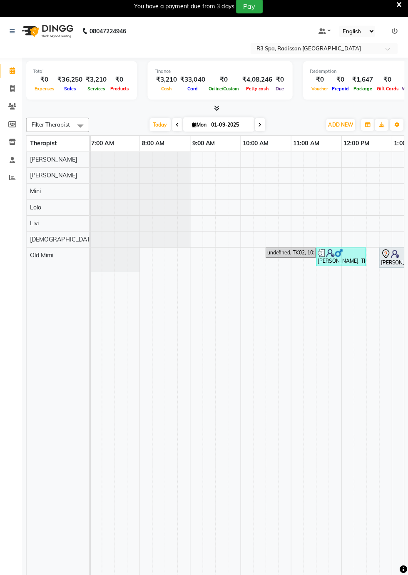
scroll to position [0, 79]
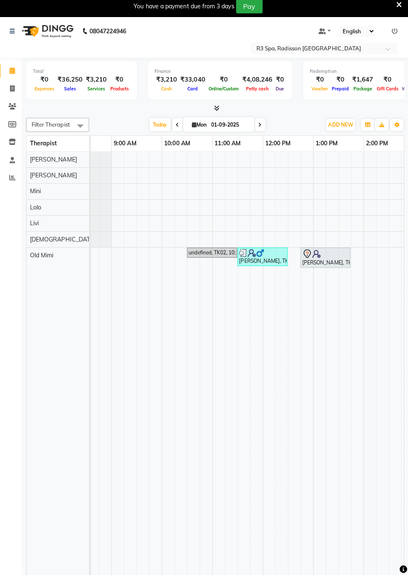
click at [348, 211] on td at bounding box center [344, 370] width 12 height 433
click at [376, 209] on td at bounding box center [382, 370] width 12 height 433
click at [381, 211] on td at bounding box center [382, 370] width 12 height 433
click at [382, 219] on td at bounding box center [382, 370] width 12 height 433
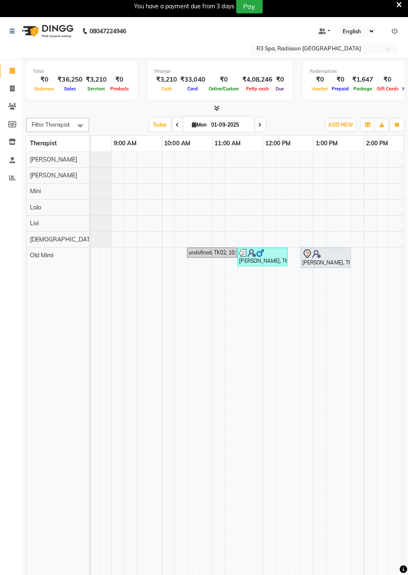
click at [381, 209] on td at bounding box center [382, 370] width 12 height 433
click at [373, 211] on td at bounding box center [369, 370] width 12 height 433
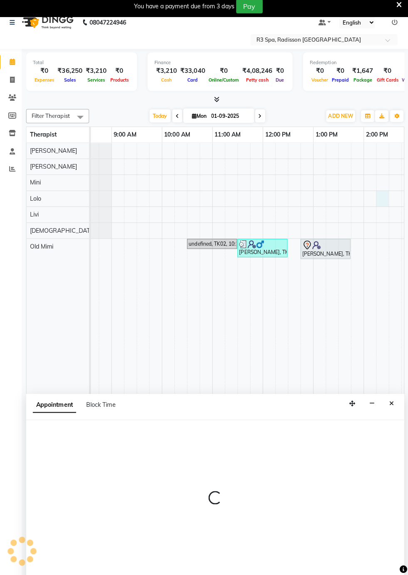
select select "87566"
select select "tentative"
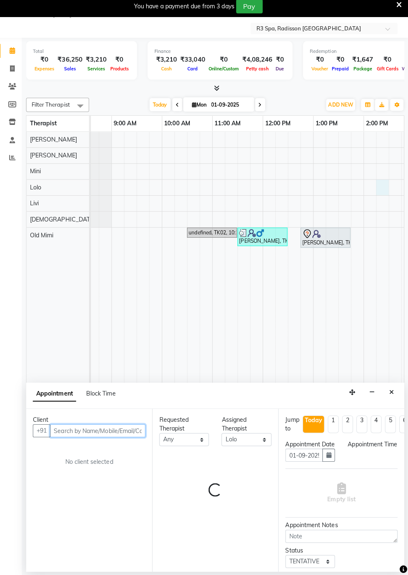
select select "855"
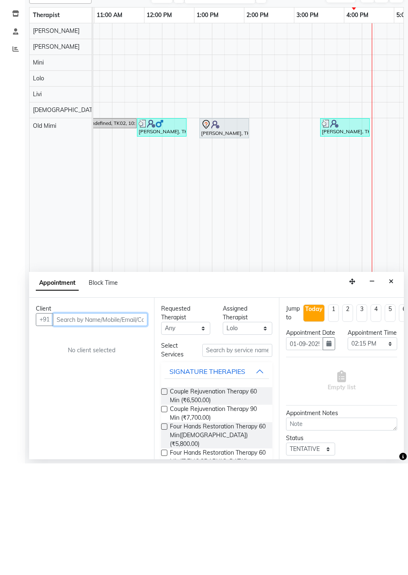
scroll to position [0, 181]
type input "o"
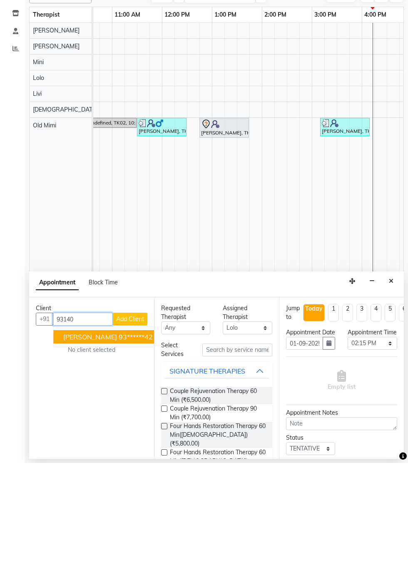
click at [119, 448] on ngb-highlight "93******42" at bounding box center [136, 448] width 34 height 8
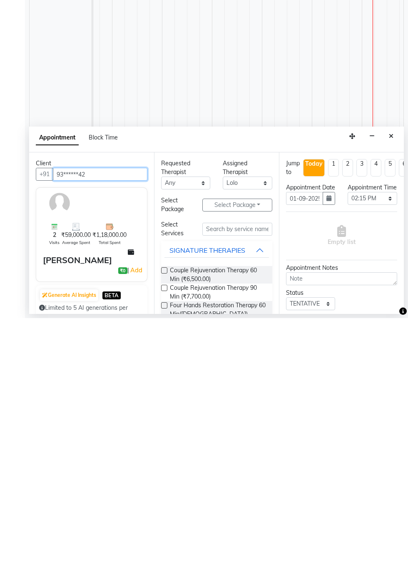
type input "93******42"
click at [243, 460] on button "Select Package Toggle Dropdown" at bounding box center [237, 461] width 70 height 13
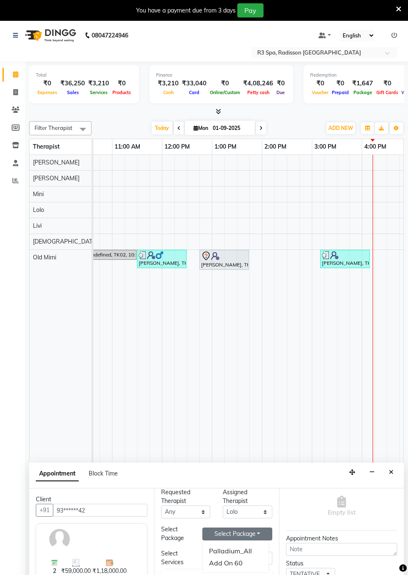
scroll to position [56, 0]
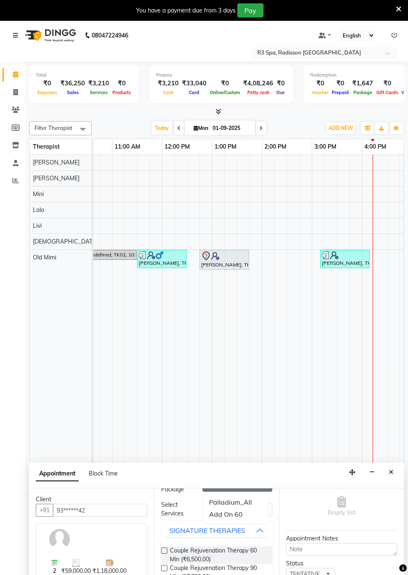
click at [230, 512] on li "Add On 60" at bounding box center [236, 514] width 66 height 12
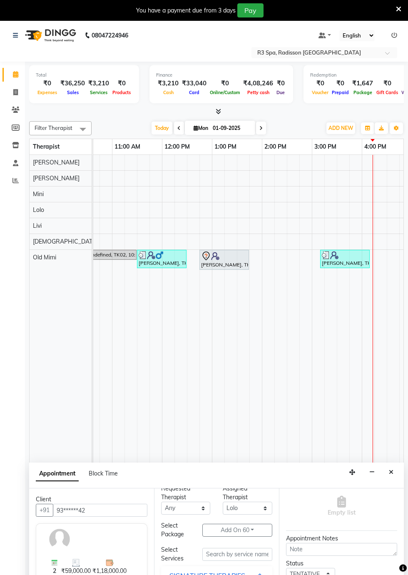
scroll to position [7, 0]
click at [252, 531] on button "Add On 60" at bounding box center [237, 533] width 70 height 13
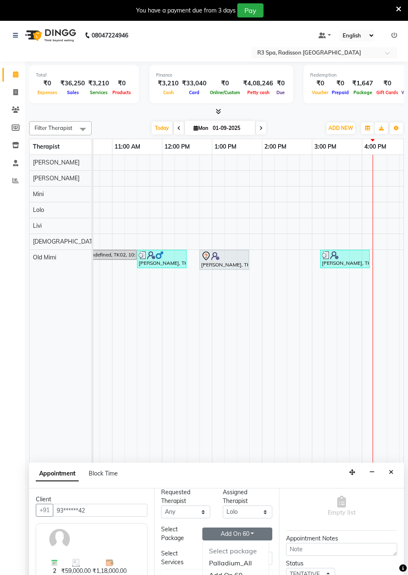
click at [251, 561] on li "Palladium_All" at bounding box center [236, 563] width 66 height 12
click at [245, 554] on input "text" at bounding box center [237, 557] width 70 height 13
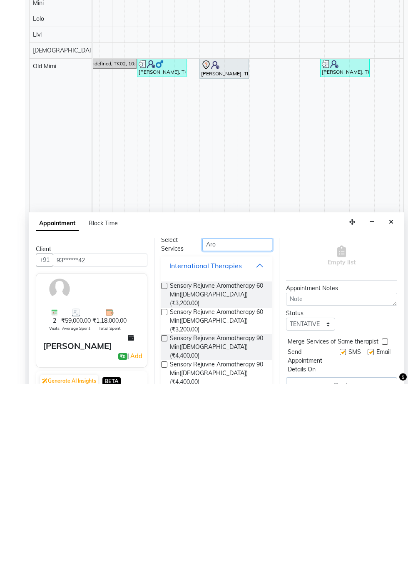
scroll to position [35, 0]
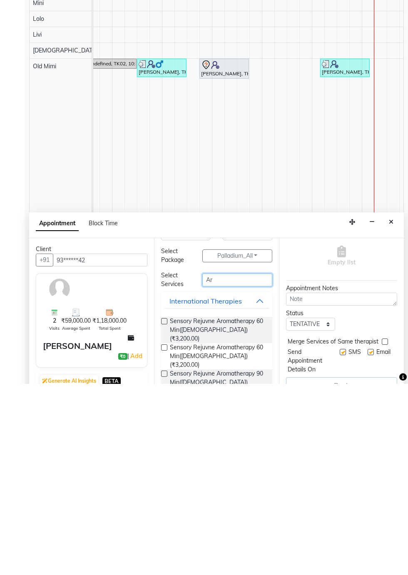
type input "A"
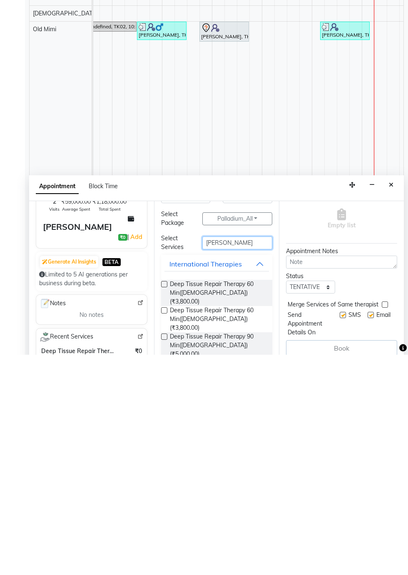
scroll to position [20, 0]
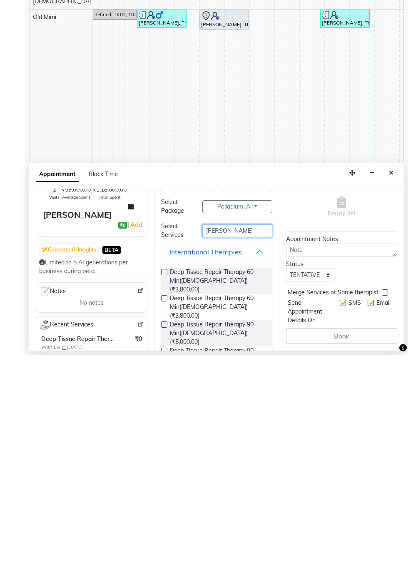
type input "[PERSON_NAME]"
click at [164, 541] on label at bounding box center [164, 544] width 6 height 6
click at [164, 543] on input "checkbox" at bounding box center [163, 545] width 5 height 5
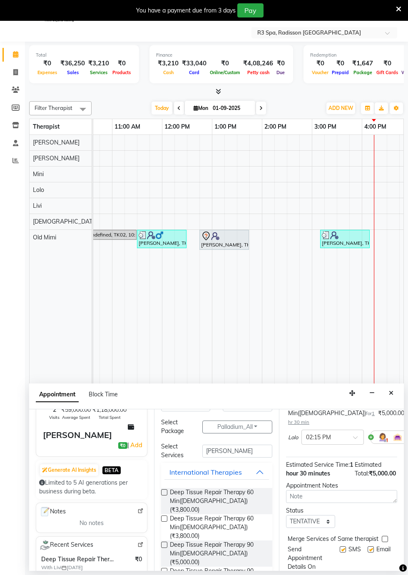
checkbox input "false"
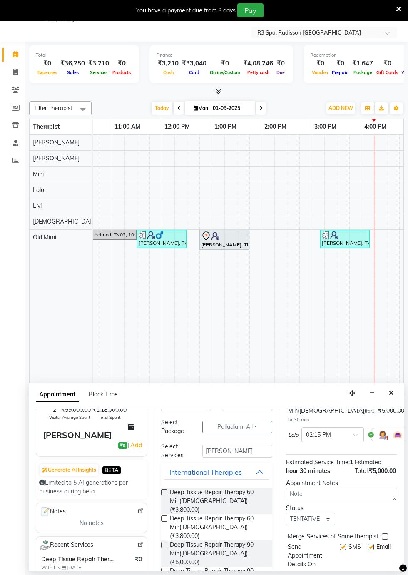
scroll to position [108, 0]
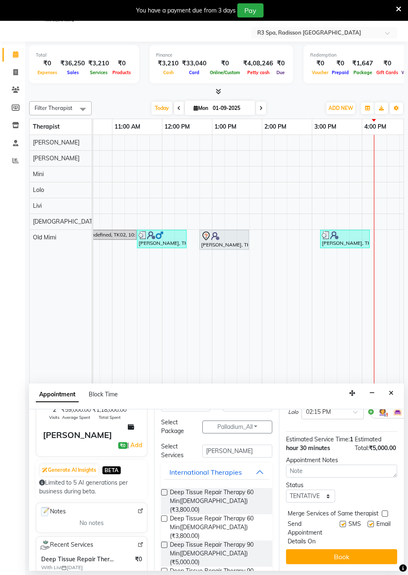
click at [328, 556] on button "Book" at bounding box center [341, 556] width 111 height 15
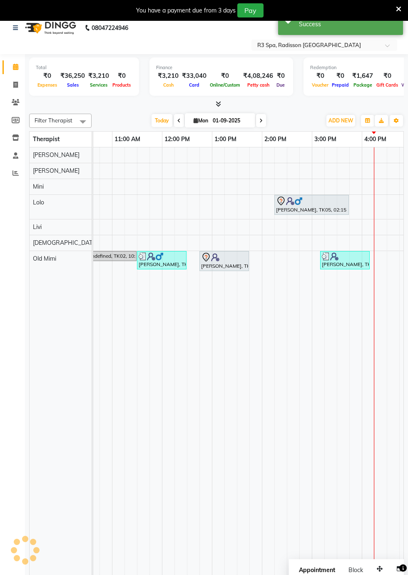
scroll to position [0, 0]
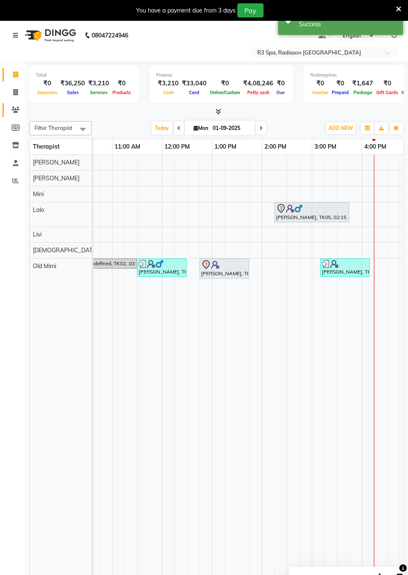
click at [10, 107] on span at bounding box center [15, 110] width 15 height 10
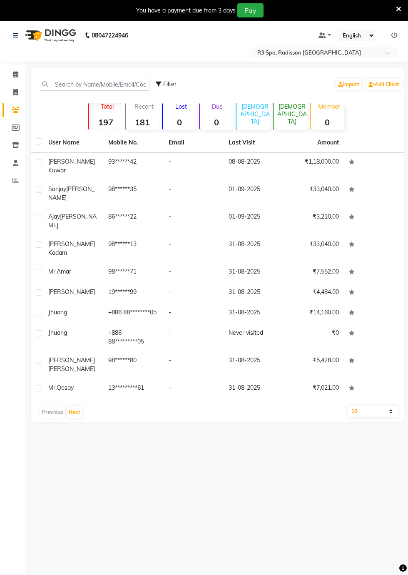
click at [115, 162] on td "93******42" at bounding box center [133, 165] width 60 height 27
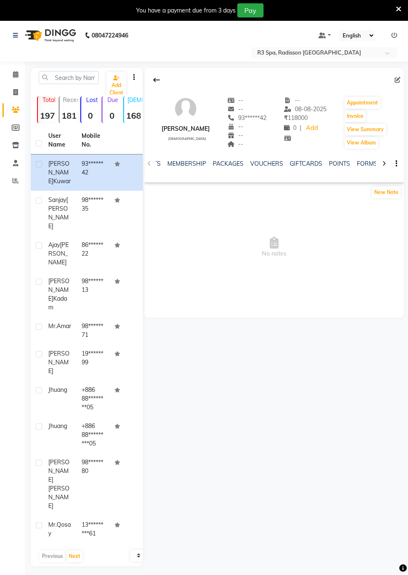
scroll to position [0, 217]
click at [221, 164] on link "PACKAGES" at bounding box center [230, 163] width 31 height 7
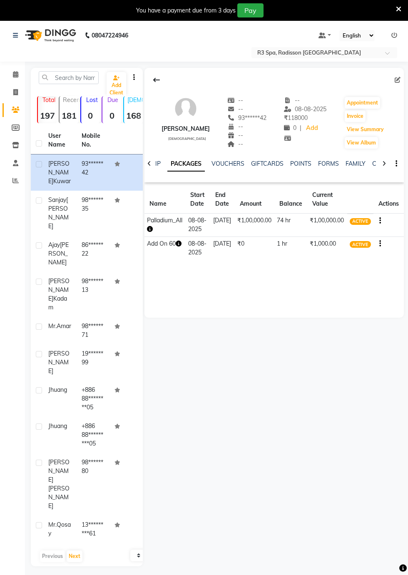
click at [354, 127] on button "View Summary" at bounding box center [365, 130] width 41 height 12
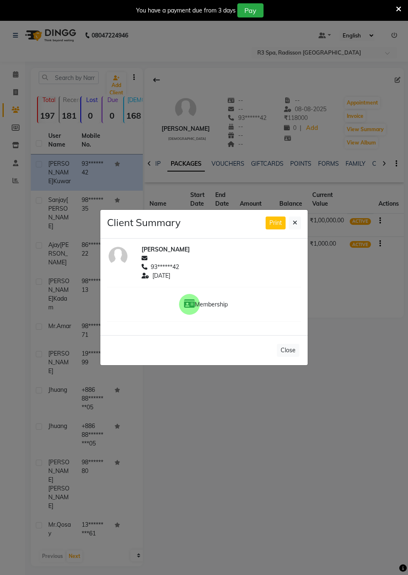
click at [295, 226] on icon at bounding box center [295, 223] width 5 height 6
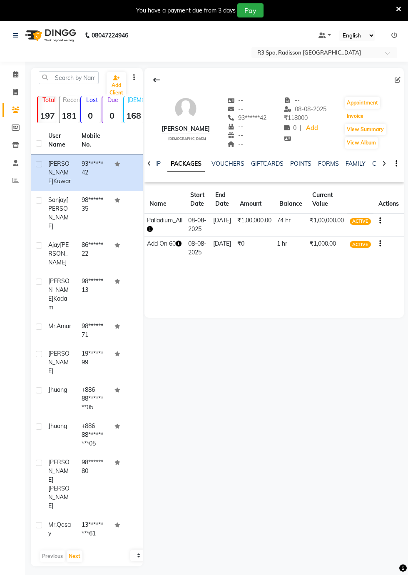
click at [354, 119] on button "Invoice" at bounding box center [355, 116] width 21 height 12
select select "service"
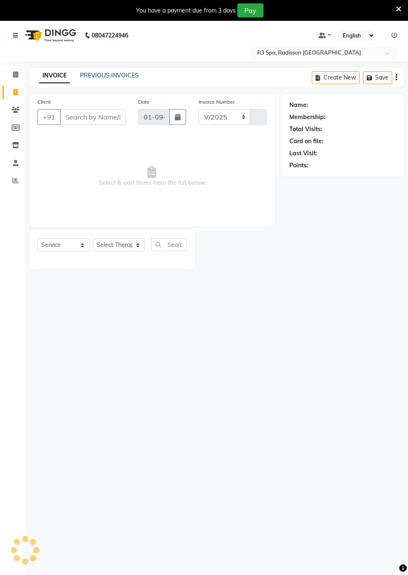
select select "8678"
type input "0260"
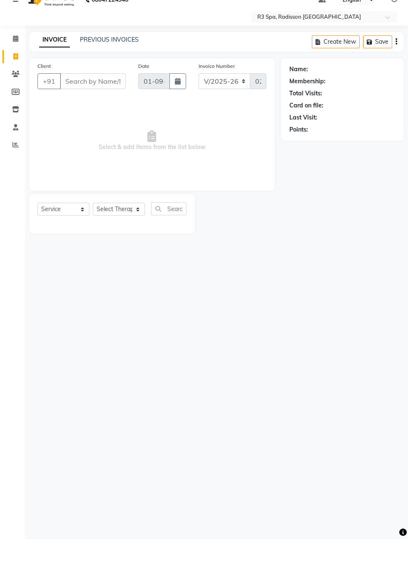
type input "93******42"
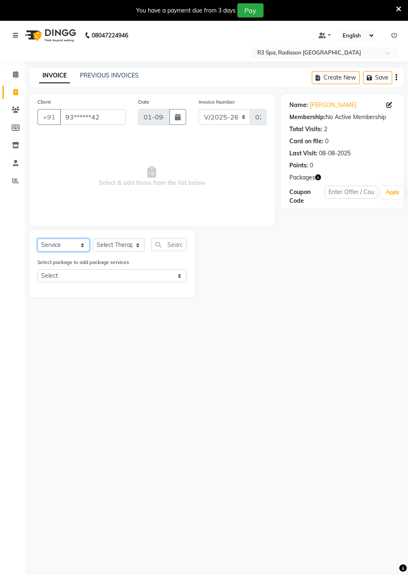
click at [70, 246] on select "Select Service Product Membership Package Voucher Prepaid Gift Card" at bounding box center [63, 244] width 52 height 13
click at [37, 238] on select "Select Service Product Membership Package Voucher Prepaid Gift Card" at bounding box center [63, 244] width 52 height 13
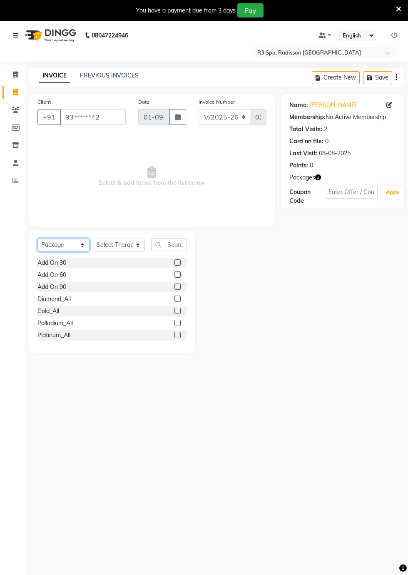
click at [76, 244] on select "Select Service Product Membership Package Voucher Prepaid Gift Card" at bounding box center [63, 244] width 52 height 13
select select "service"
click at [37, 238] on select "Select Service Product Membership Package Voucher Prepaid Gift Card" at bounding box center [63, 244] width 52 height 13
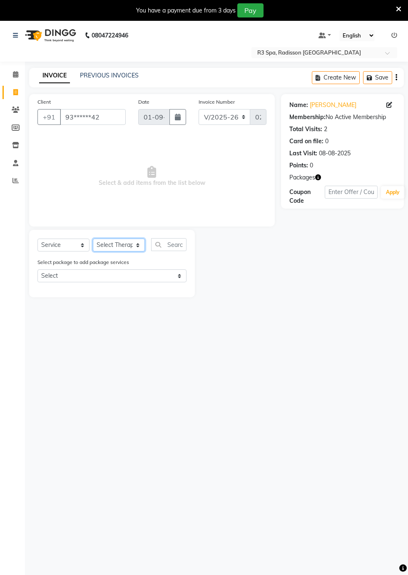
click at [135, 244] on select "Select Therapist [DEMOGRAPHIC_DATA] [PERSON_NAME] [PERSON_NAME] Lolo Messiah Mi…" at bounding box center [119, 244] width 52 height 13
select select "87566"
click at [93, 238] on select "Select Therapist [DEMOGRAPHIC_DATA] [PERSON_NAME] [PERSON_NAME] Lolo Messiah Mi…" at bounding box center [119, 244] width 52 height 13
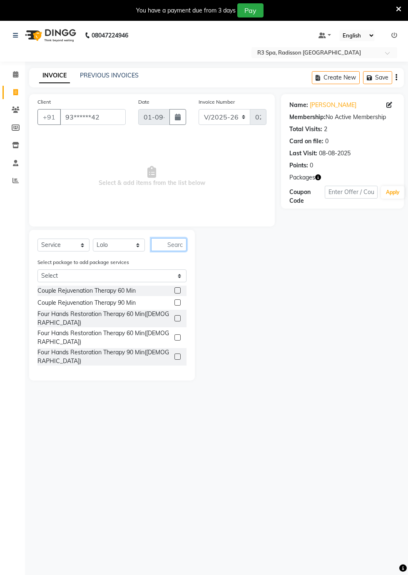
click at [171, 244] on input "text" at bounding box center [168, 244] width 35 height 13
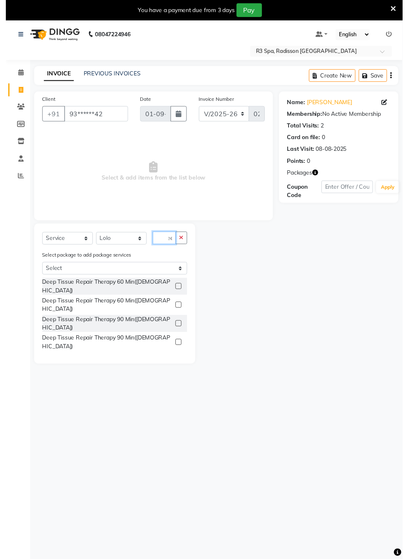
scroll to position [0, 9]
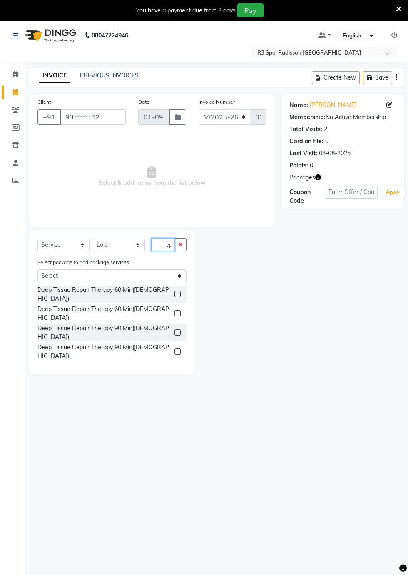
type input "Deep"
click at [165, 324] on div "Deep Tissue Repair Therapy 90 Min([DEMOGRAPHIC_DATA])" at bounding box center [111, 332] width 149 height 17
click at [156, 343] on div "Deep Tissue Repair Therapy 90 Min([DEMOGRAPHIC_DATA])" at bounding box center [104, 351] width 134 height 17
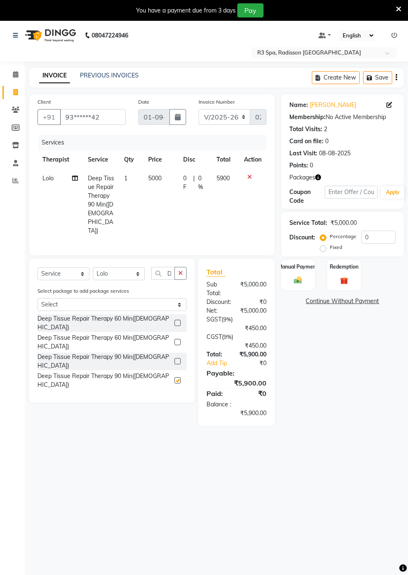
checkbox input "false"
click at [174, 358] on label at bounding box center [177, 361] width 6 height 6
click at [174, 359] on input "checkbox" at bounding box center [176, 361] width 5 height 5
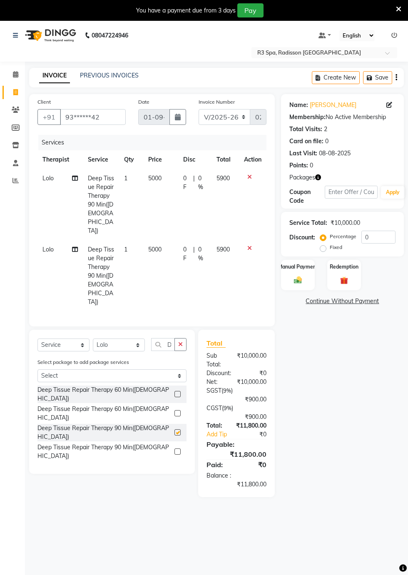
checkbox input "false"
click at [249, 176] on icon at bounding box center [249, 177] width 5 height 6
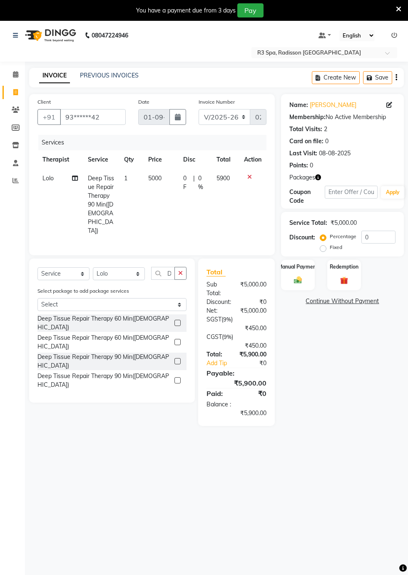
click at [348, 276] on img at bounding box center [344, 281] width 13 height 10
click at [379, 305] on span "Package 2" at bounding box center [377, 303] width 29 height 10
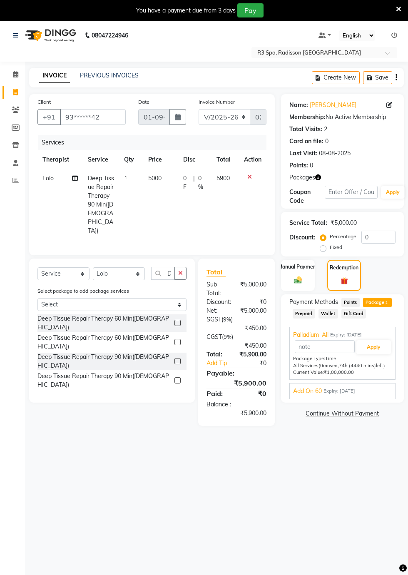
click at [305, 392] on span "Add On 60" at bounding box center [307, 391] width 29 height 9
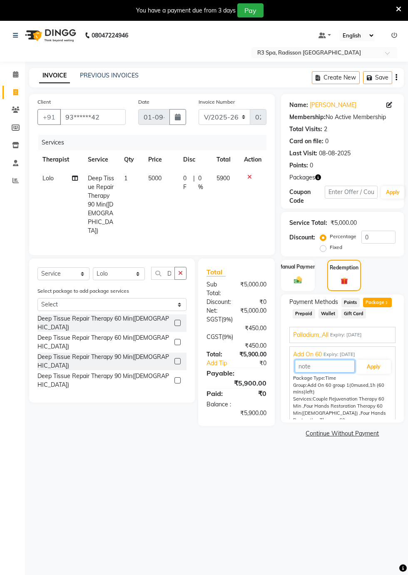
click at [310, 362] on input "text" at bounding box center [325, 366] width 60 height 13
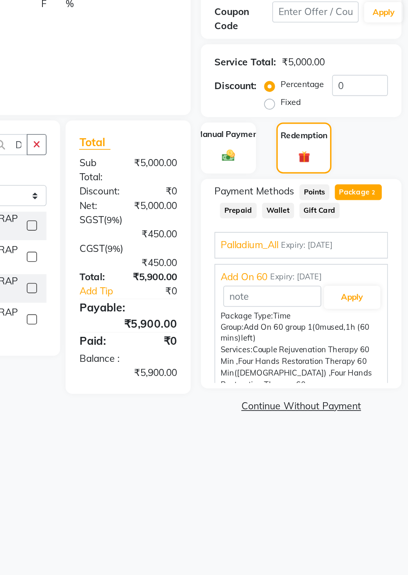
click at [311, 349] on div "Add On 60 Expiry: [DATE] Apply Package Type: Time Group: Add On 60 group 1 (0m …" at bounding box center [342, 470] width 106 height 249
click at [309, 360] on input "text" at bounding box center [325, 366] width 60 height 13
click at [307, 352] on span "Add On 60" at bounding box center [307, 354] width 29 height 9
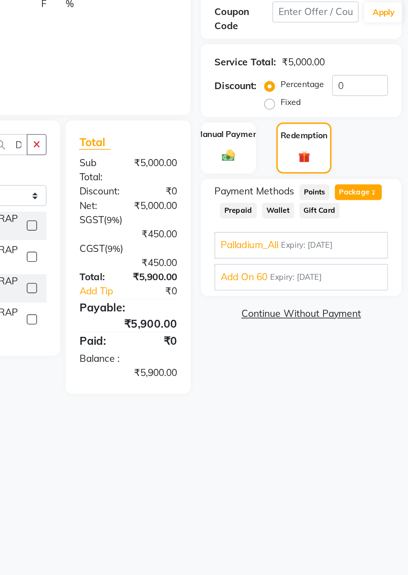
click at [305, 353] on span "Add On 60" at bounding box center [307, 354] width 29 height 9
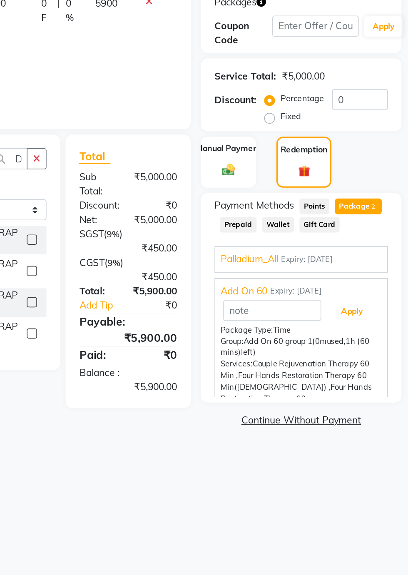
click at [375, 366] on button "Apply" at bounding box center [373, 367] width 35 height 14
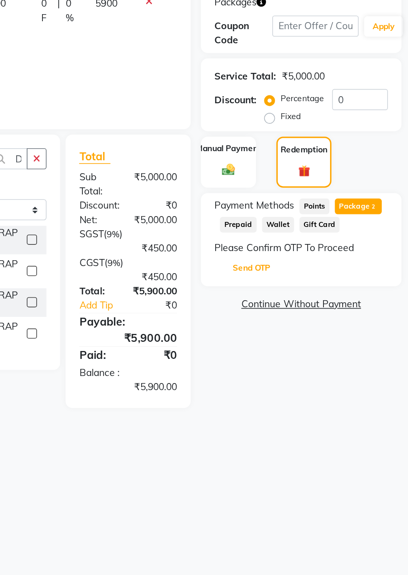
click at [316, 343] on button "Send OTP" at bounding box center [312, 340] width 44 height 14
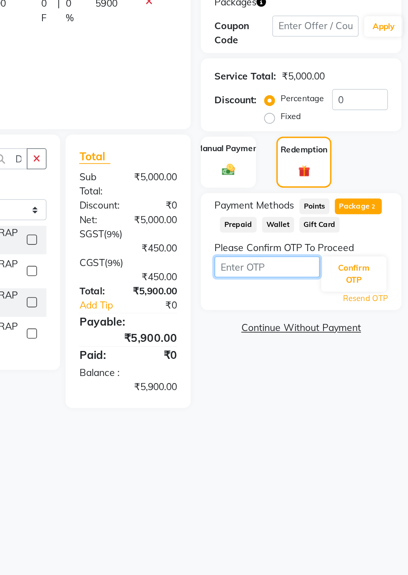
click at [324, 340] on input "text" at bounding box center [321, 339] width 65 height 13
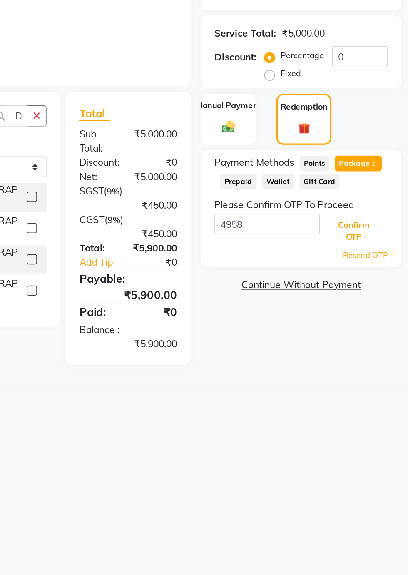
click at [379, 343] on button "Confirm OTP" at bounding box center [375, 344] width 40 height 22
click at [372, 344] on button "Confirm OTP" at bounding box center [375, 344] width 40 height 22
click at [375, 345] on button "Confirm OTP" at bounding box center [375, 344] width 40 height 22
click at [376, 342] on button "Confirm OTP" at bounding box center [375, 344] width 40 height 22
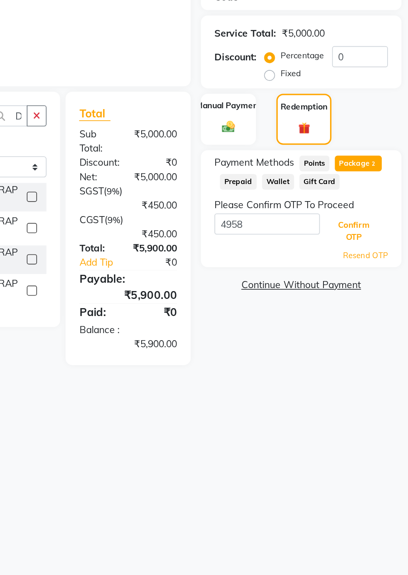
click at [376, 346] on button "Confirm OTP" at bounding box center [375, 344] width 40 height 22
click at [382, 350] on button "Confirm OTP" at bounding box center [375, 344] width 40 height 22
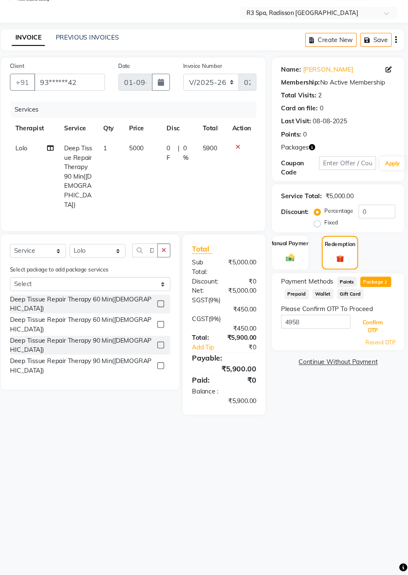
click at [375, 342] on button "Confirm OTP" at bounding box center [375, 344] width 40 height 22
click at [374, 342] on button "Confirm OTP" at bounding box center [375, 344] width 40 height 22
click at [374, 343] on button "Confirm OTP" at bounding box center [375, 344] width 40 height 22
click at [374, 345] on button "Confirm OTP" at bounding box center [375, 344] width 40 height 22
click at [378, 346] on button "Confirm OTP" at bounding box center [375, 344] width 40 height 22
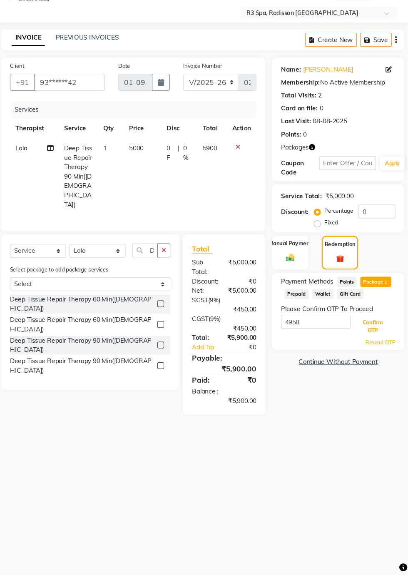
click at [374, 343] on button "Confirm OTP" at bounding box center [375, 344] width 40 height 22
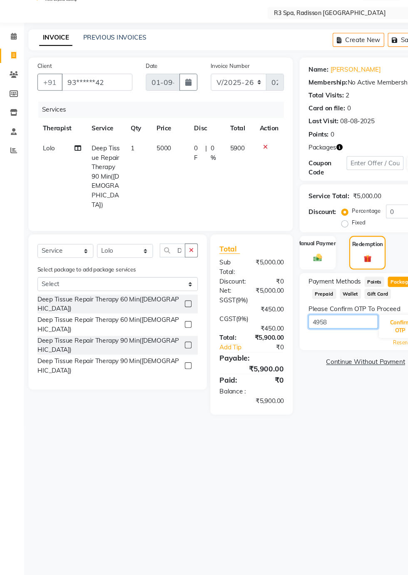
click at [320, 339] on input "4958" at bounding box center [321, 339] width 65 height 13
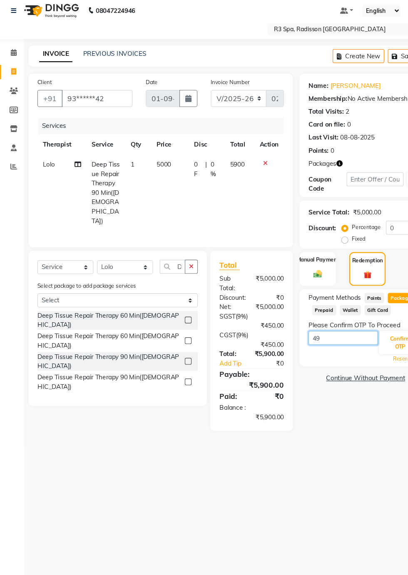
type input "4"
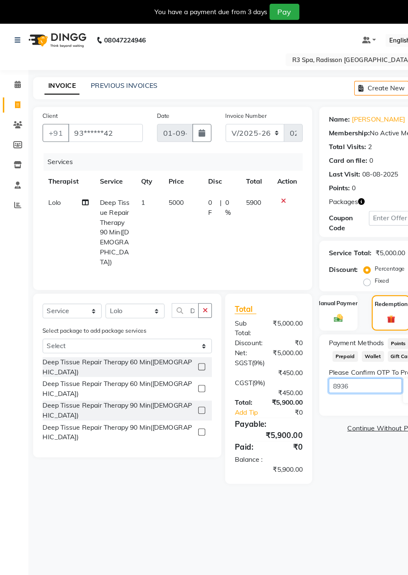
scroll to position [0, 0]
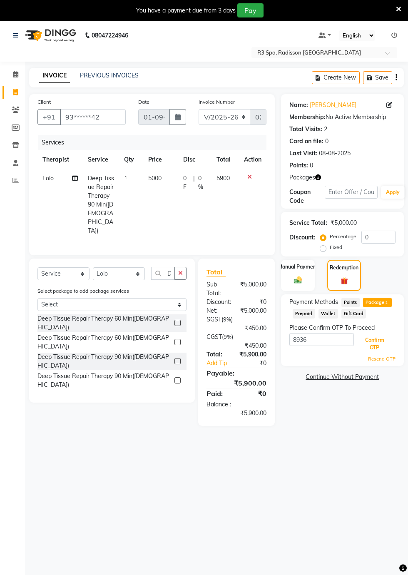
click at [372, 340] on button "Confirm OTP" at bounding box center [375, 344] width 40 height 22
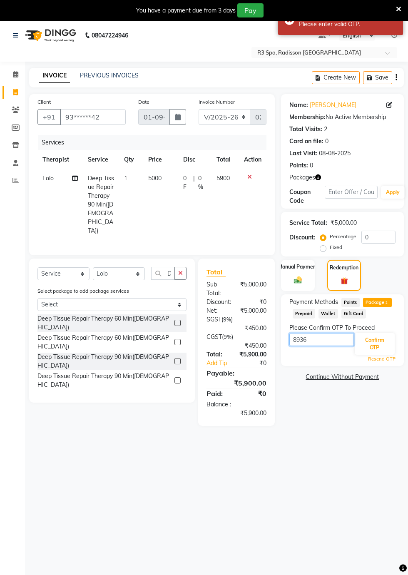
click at [323, 336] on input "8936" at bounding box center [321, 339] width 65 height 13
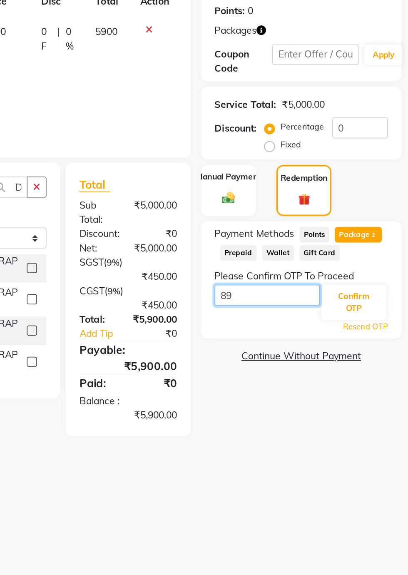
type input "8"
